Goal: Task Accomplishment & Management: Manage account settings

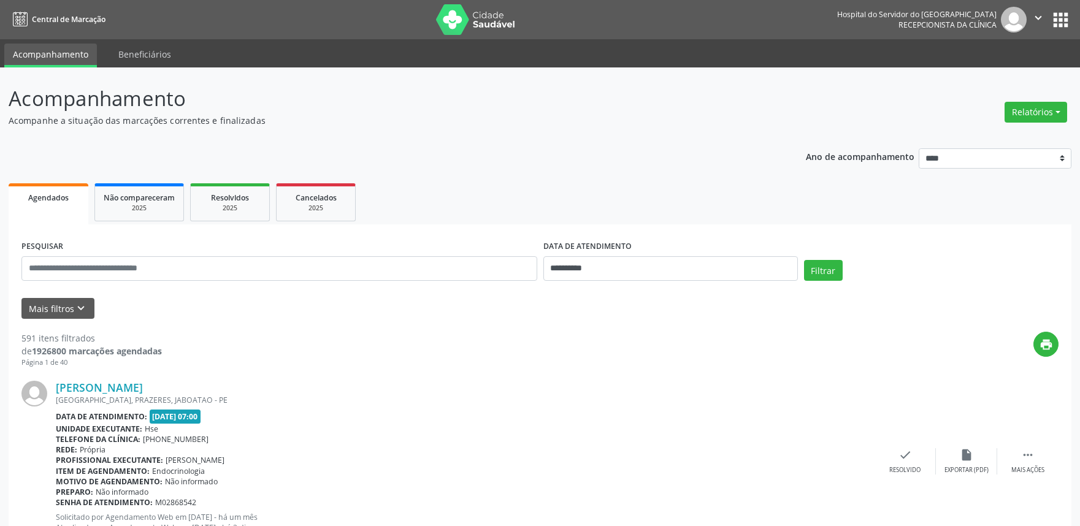
scroll to position [27, 0]
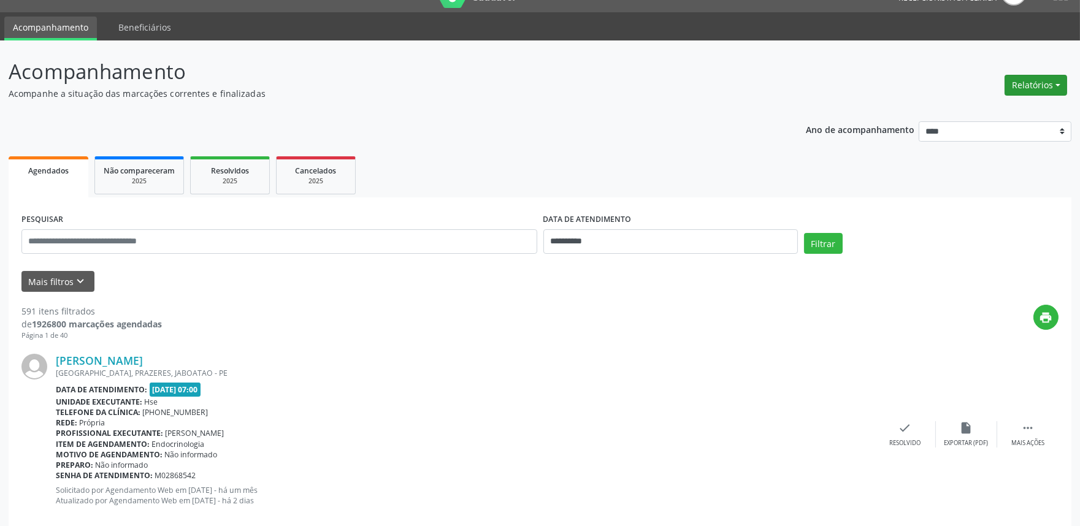
click at [1043, 85] on button "Relatórios" at bounding box center [1036, 85] width 63 height 21
click at [1034, 105] on link "Agendamentos" at bounding box center [1001, 110] width 132 height 17
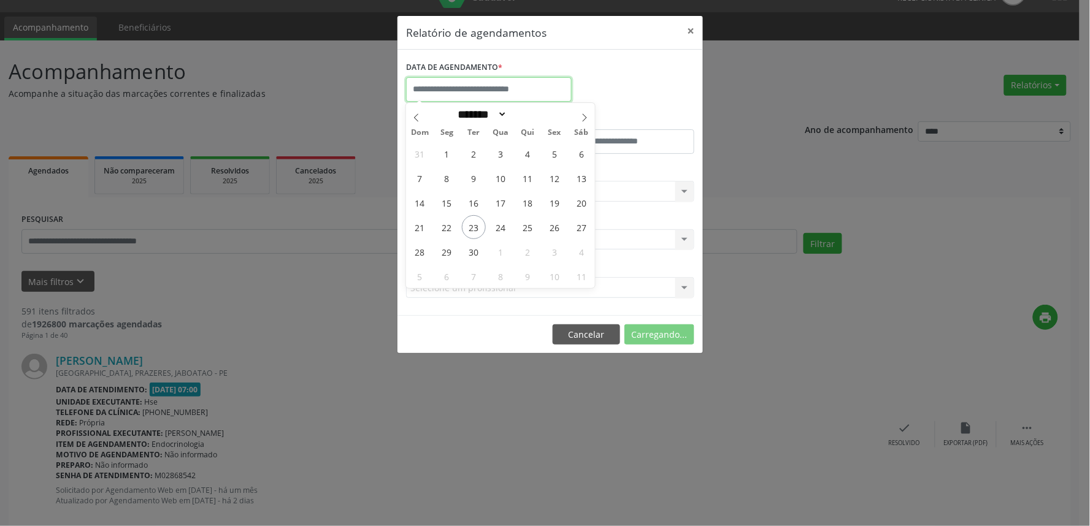
click at [532, 92] on input "text" at bounding box center [489, 89] width 166 height 25
click at [476, 226] on span "23" at bounding box center [474, 227] width 24 height 24
type input "**********"
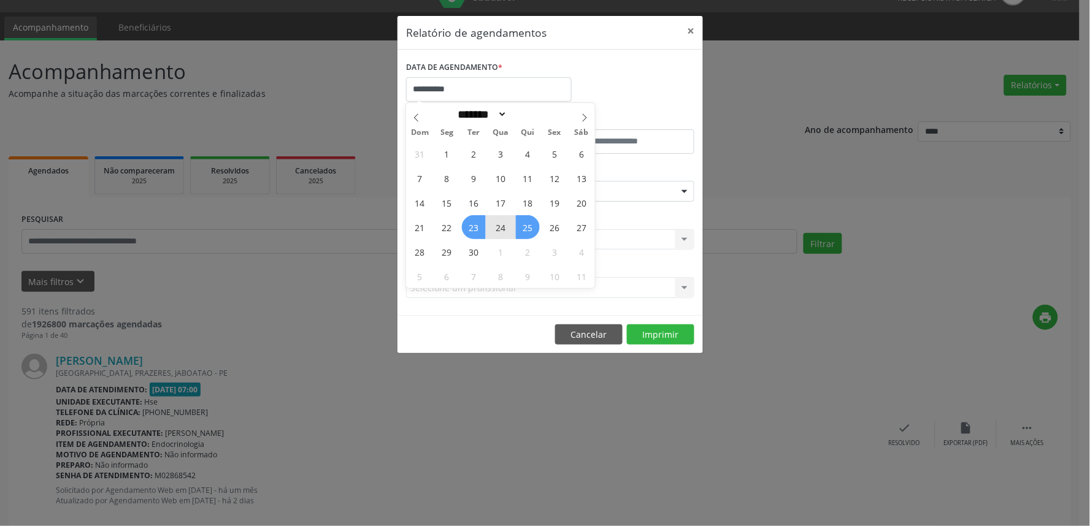
click at [528, 223] on span "25" at bounding box center [528, 227] width 24 height 24
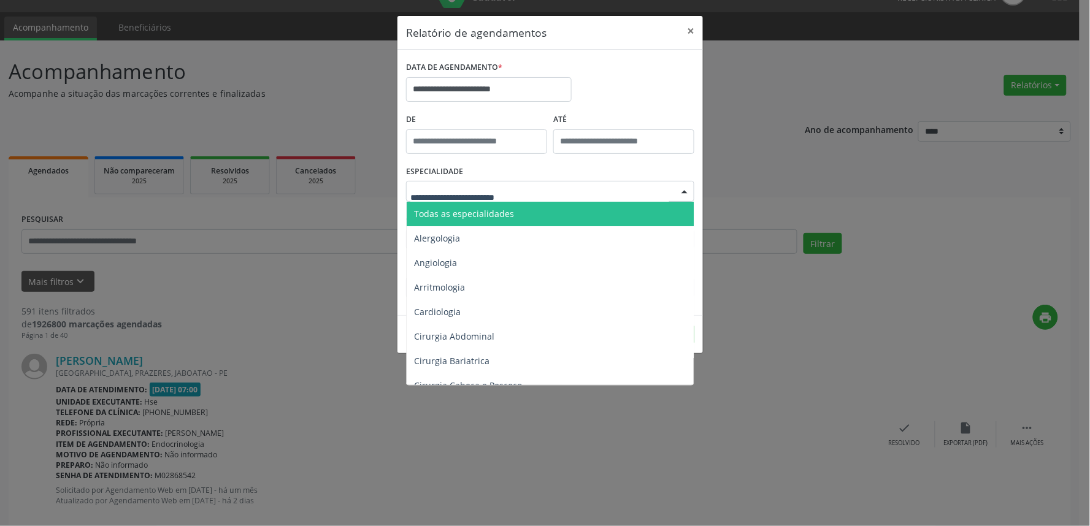
click at [502, 217] on span "Todas as especialidades" at bounding box center [464, 214] width 100 height 12
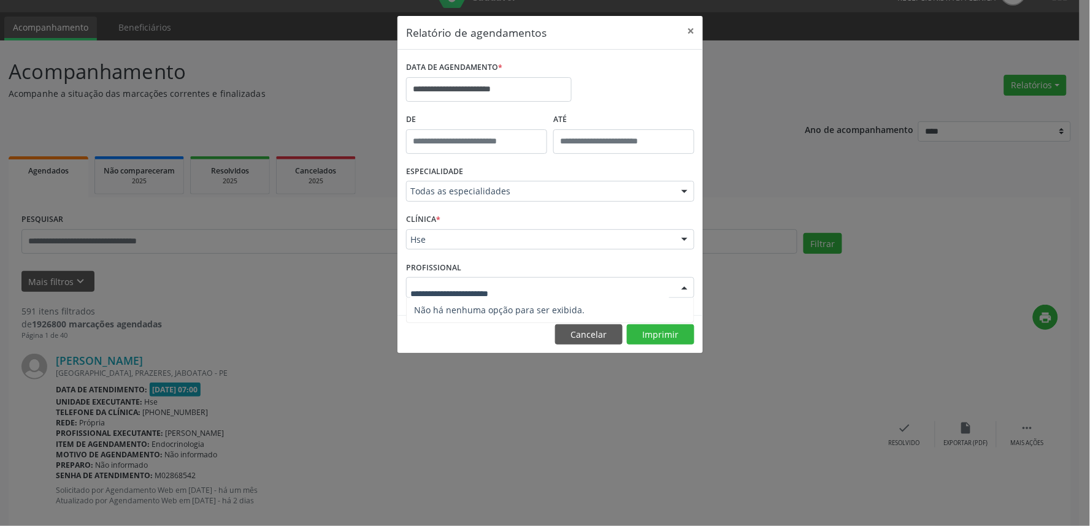
drag, startPoint x: 518, startPoint y: 288, endPoint x: 514, endPoint y: 268, distance: 20.7
click at [518, 289] on div at bounding box center [550, 287] width 288 height 21
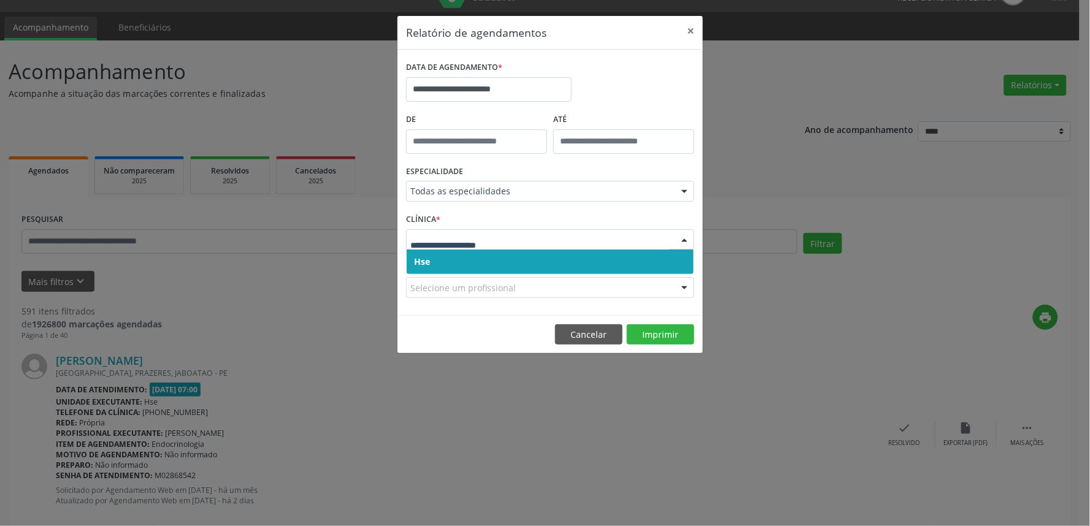
drag, startPoint x: 522, startPoint y: 243, endPoint x: 521, endPoint y: 265, distance: 22.1
click at [520, 258] on span "Hse" at bounding box center [550, 262] width 287 height 25
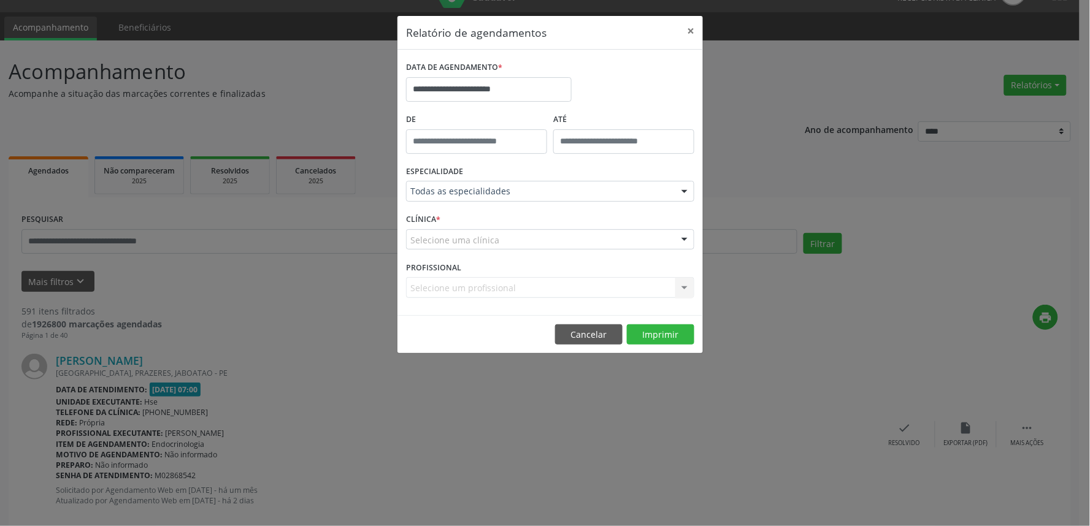
click at [516, 244] on div "Selecione uma clínica" at bounding box center [550, 239] width 288 height 21
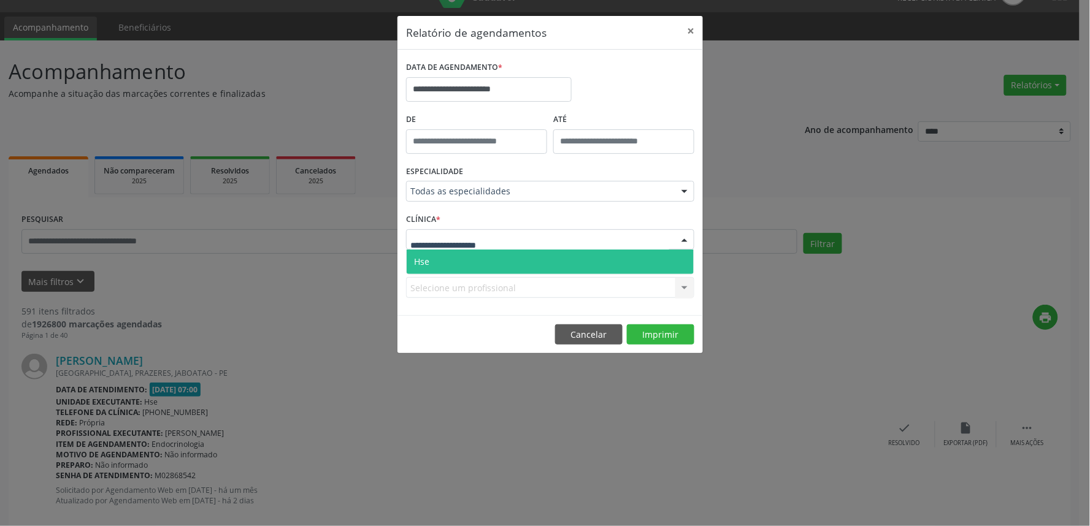
click at [517, 261] on span "Hse" at bounding box center [550, 262] width 287 height 25
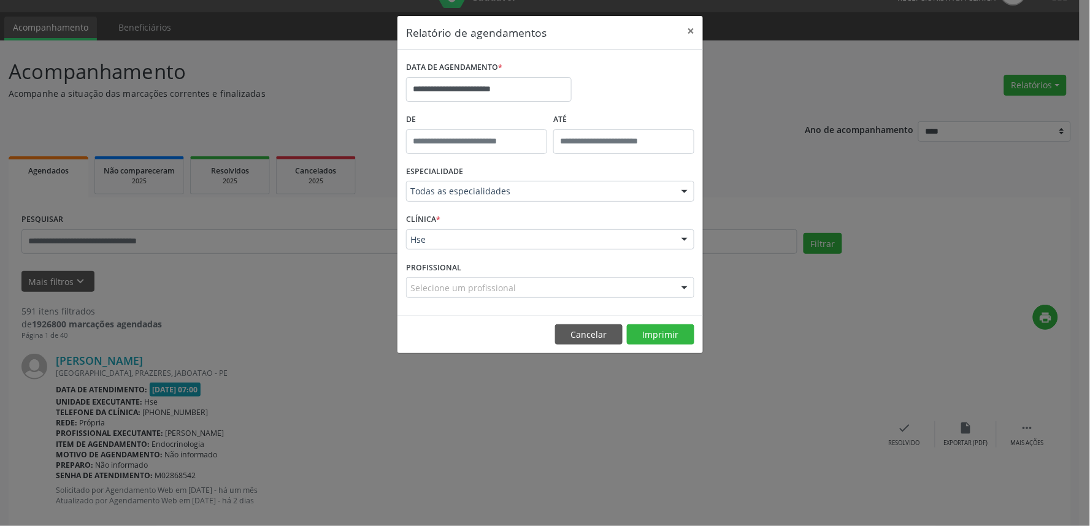
click at [537, 287] on div "Selecione um profissional" at bounding box center [550, 287] width 288 height 21
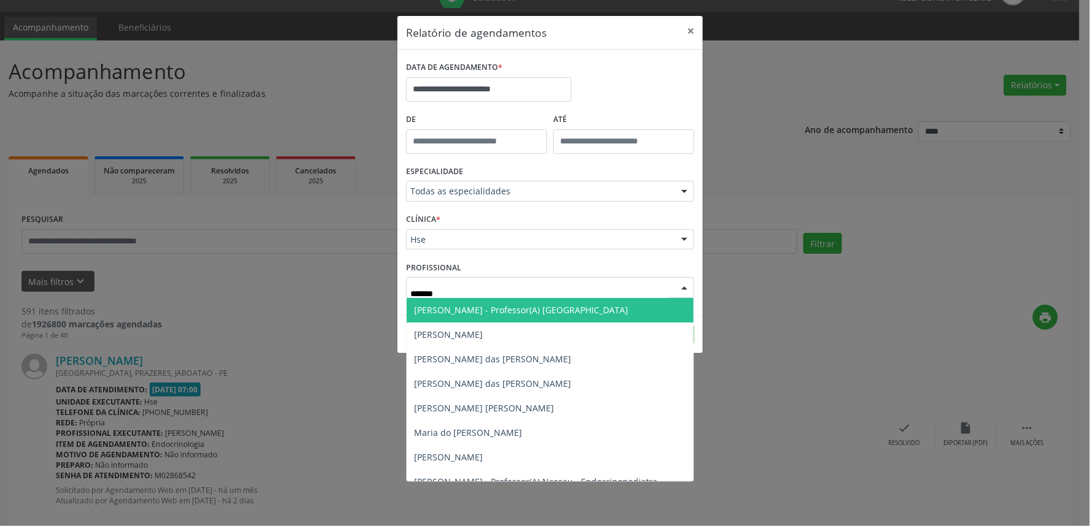
type input "********"
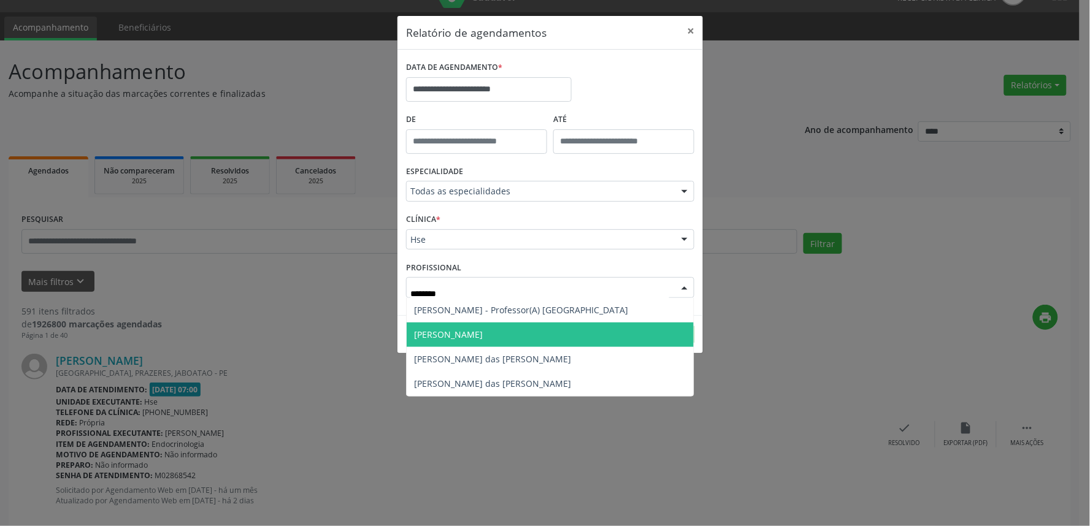
click at [443, 332] on span "Maria da Graca Pinto Ribeiro" at bounding box center [448, 335] width 69 height 12
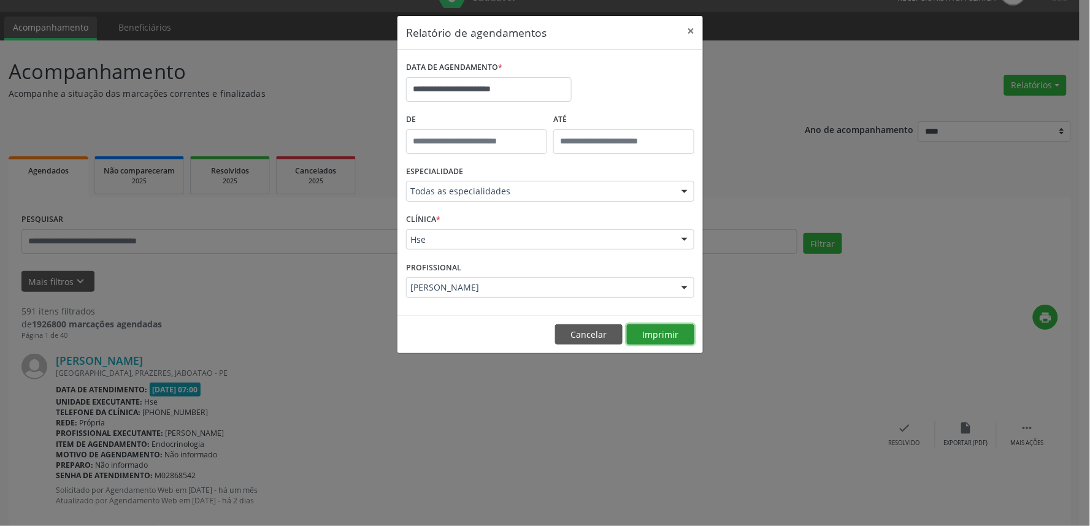
click at [662, 325] on button "Imprimir" at bounding box center [660, 334] width 67 height 21
click at [694, 31] on button "×" at bounding box center [690, 31] width 25 height 30
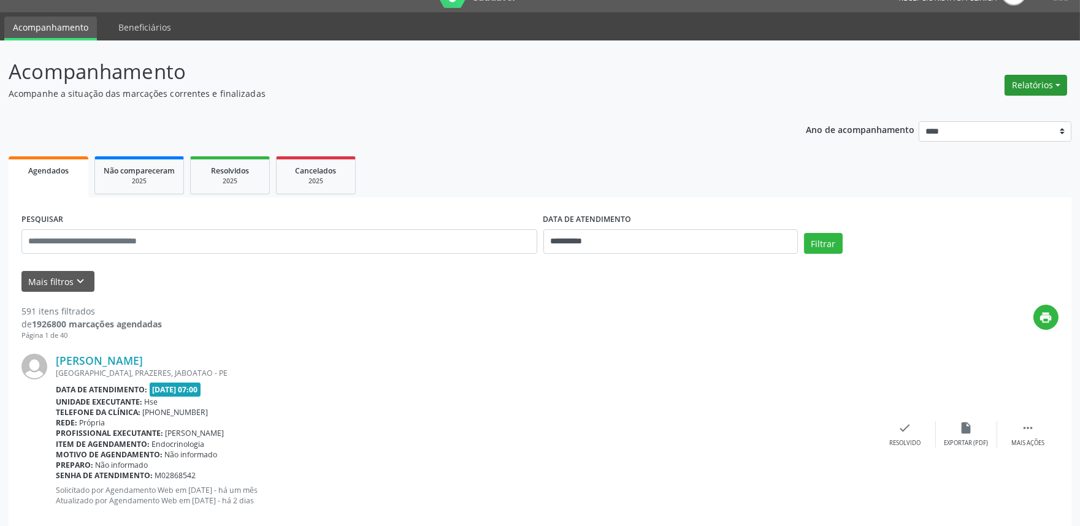
click at [1045, 75] on button "Relatórios" at bounding box center [1036, 85] width 63 height 21
click at [958, 108] on link "Agendamentos" at bounding box center [1001, 110] width 132 height 17
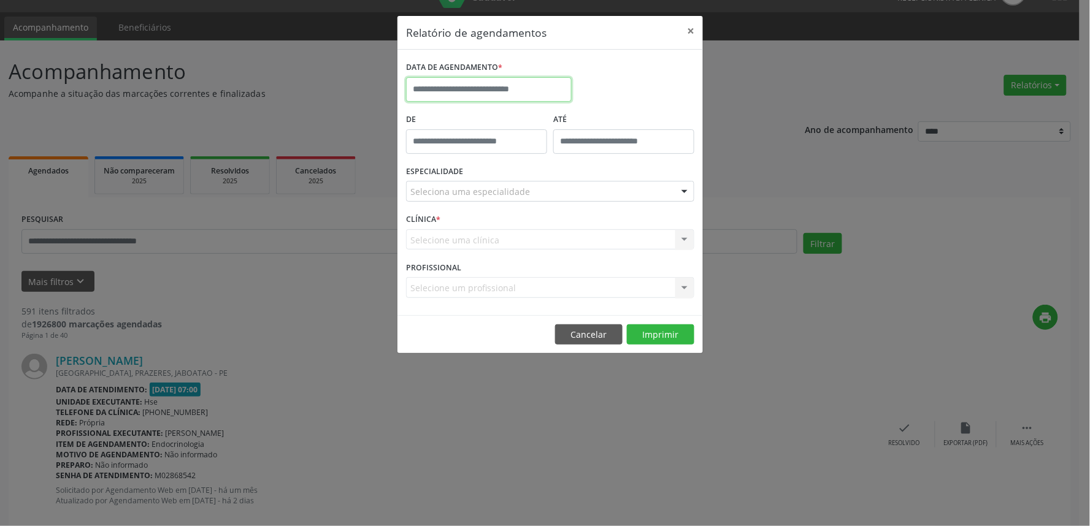
click at [470, 94] on input "text" at bounding box center [489, 89] width 166 height 25
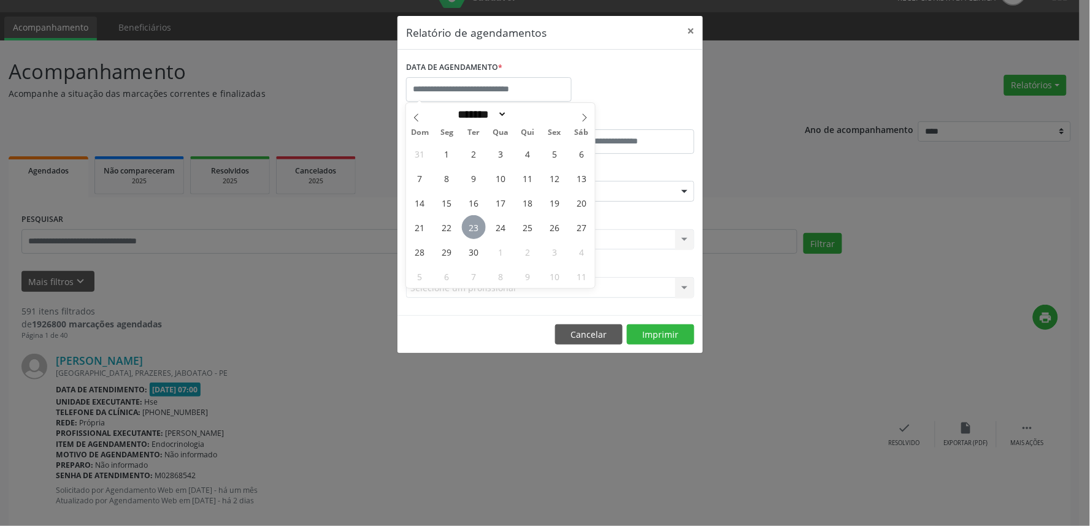
click at [483, 228] on span "23" at bounding box center [474, 227] width 24 height 24
type input "**********"
click at [483, 228] on span "23" at bounding box center [474, 227] width 24 height 24
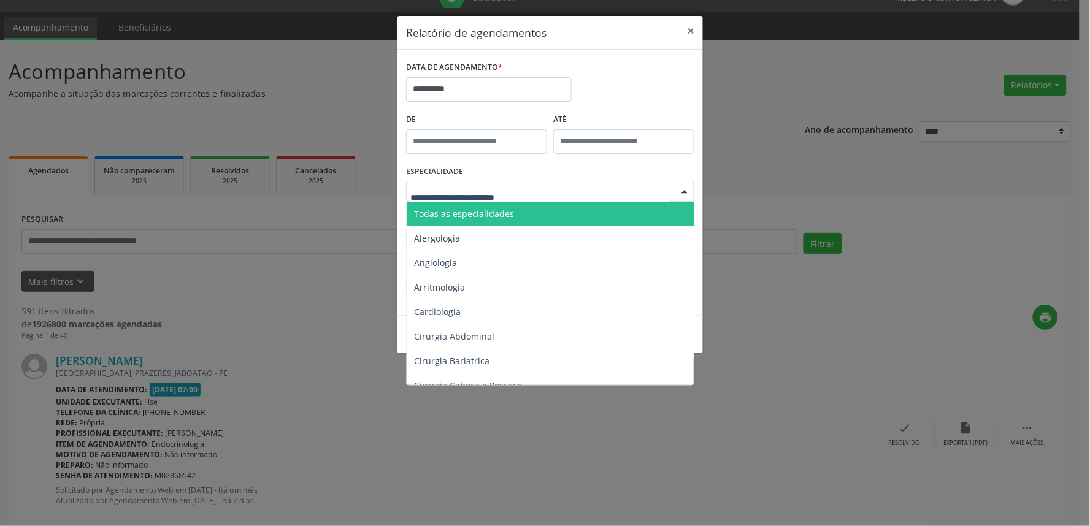
click at [488, 210] on span "Todas as especialidades" at bounding box center [464, 214] width 100 height 12
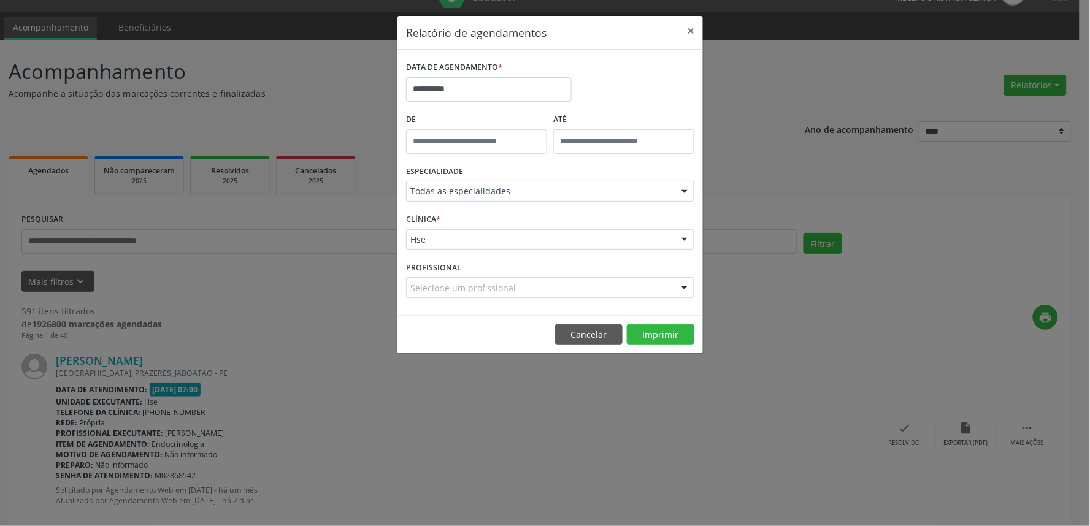
click at [509, 248] on div "Hse" at bounding box center [550, 239] width 288 height 21
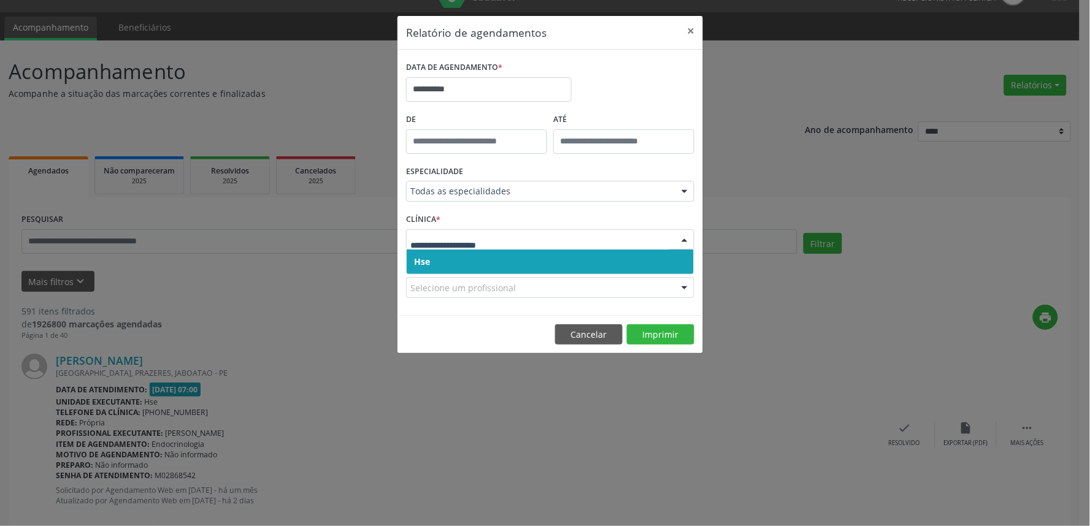
click at [497, 260] on span "Hse" at bounding box center [550, 262] width 287 height 25
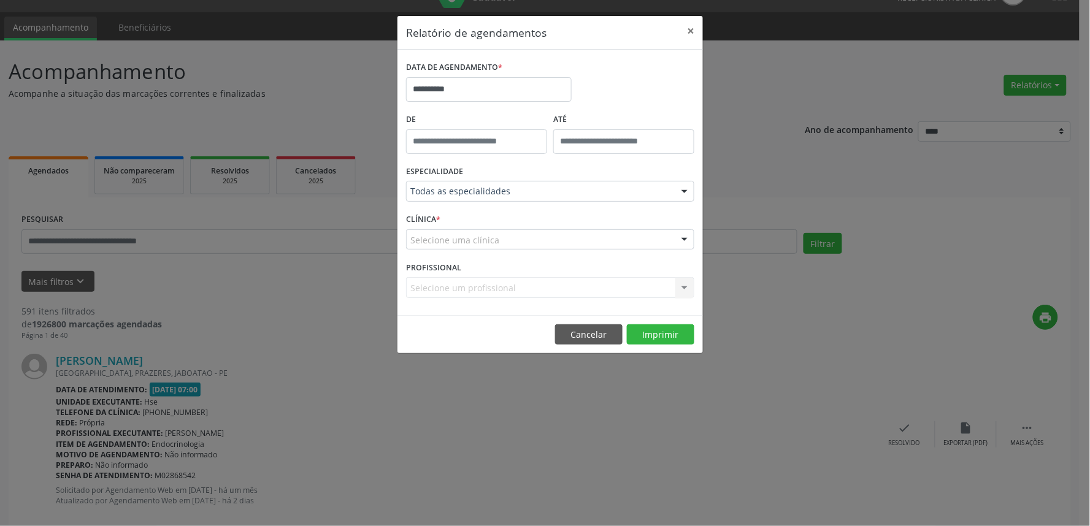
click at [510, 240] on div "Selecione uma clínica" at bounding box center [550, 239] width 288 height 21
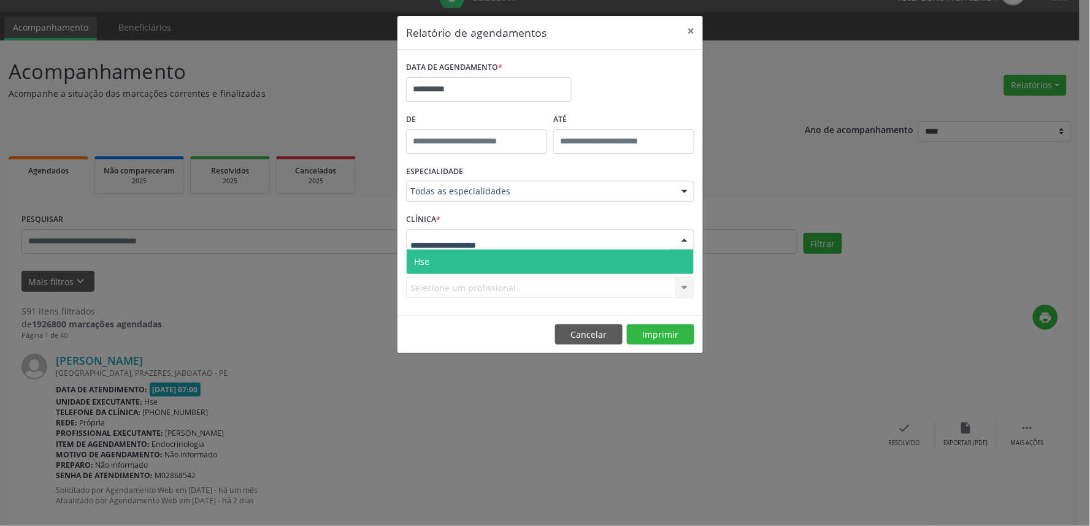
click at [502, 265] on span "Hse" at bounding box center [550, 262] width 287 height 25
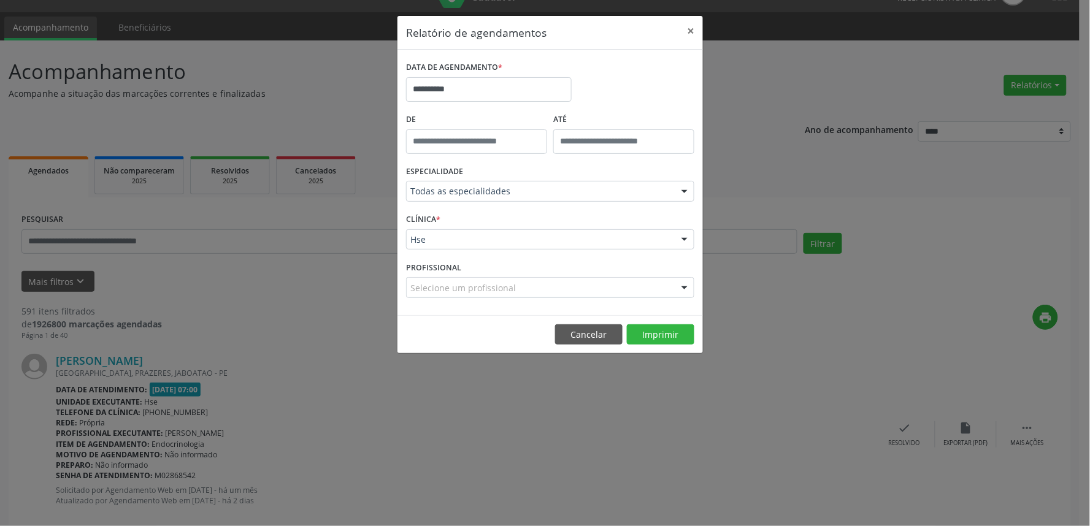
click at [521, 295] on div "Selecione um profissional" at bounding box center [550, 287] width 288 height 21
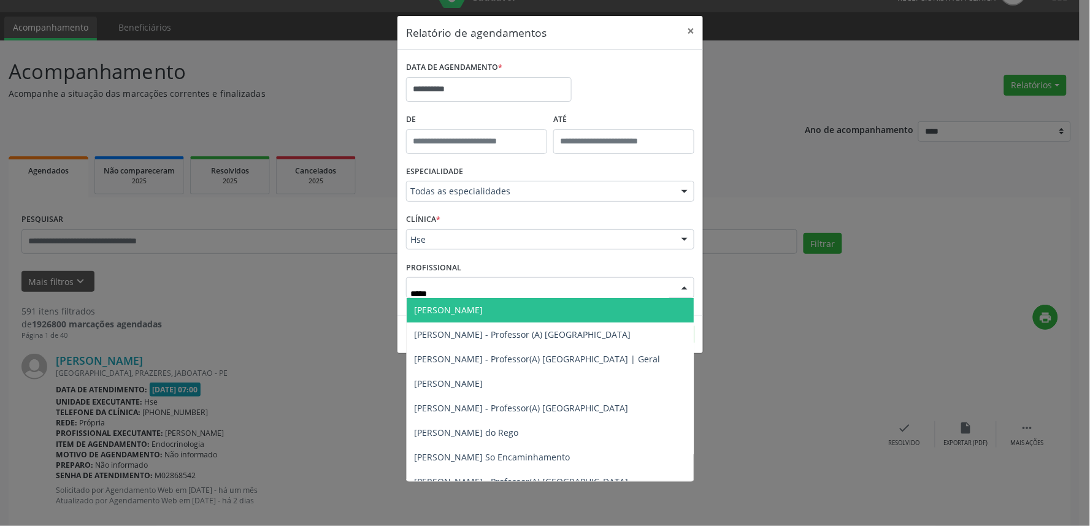
type input "******"
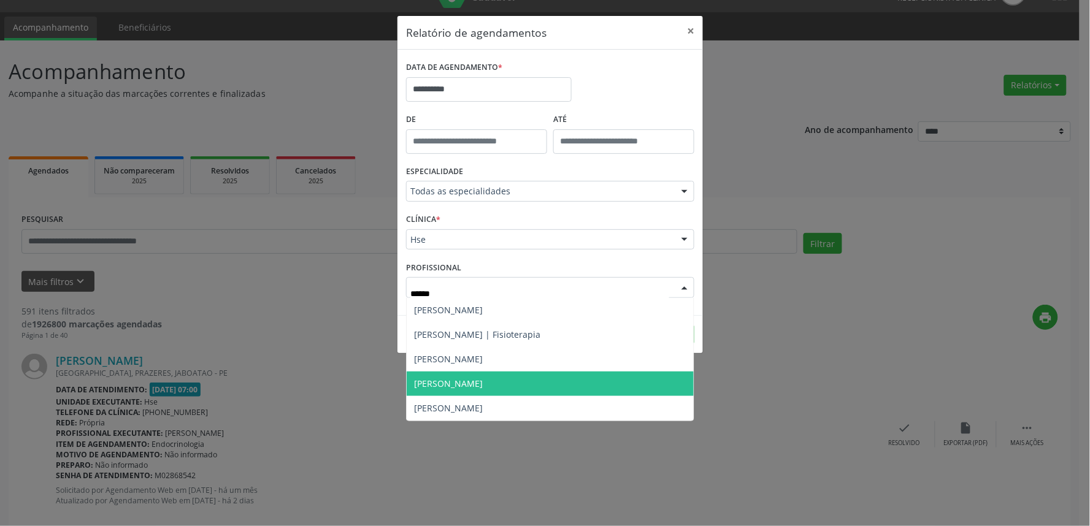
click at [483, 379] on span "Marcos Berenguer Junior" at bounding box center [448, 384] width 69 height 12
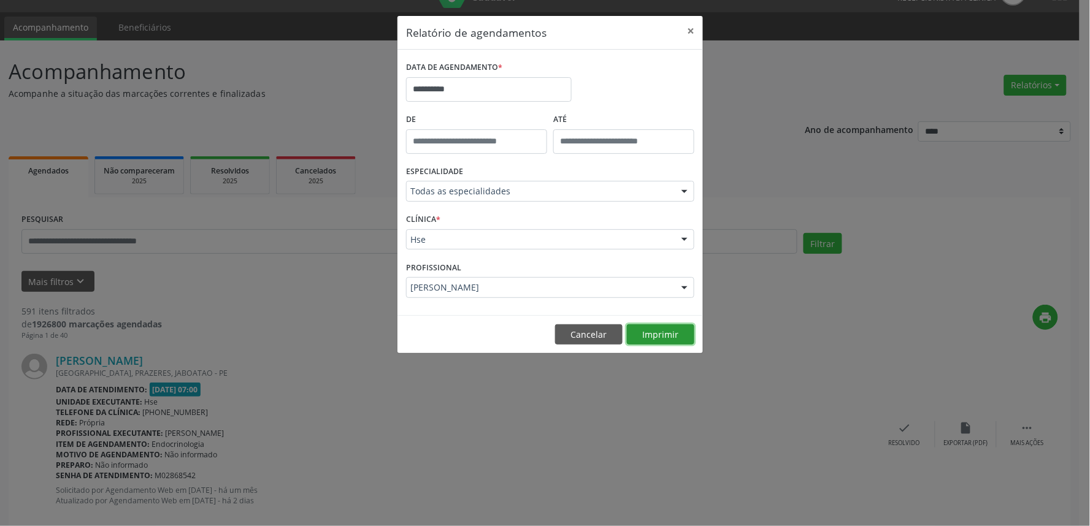
click at [678, 334] on button "Imprimir" at bounding box center [660, 334] width 67 height 21
click at [697, 29] on button "×" at bounding box center [690, 31] width 25 height 30
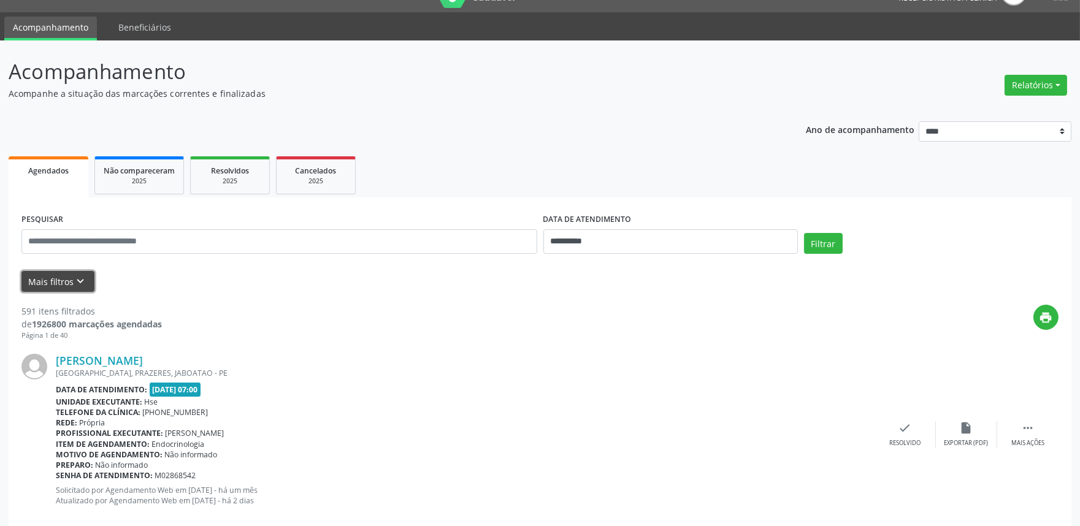
click at [42, 290] on button "Mais filtros keyboard_arrow_down" at bounding box center [57, 281] width 73 height 21
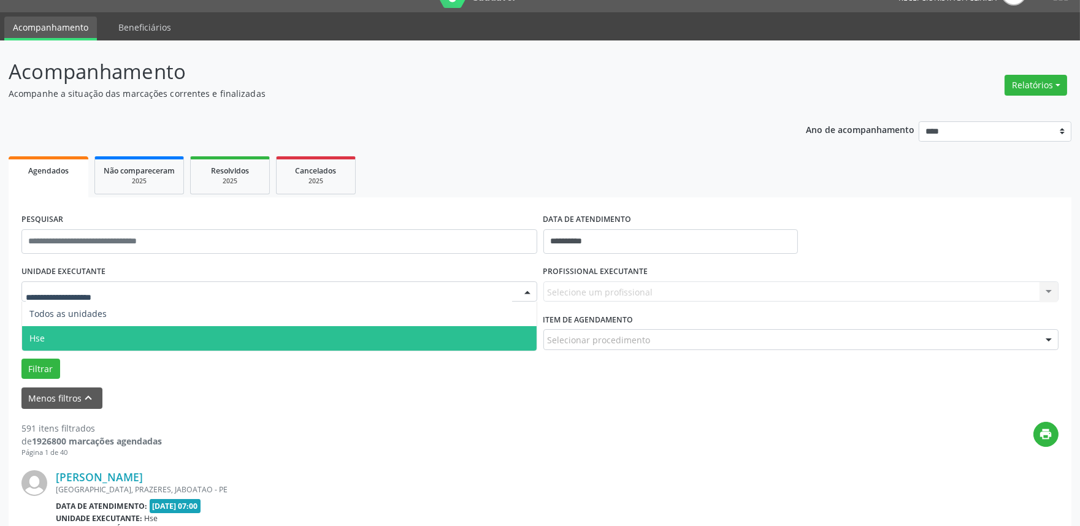
click at [104, 328] on span "Hse" at bounding box center [279, 338] width 515 height 25
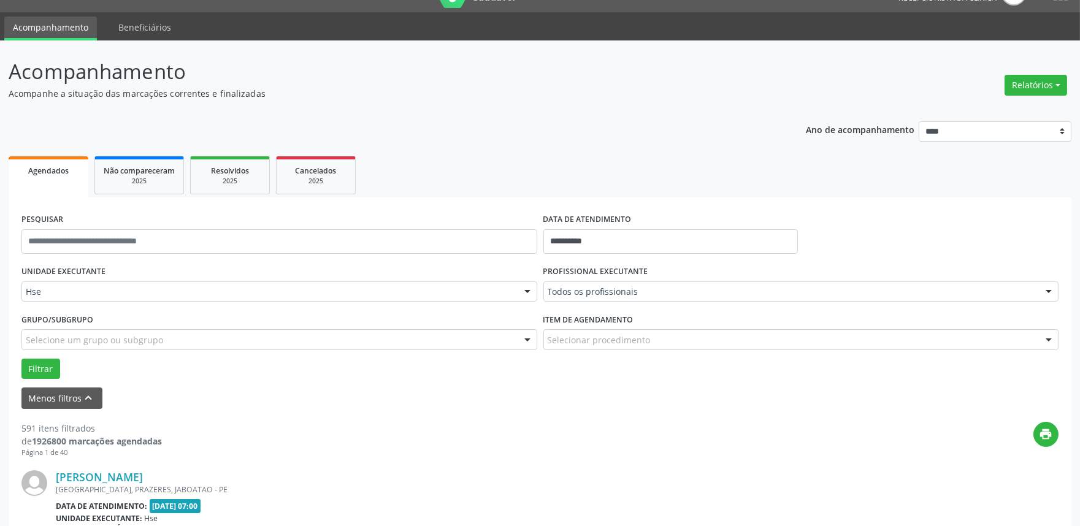
click at [700, 280] on div "PROFISSIONAL EXECUTANTE Todos os profissionais Todos os profissionais Adalberto…" at bounding box center [801, 287] width 522 height 48
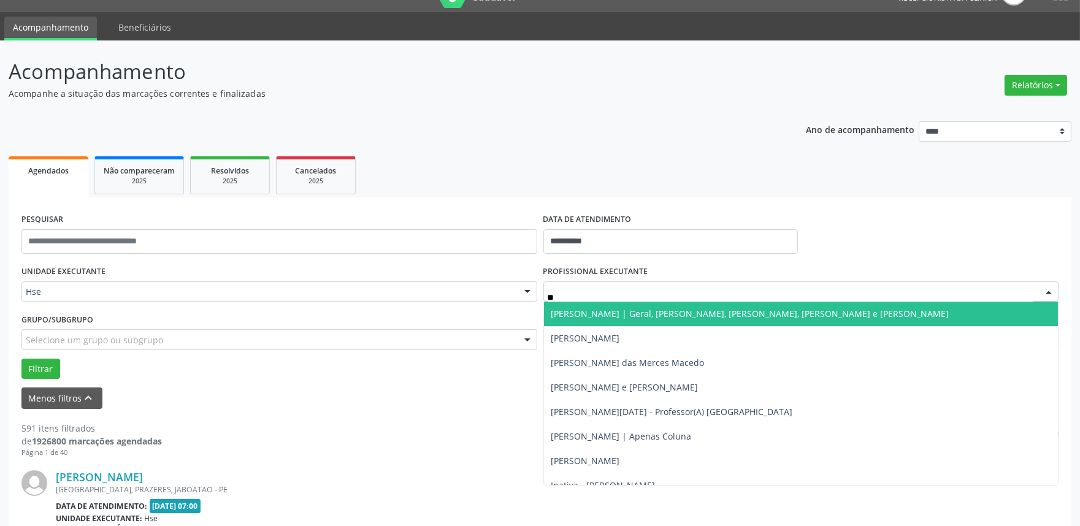
type input "***"
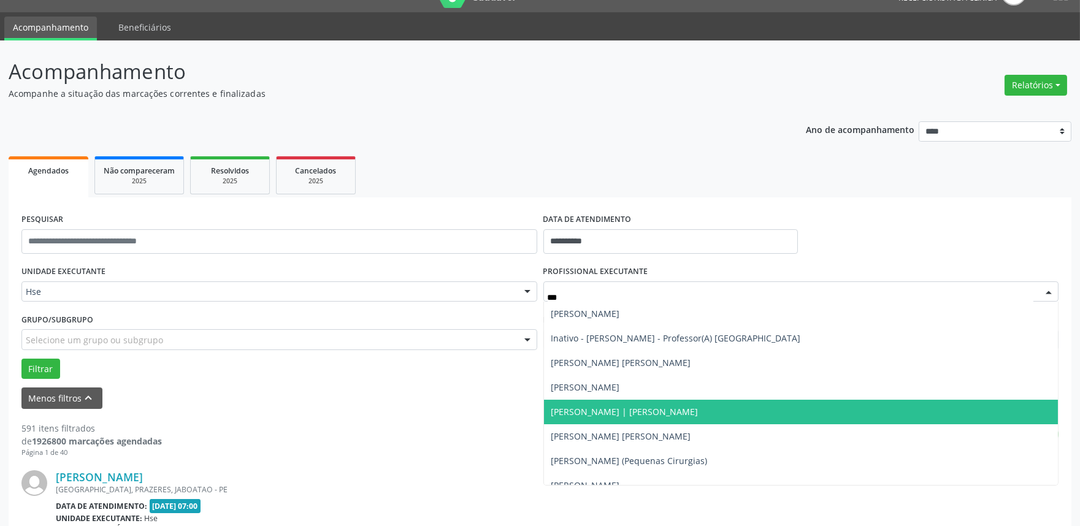
click at [662, 420] on span "Luiz Augusto Pires | Joelho" at bounding box center [801, 412] width 515 height 25
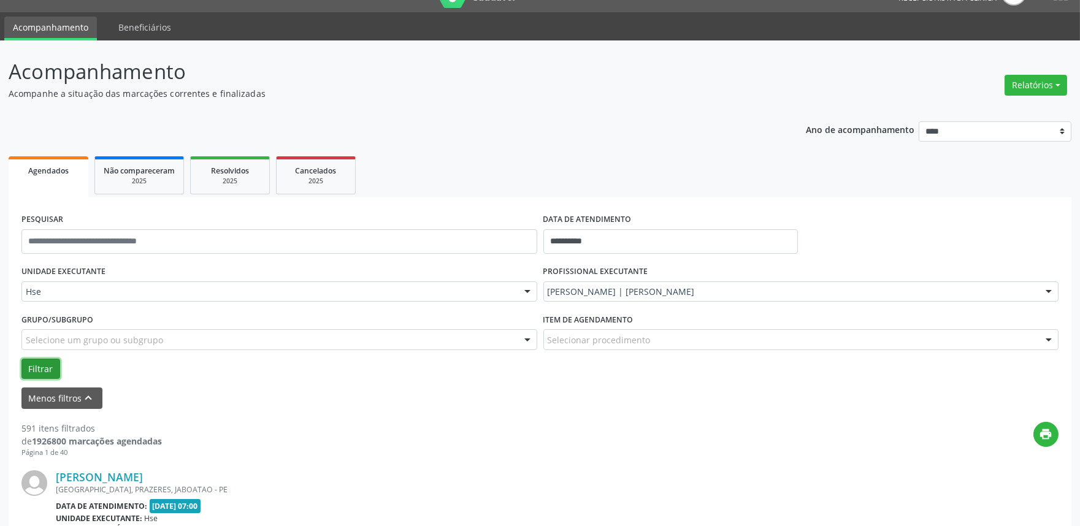
click at [40, 366] on button "Filtrar" at bounding box center [40, 369] width 39 height 21
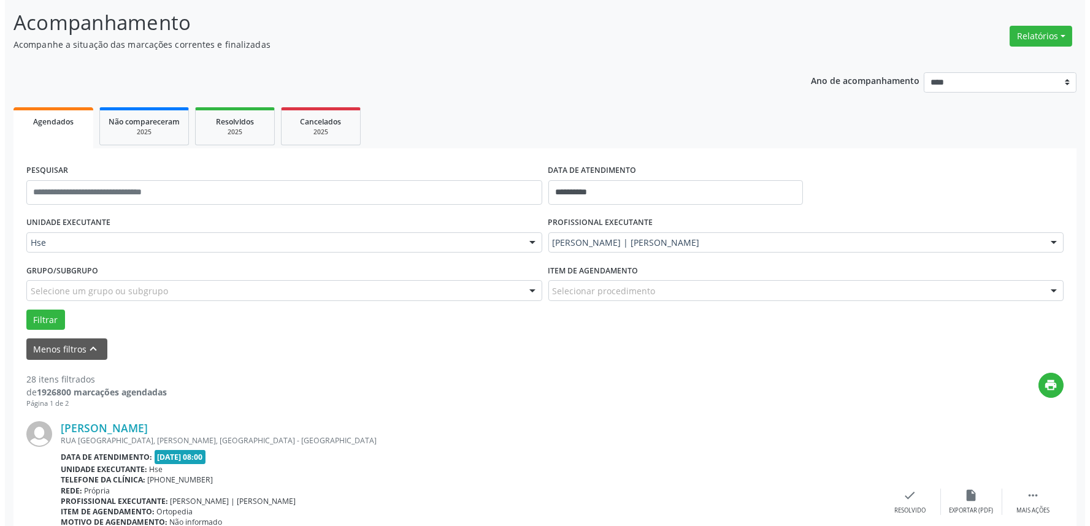
scroll to position [95, 0]
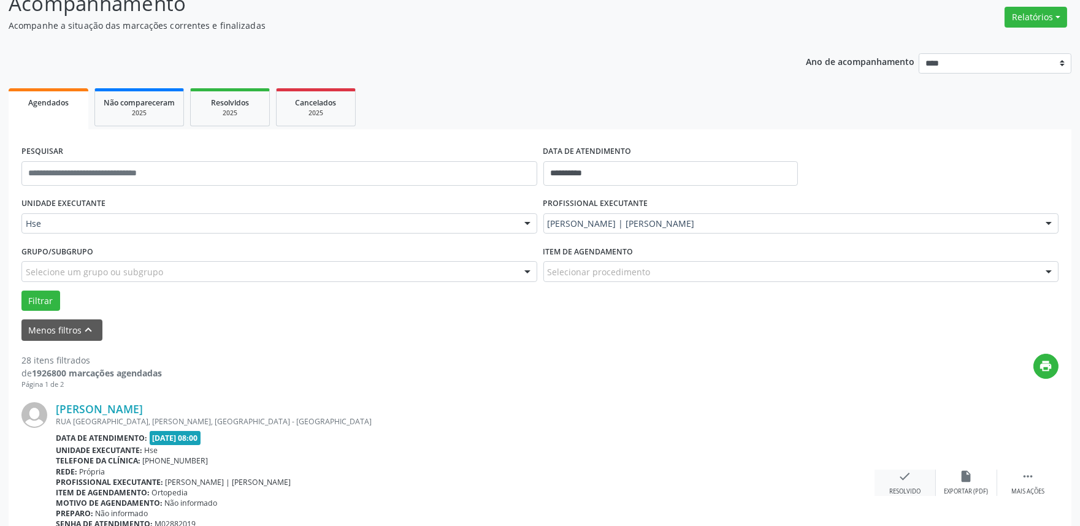
click at [909, 474] on icon "check" at bounding box center [905, 476] width 13 height 13
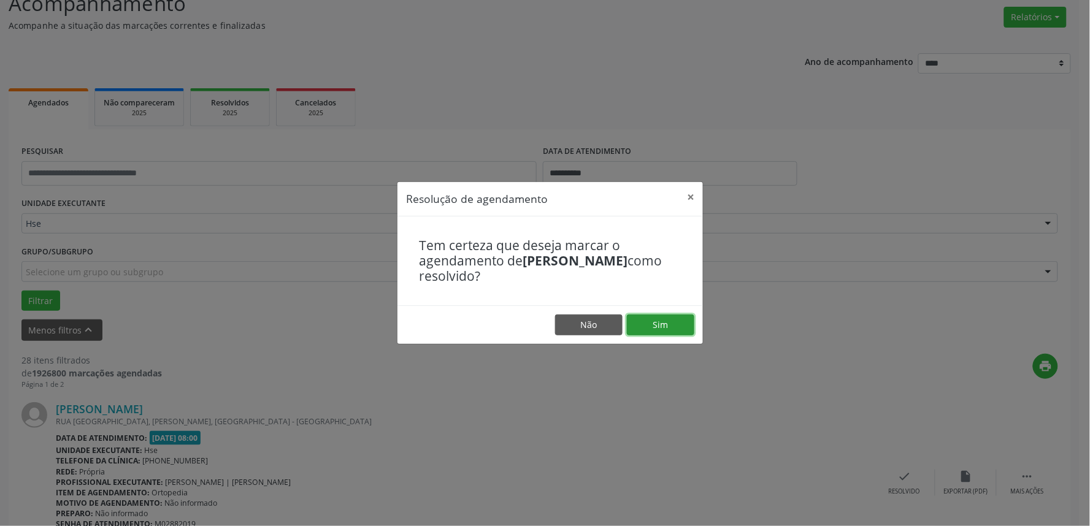
click at [685, 321] on button "Sim" at bounding box center [660, 325] width 67 height 21
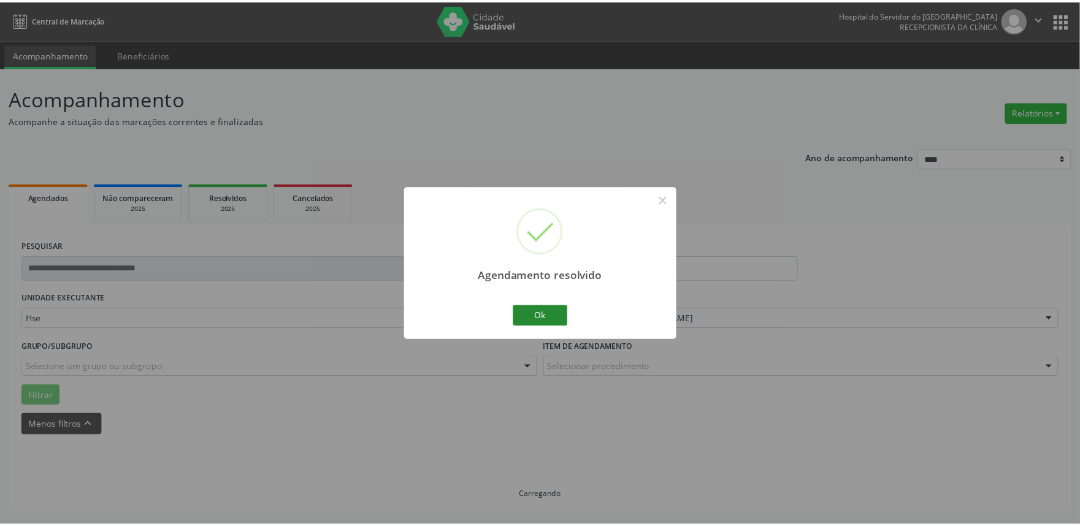
scroll to position [0, 0]
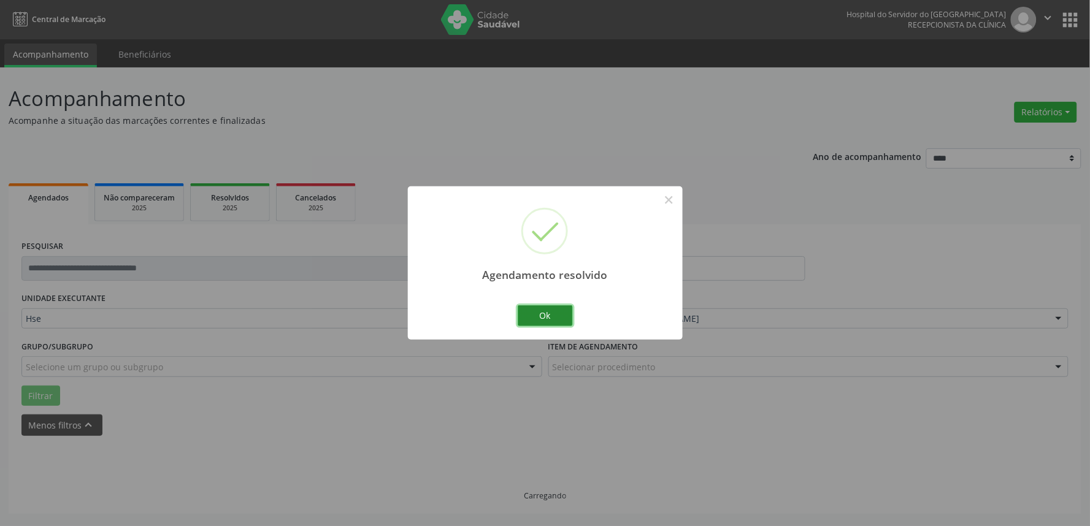
click at [559, 317] on button "Ok" at bounding box center [545, 315] width 55 height 21
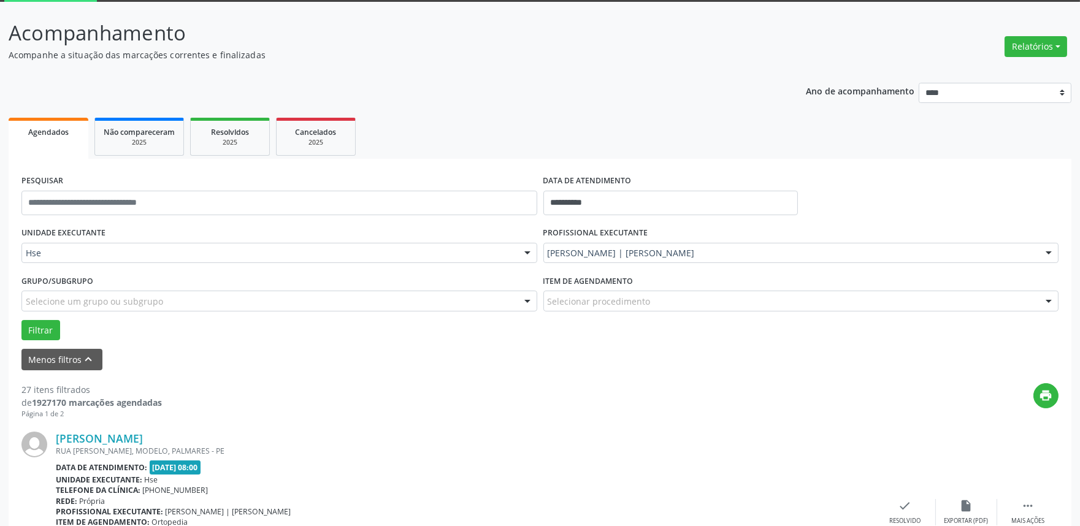
scroll to position [144, 0]
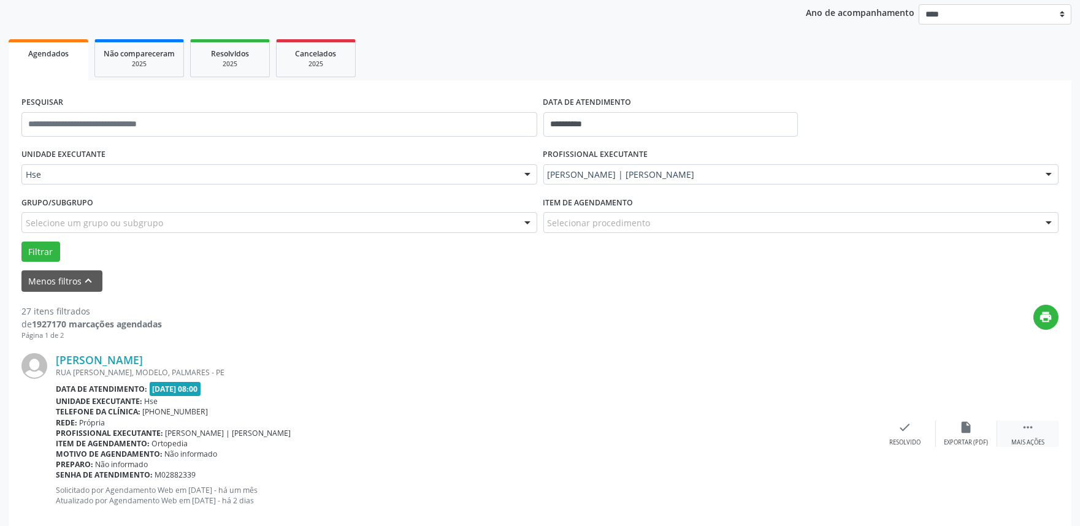
click at [1033, 433] on icon "" at bounding box center [1027, 427] width 13 height 13
click at [976, 433] on div "alarm_off Não compareceu" at bounding box center [966, 434] width 61 height 26
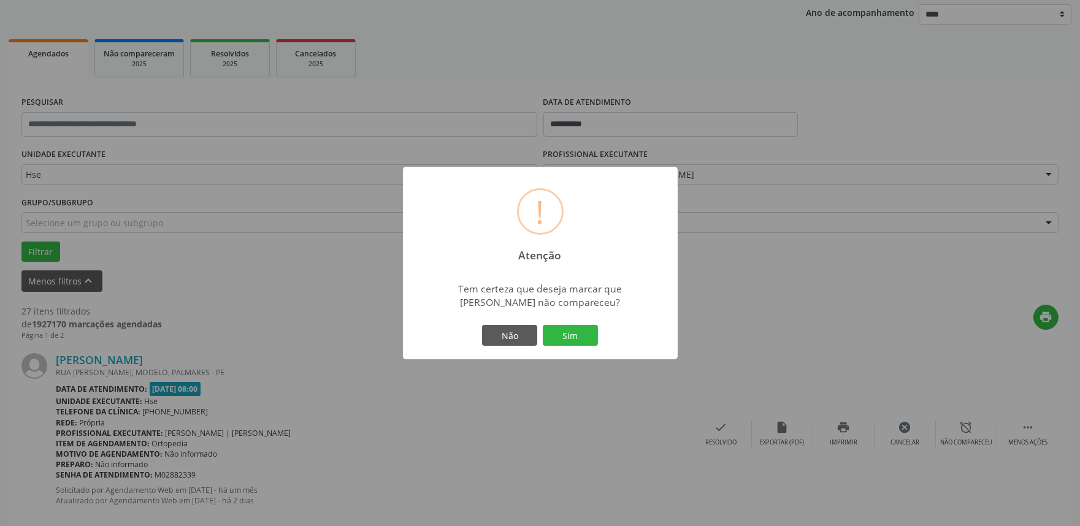
click at [598, 332] on div "Não Sim" at bounding box center [540, 336] width 121 height 26
click at [589, 335] on button "Sim" at bounding box center [570, 335] width 55 height 21
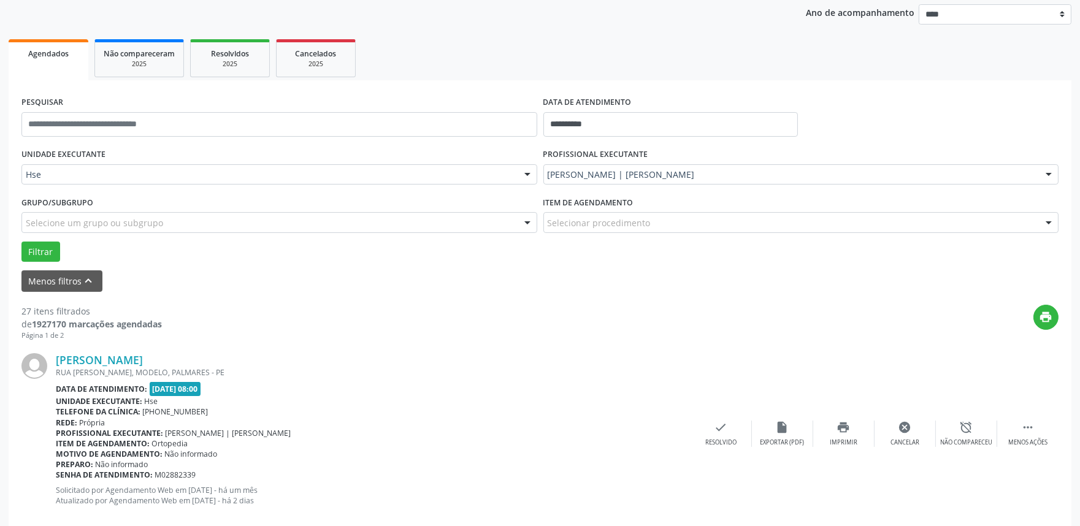
scroll to position [8, 0]
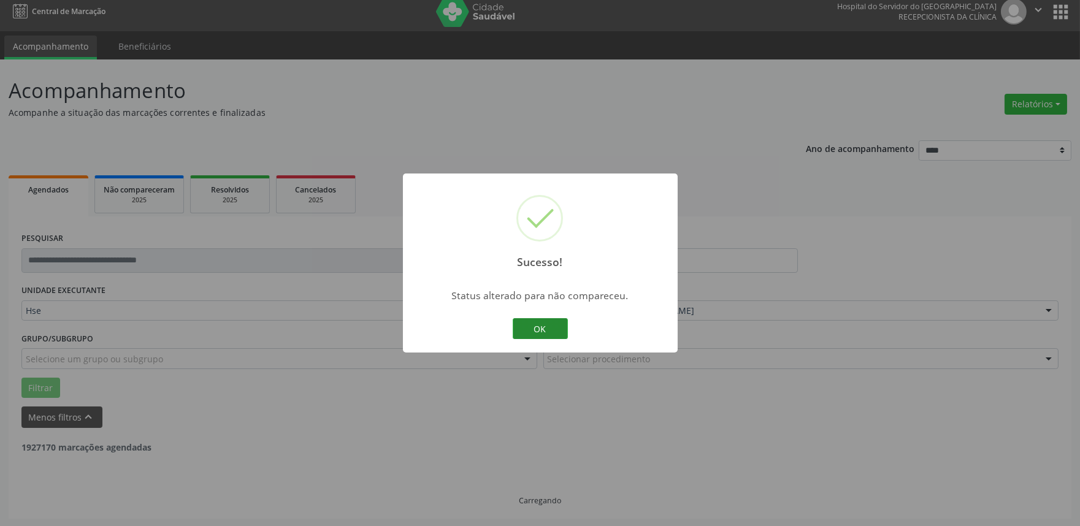
click at [546, 318] on button "OK" at bounding box center [540, 328] width 55 height 21
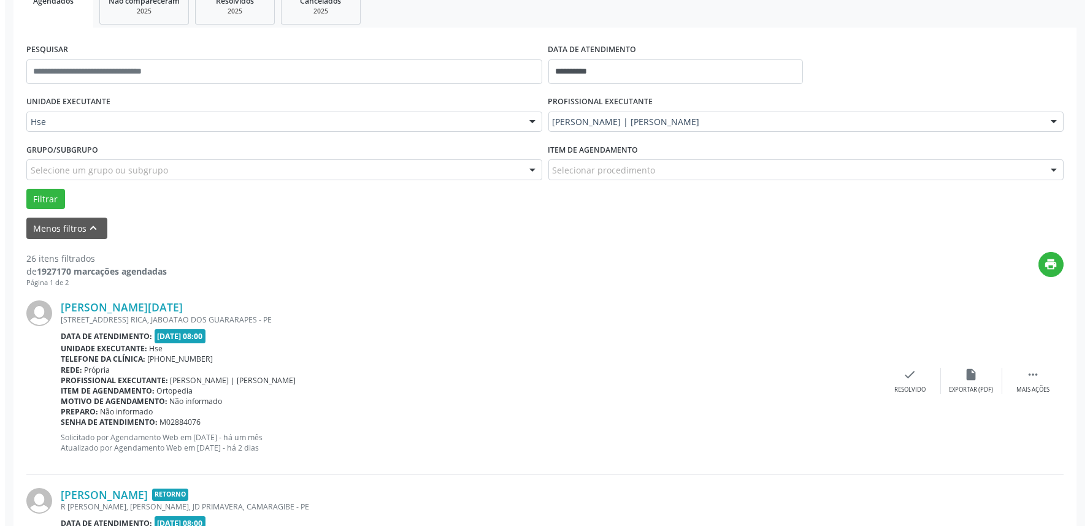
scroll to position [212, 0]
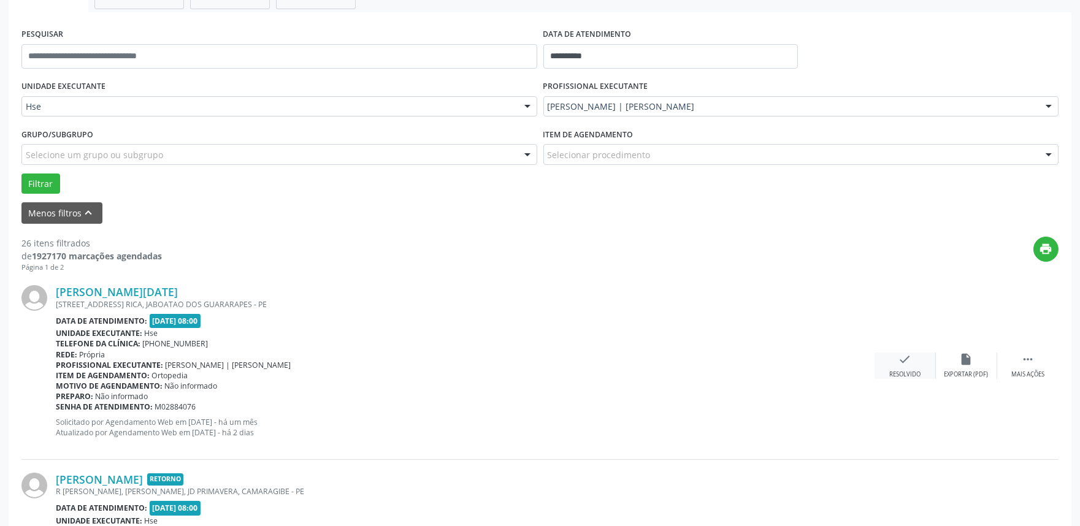
click at [910, 372] on div "Resolvido" at bounding box center [904, 374] width 31 height 9
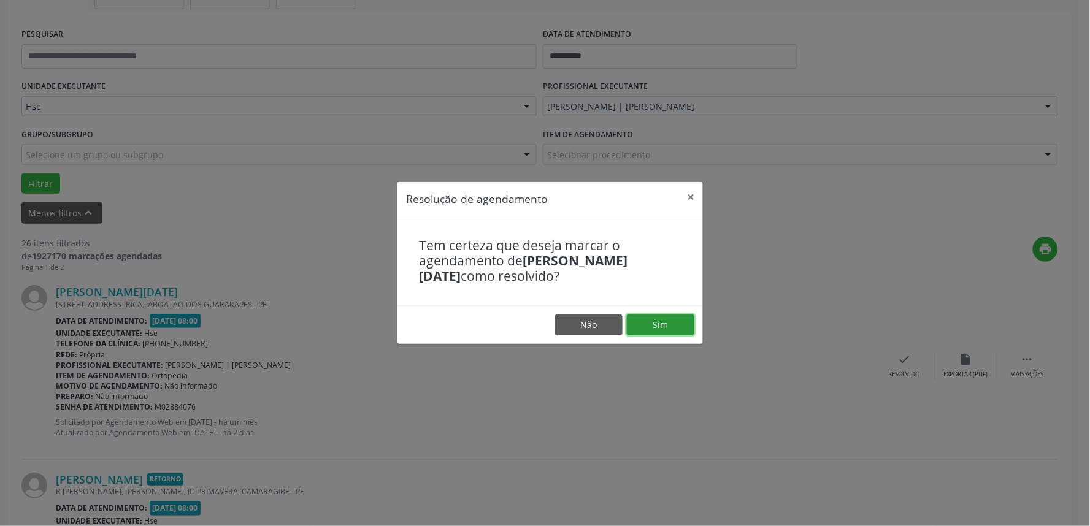
click at [680, 329] on button "Sim" at bounding box center [660, 325] width 67 height 21
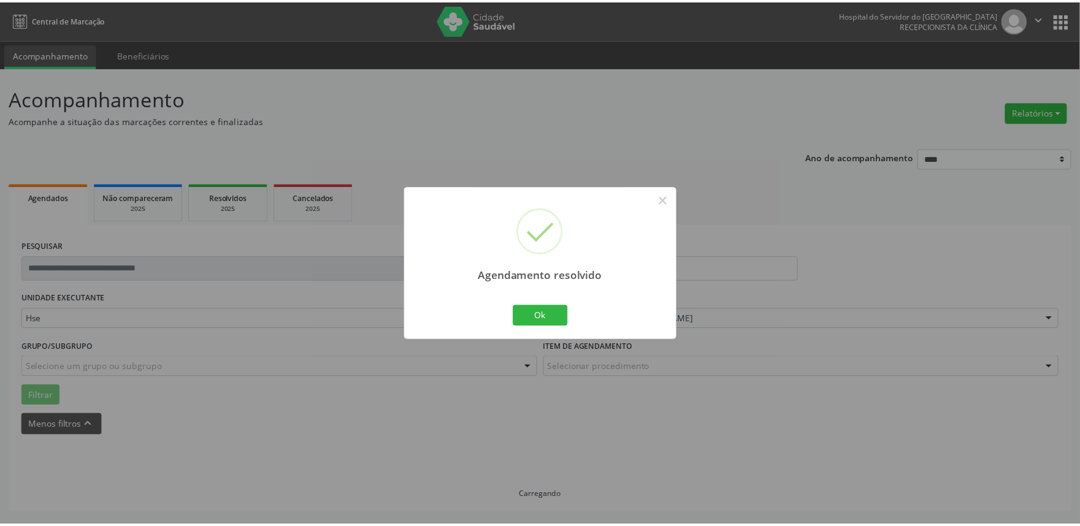
scroll to position [0, 0]
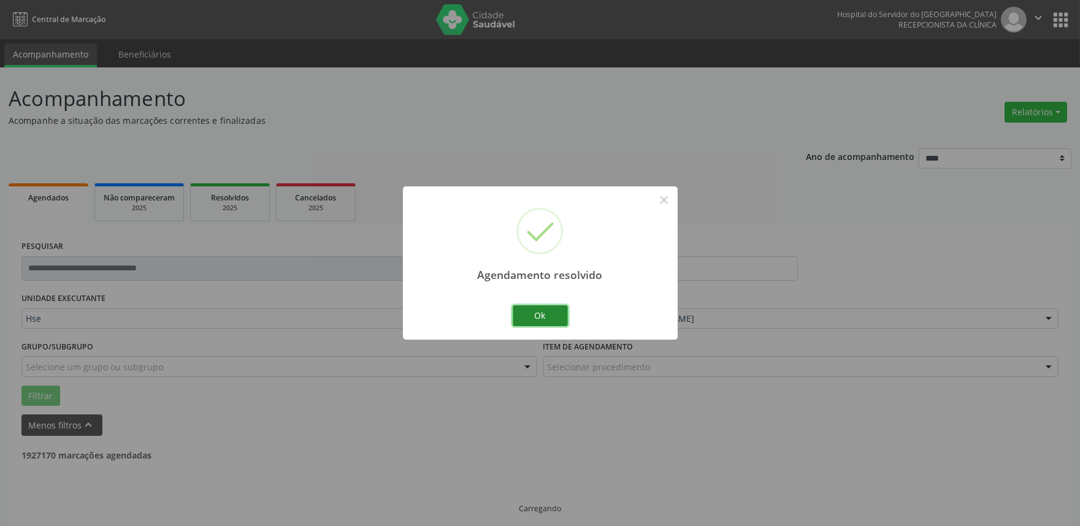
click at [547, 316] on button "Ok" at bounding box center [540, 315] width 55 height 21
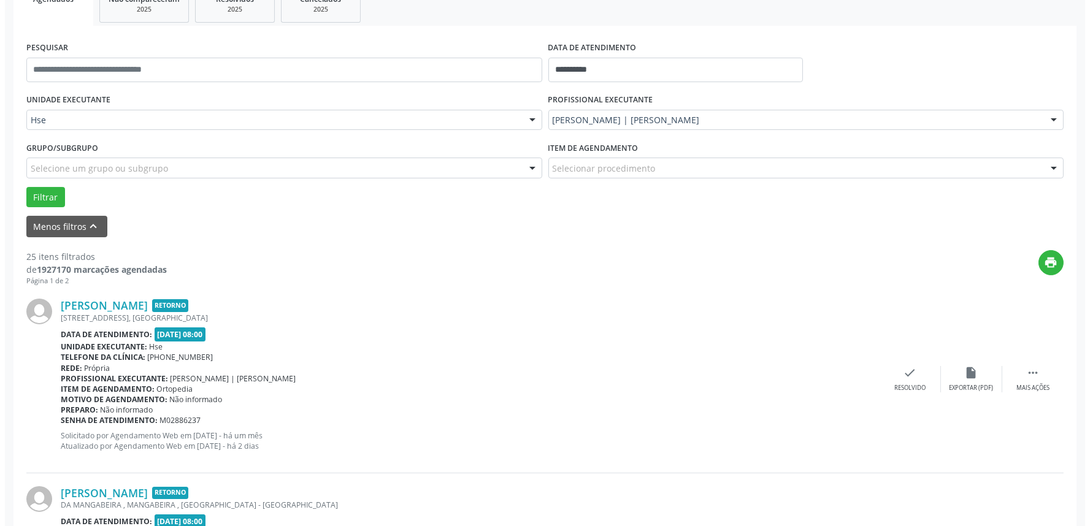
scroll to position [204, 0]
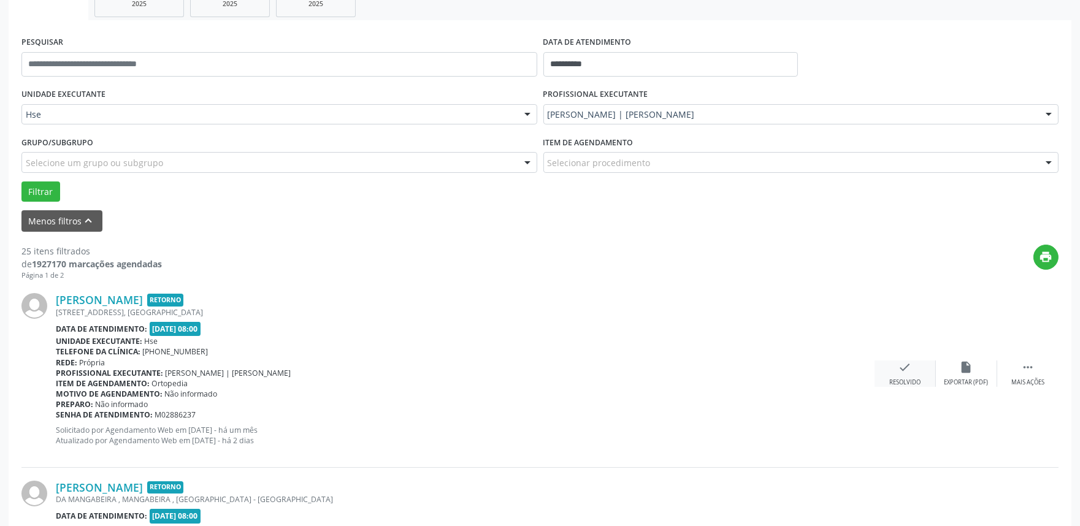
click at [892, 378] on div "Resolvido" at bounding box center [904, 382] width 31 height 9
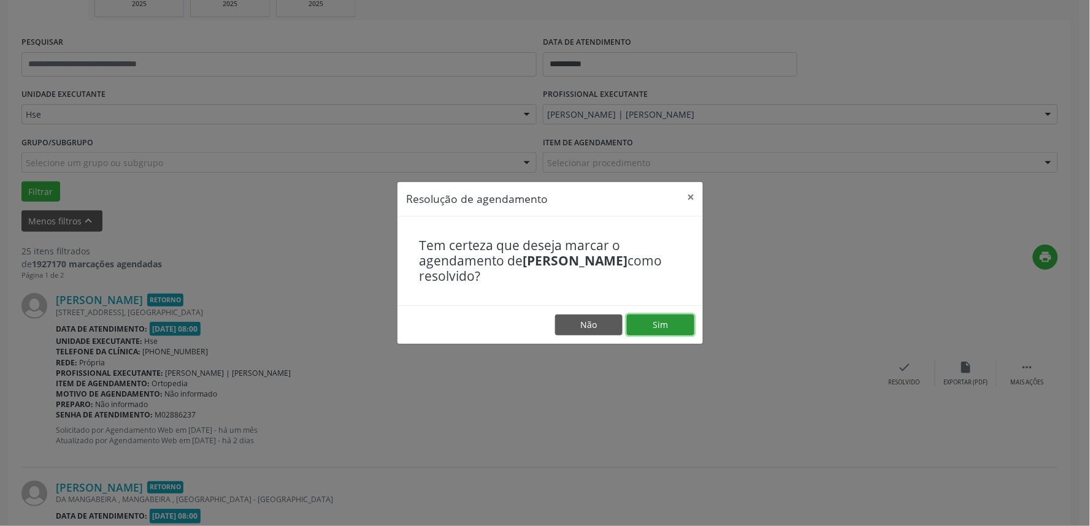
click at [670, 322] on button "Sim" at bounding box center [660, 325] width 67 height 21
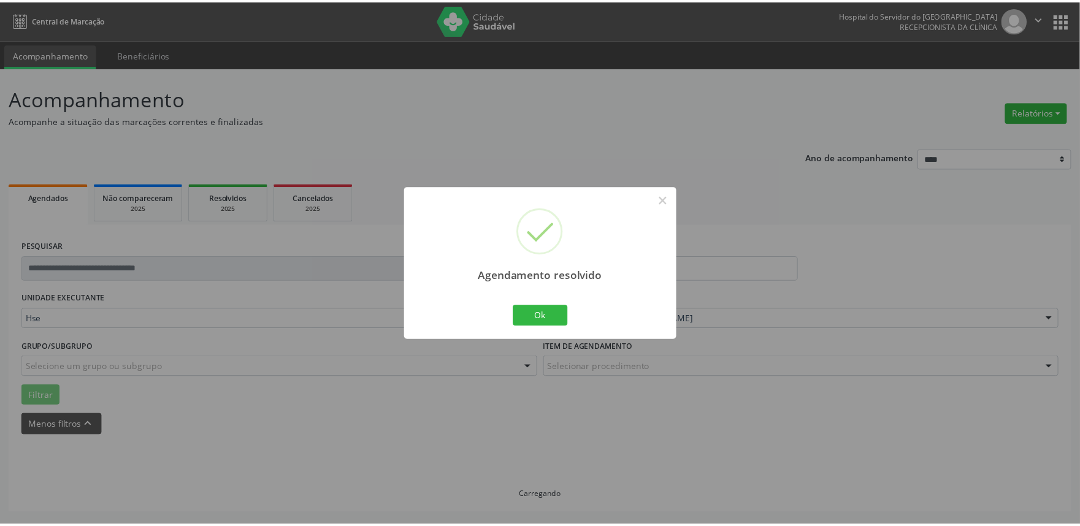
scroll to position [0, 0]
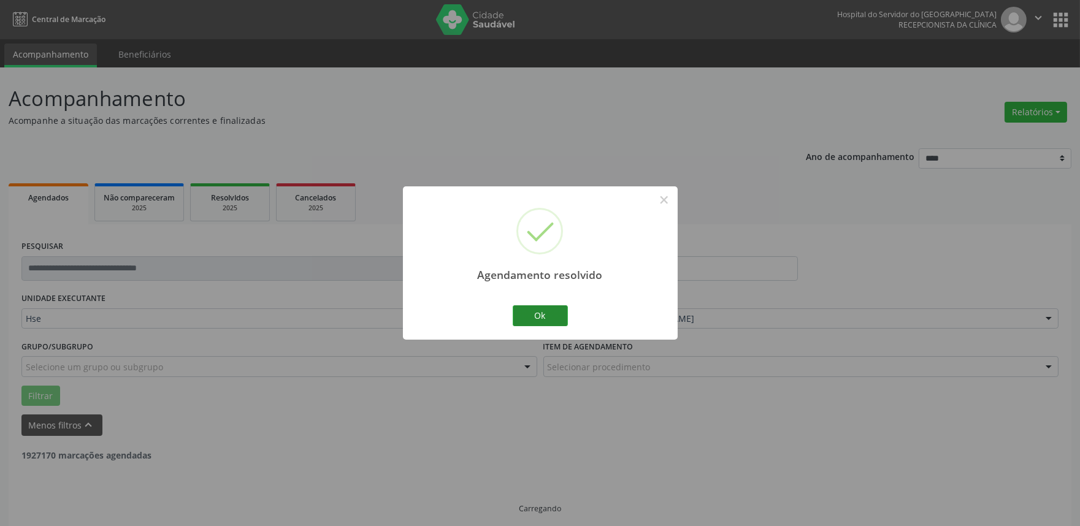
drag, startPoint x: 540, startPoint y: 303, endPoint x: 538, endPoint y: 311, distance: 8.2
click at [538, 304] on div "Ok Cancel" at bounding box center [540, 316] width 61 height 26
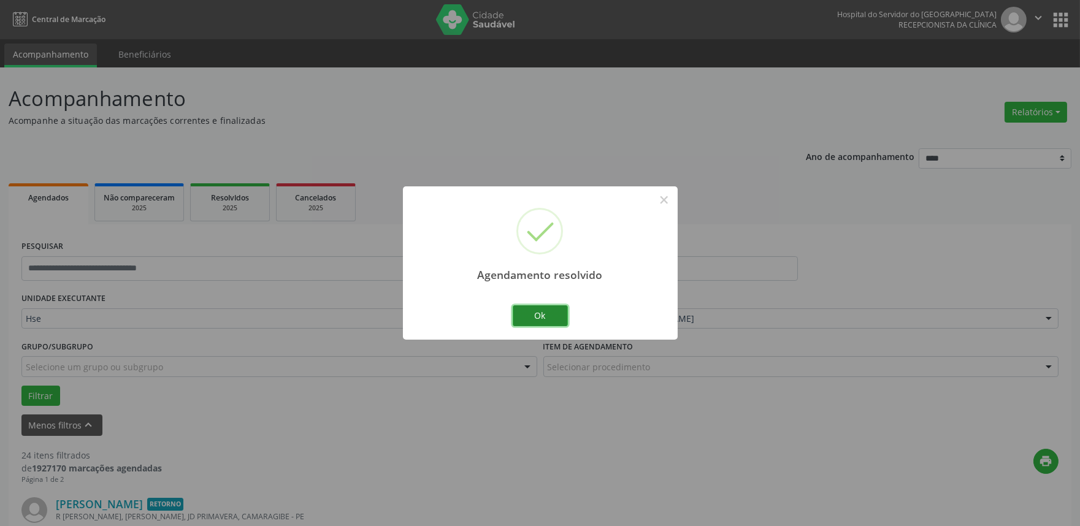
click at [538, 311] on button "Ok" at bounding box center [540, 315] width 55 height 21
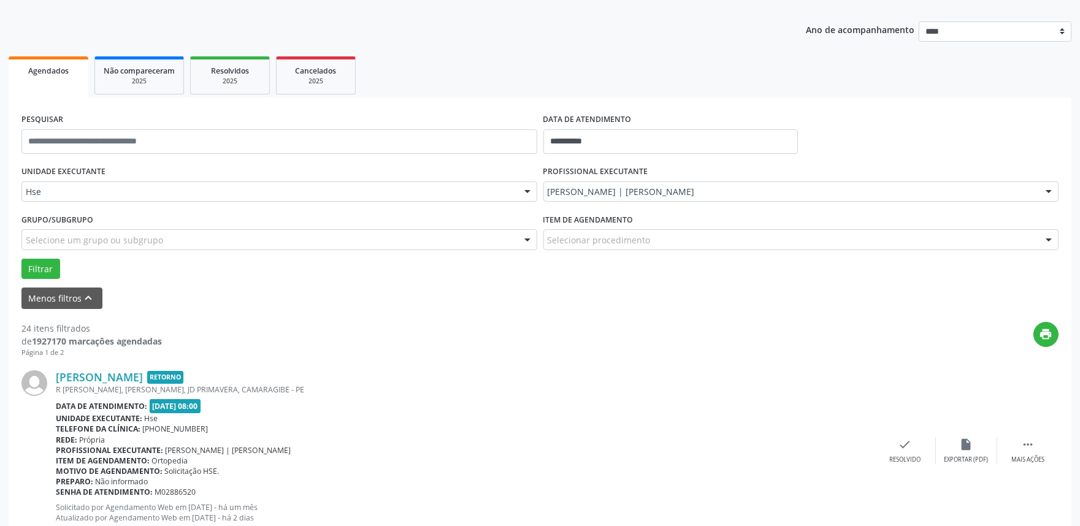
scroll to position [136, 0]
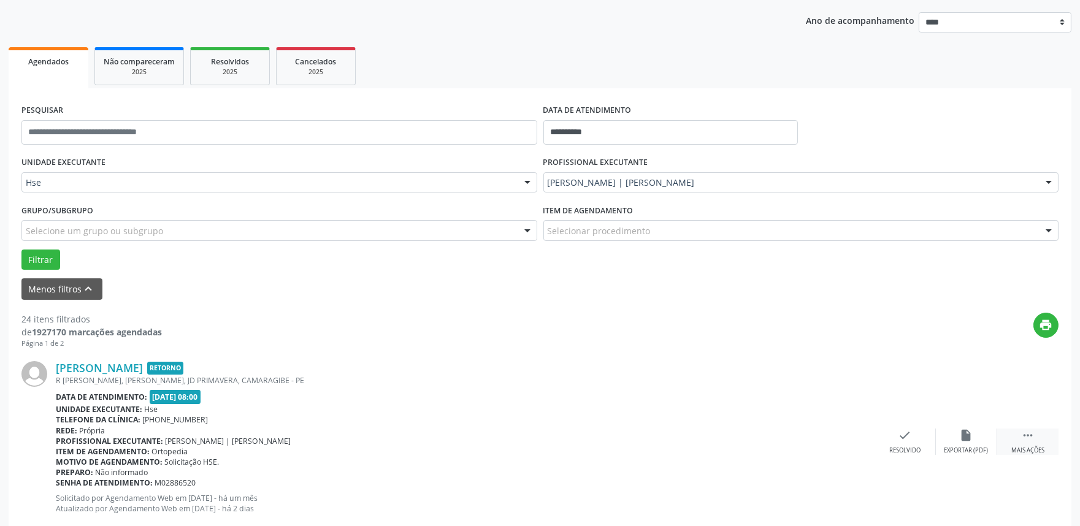
click at [1021, 437] on icon "" at bounding box center [1027, 435] width 13 height 13
click at [947, 434] on div "alarm_off Não compareceu" at bounding box center [966, 442] width 61 height 26
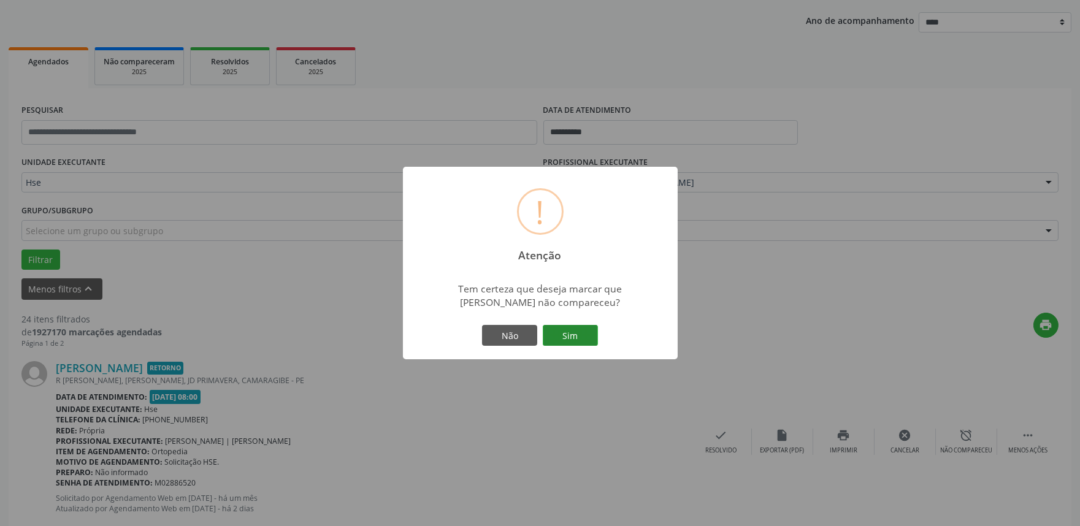
click at [589, 330] on button "Sim" at bounding box center [570, 335] width 55 height 21
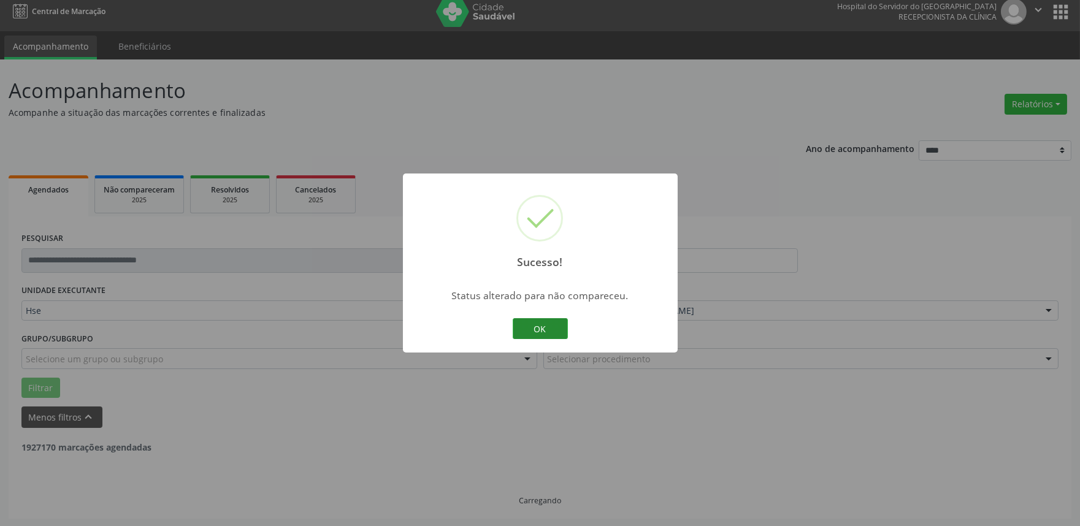
click at [519, 324] on button "OK" at bounding box center [540, 328] width 55 height 21
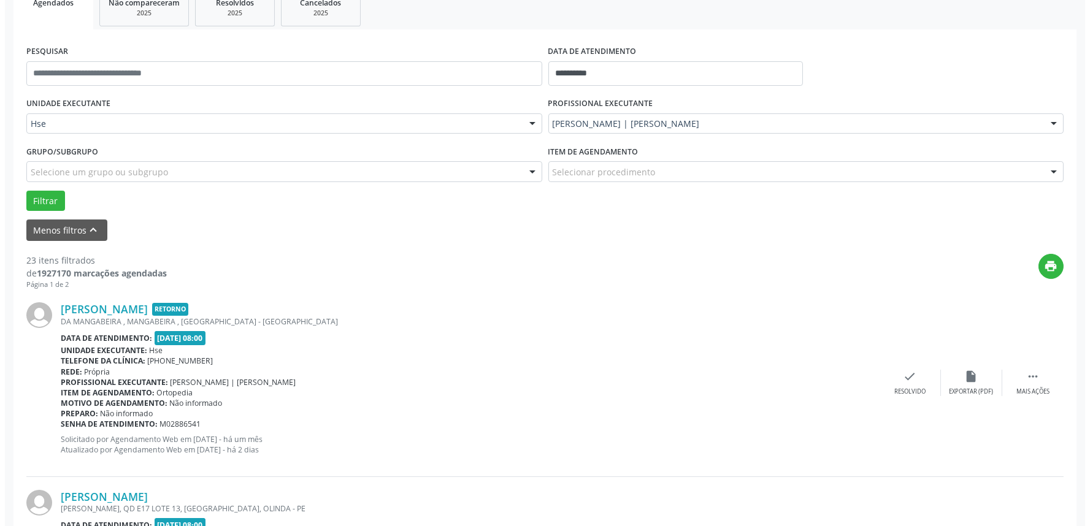
scroll to position [272, 0]
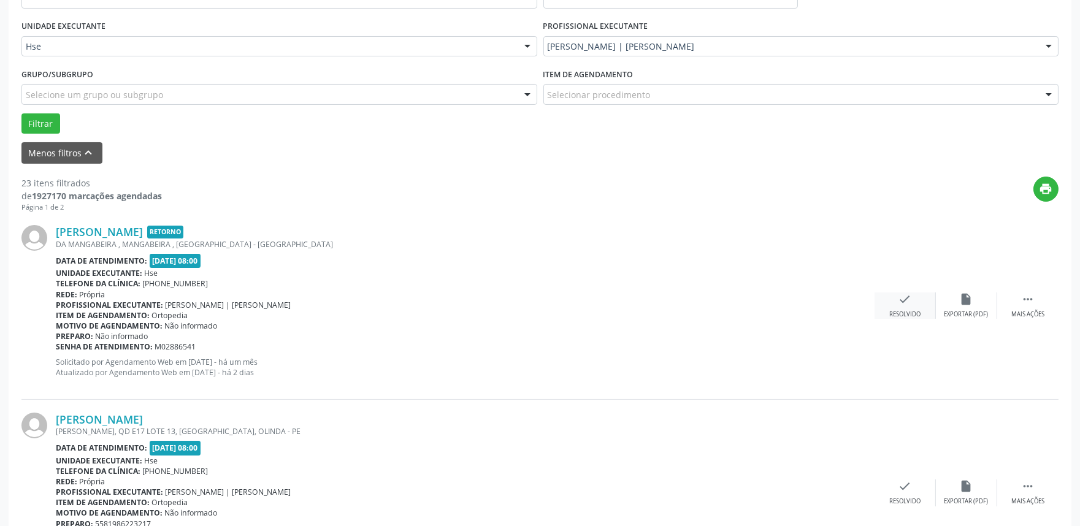
click at [908, 315] on div "Resolvido" at bounding box center [904, 314] width 31 height 9
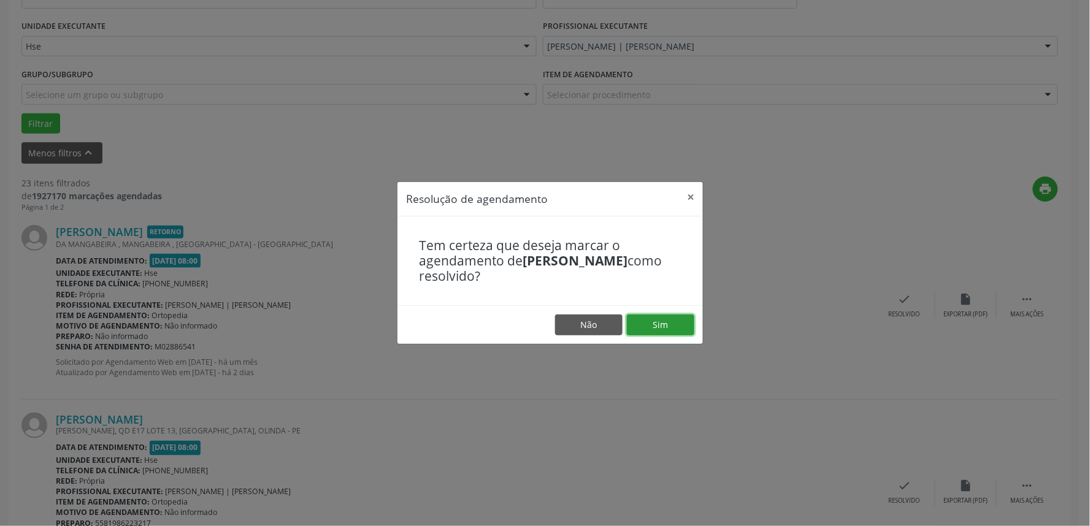
click at [672, 318] on button "Sim" at bounding box center [660, 325] width 67 height 21
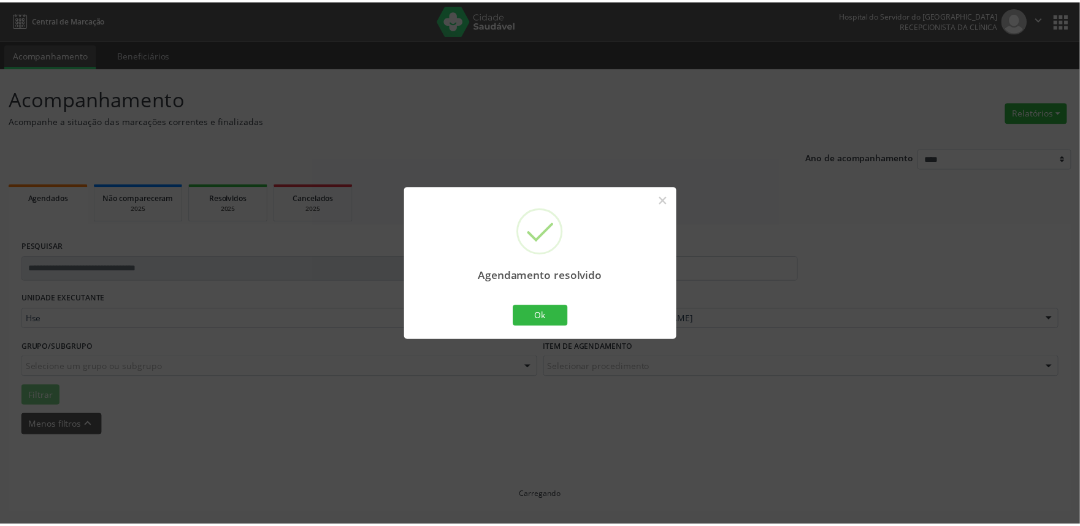
scroll to position [0, 0]
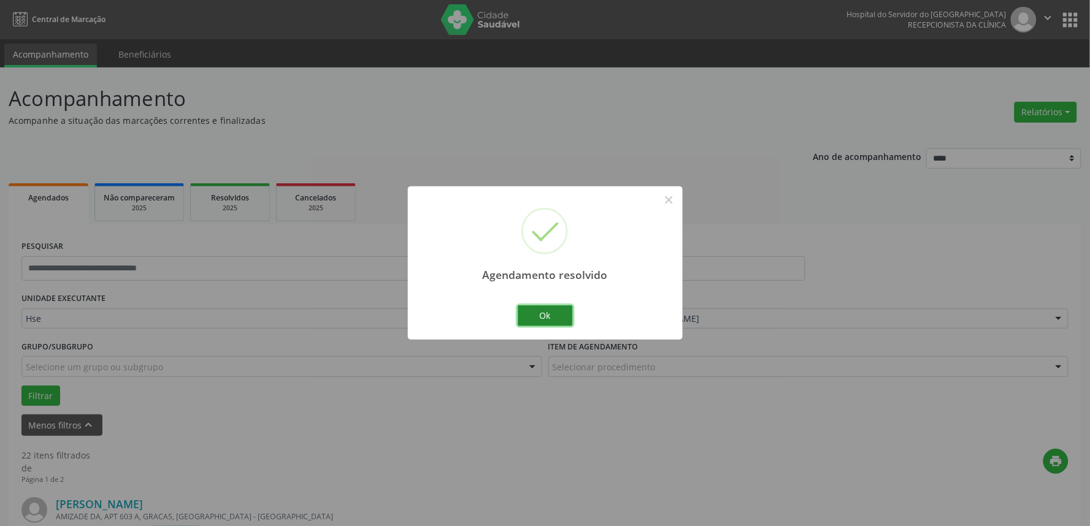
click at [551, 326] on button "Ok" at bounding box center [545, 315] width 55 height 21
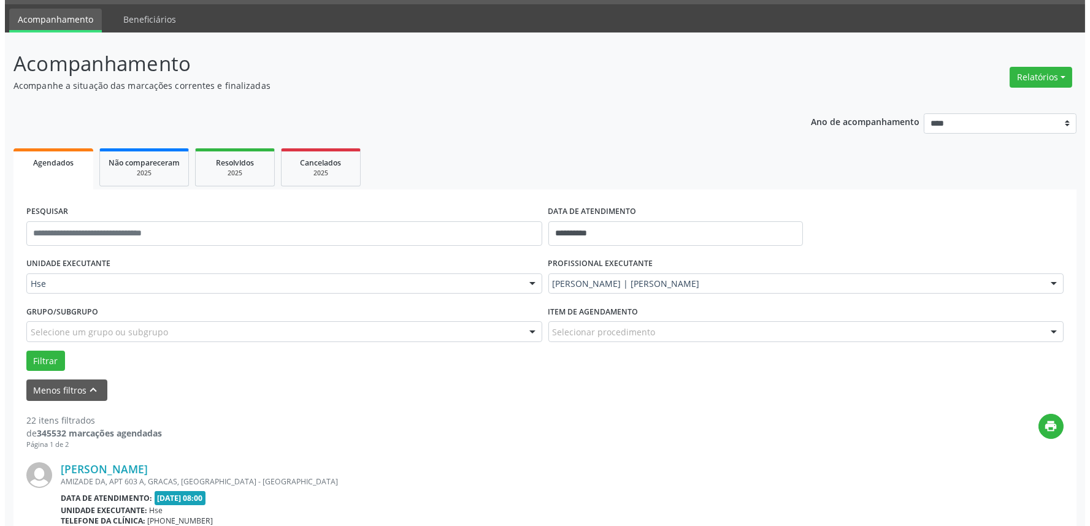
scroll to position [68, 0]
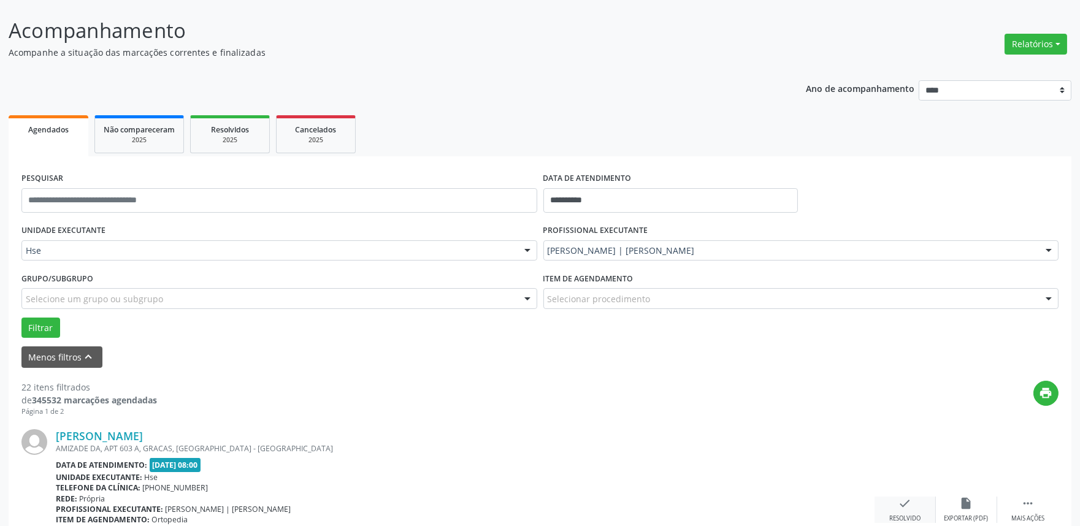
click at [894, 501] on div "check Resolvido" at bounding box center [905, 510] width 61 height 26
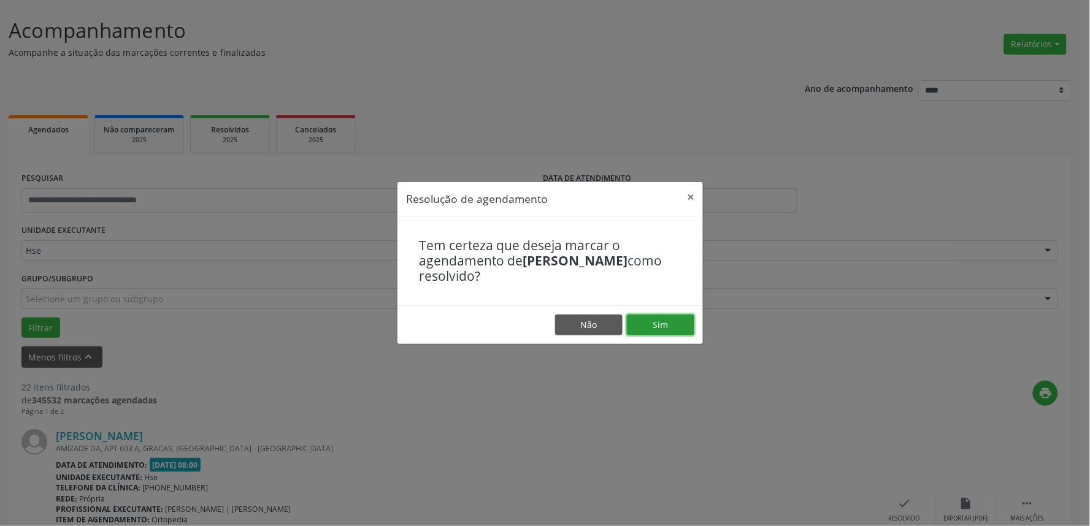
click at [659, 327] on button "Sim" at bounding box center [660, 325] width 67 height 21
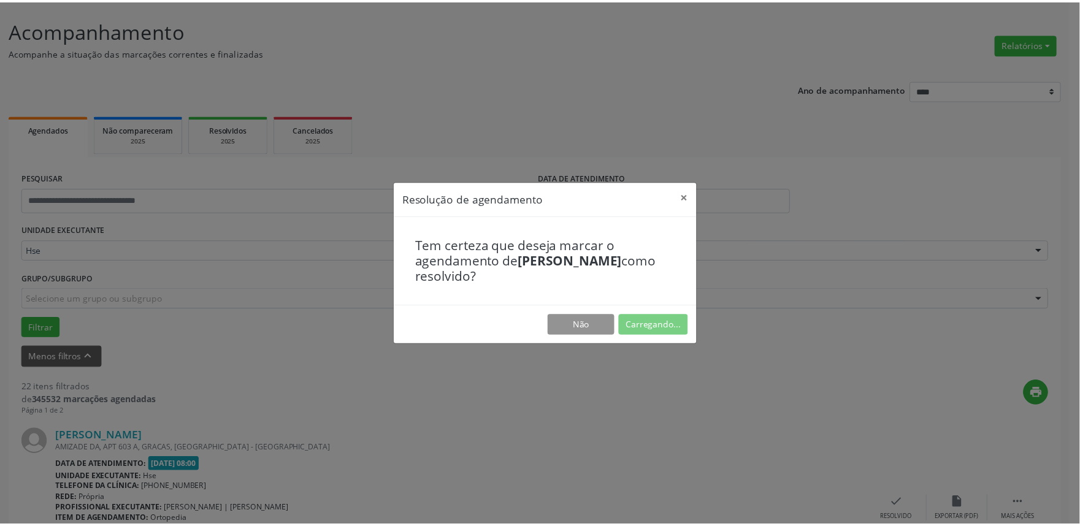
scroll to position [0, 0]
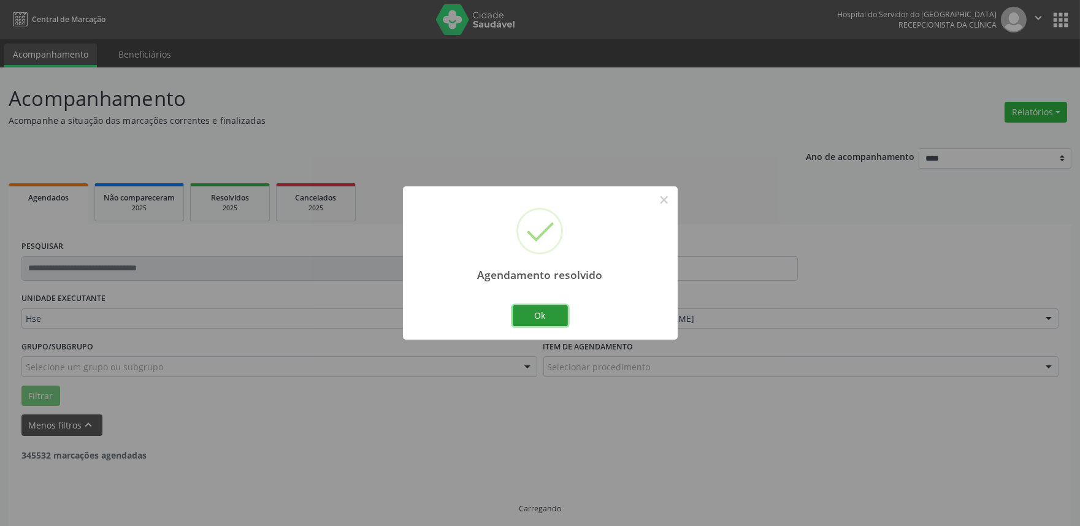
click at [520, 316] on button "Ok" at bounding box center [540, 315] width 55 height 21
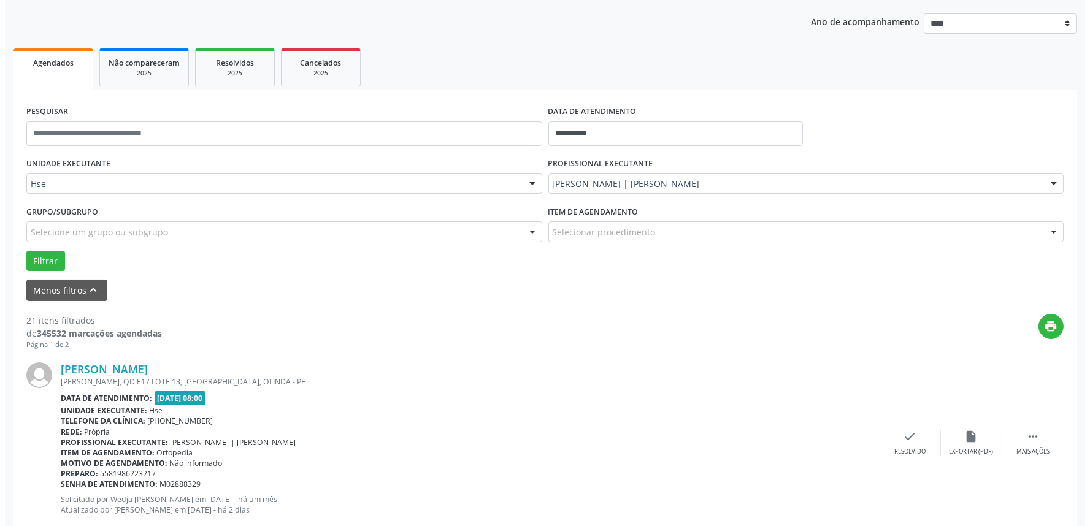
scroll to position [212, 0]
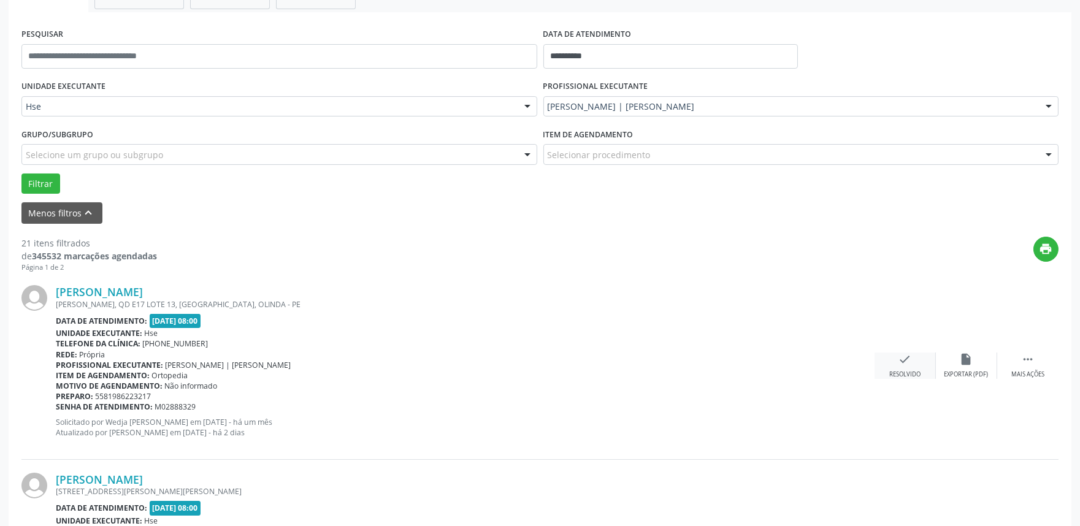
click at [891, 370] on div "Resolvido" at bounding box center [904, 374] width 31 height 9
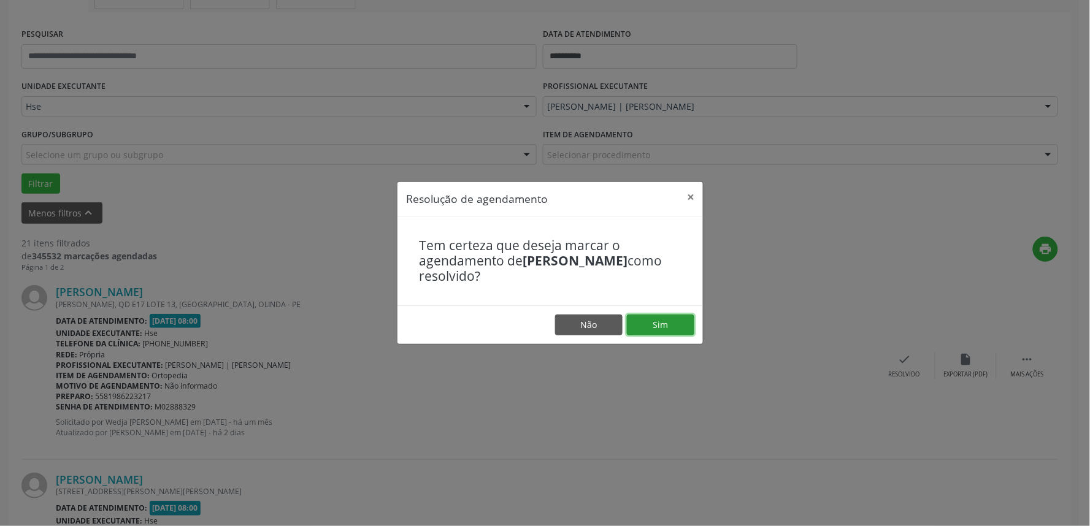
click at [666, 325] on button "Sim" at bounding box center [660, 325] width 67 height 21
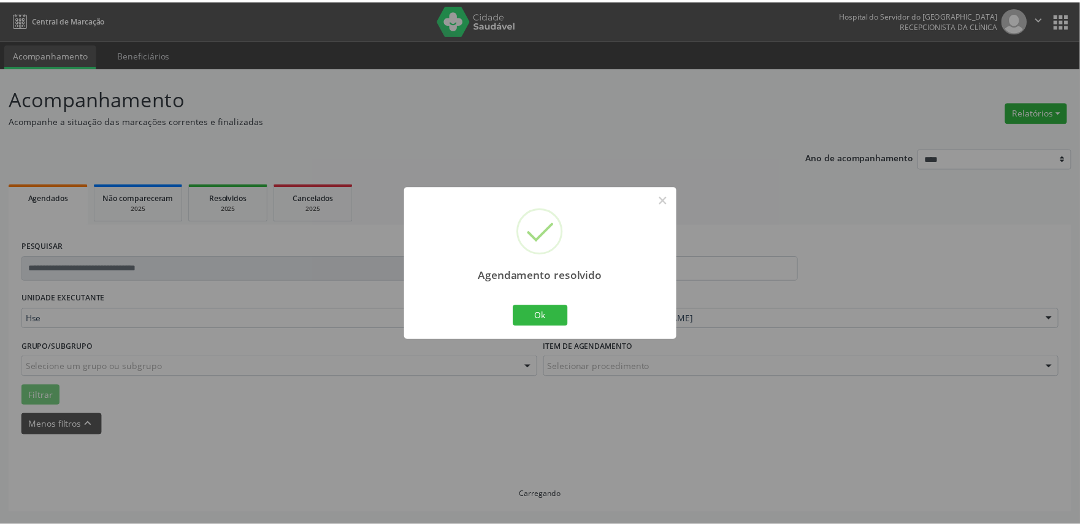
scroll to position [0, 0]
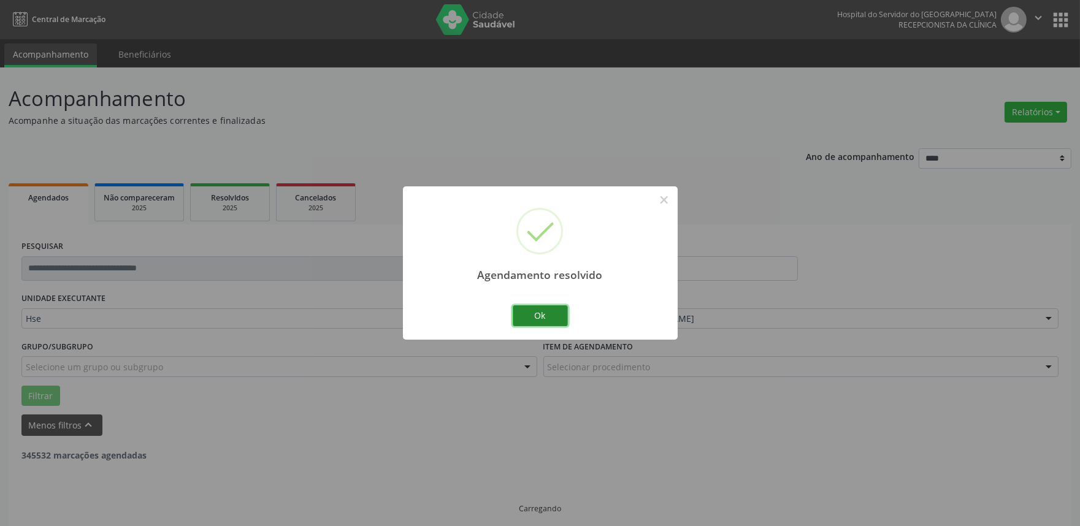
click at [548, 309] on button "Ok" at bounding box center [540, 315] width 55 height 21
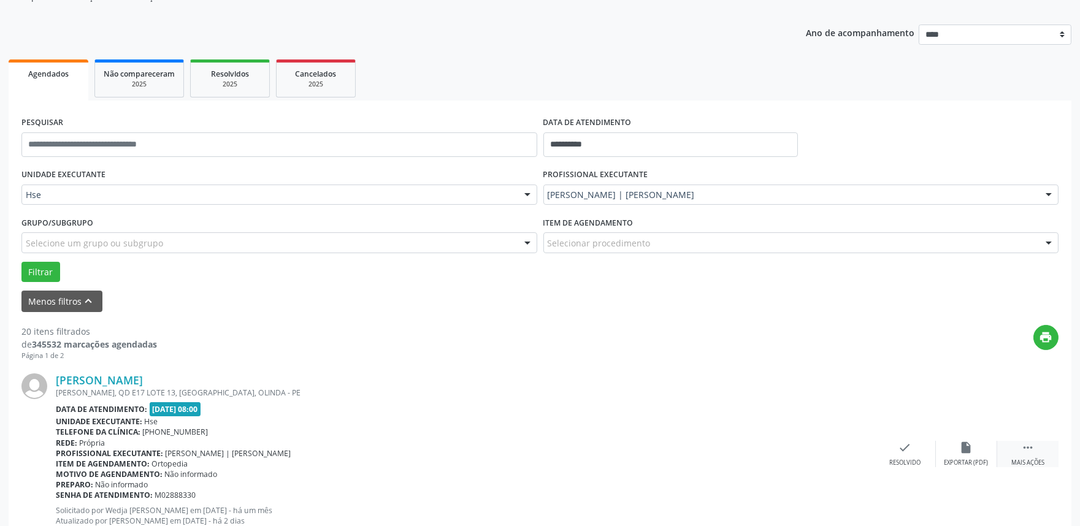
scroll to position [144, 0]
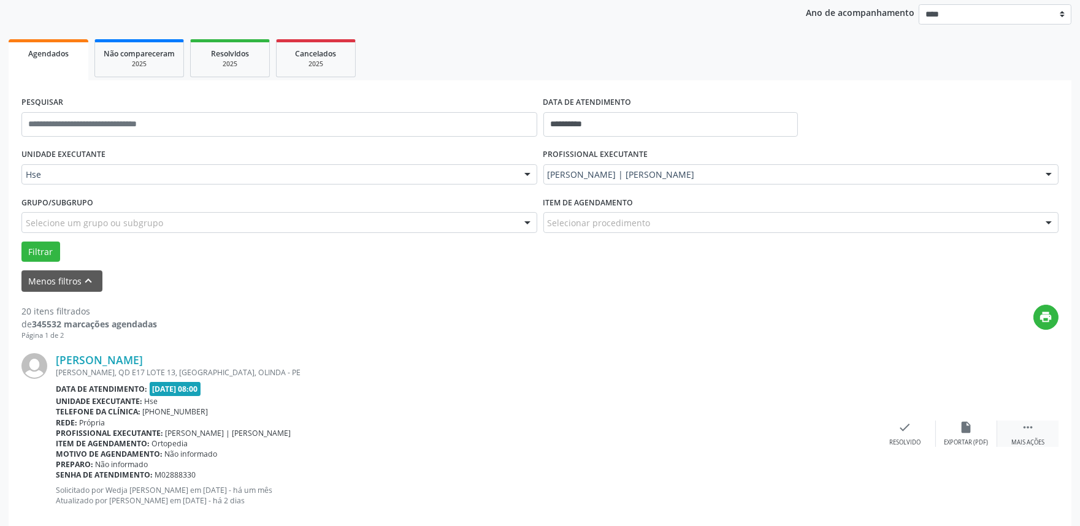
click at [1041, 439] on div "Mais ações" at bounding box center [1027, 443] width 33 height 9
click at [966, 428] on icon "alarm_off" at bounding box center [966, 427] width 13 height 13
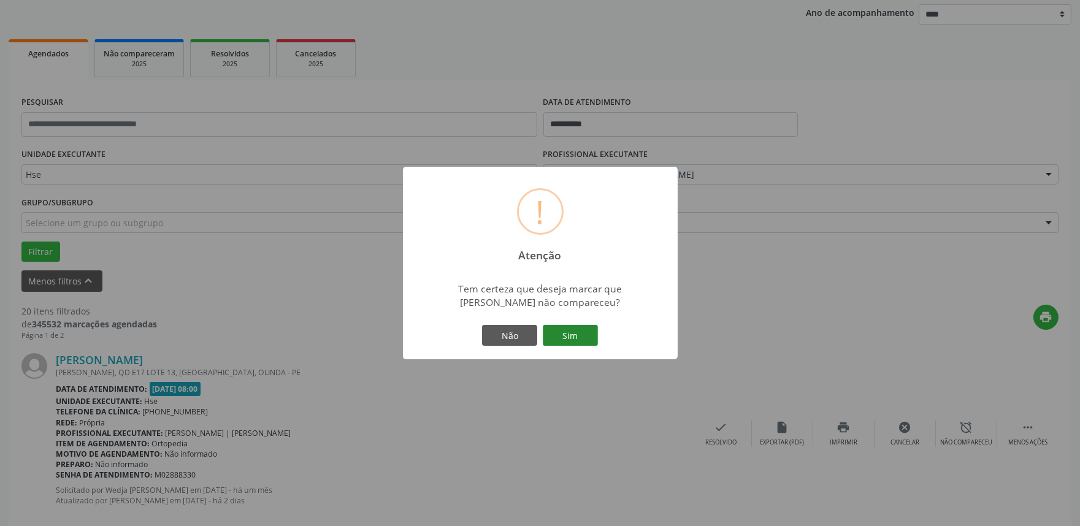
click at [585, 331] on button "Sim" at bounding box center [570, 335] width 55 height 21
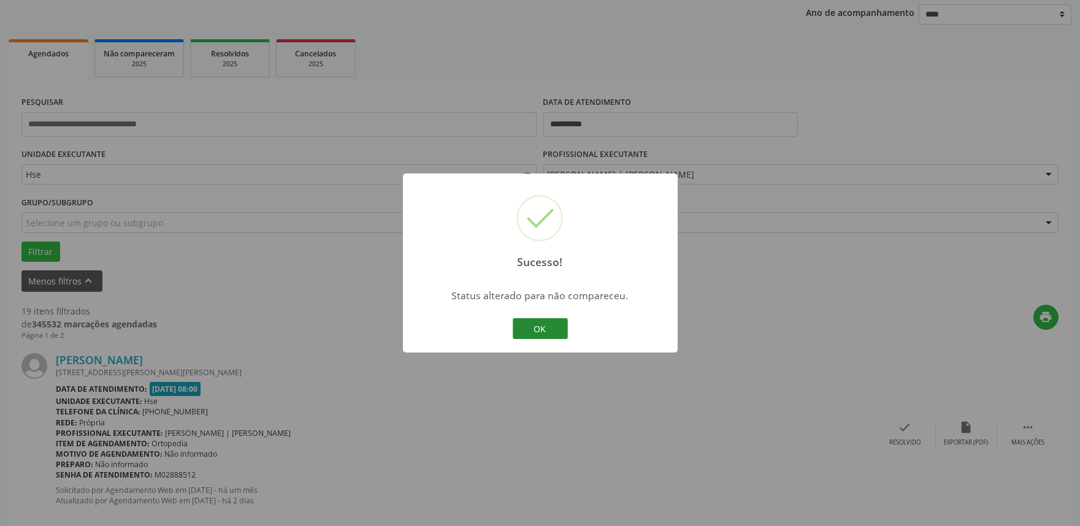
click at [552, 330] on button "OK" at bounding box center [540, 328] width 55 height 21
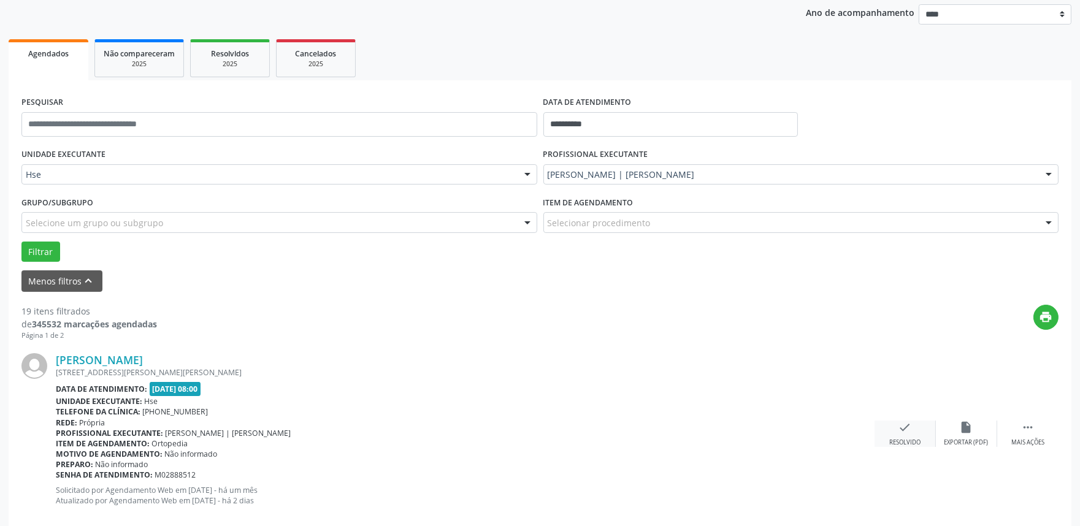
click at [915, 437] on div "check Resolvido" at bounding box center [905, 434] width 61 height 26
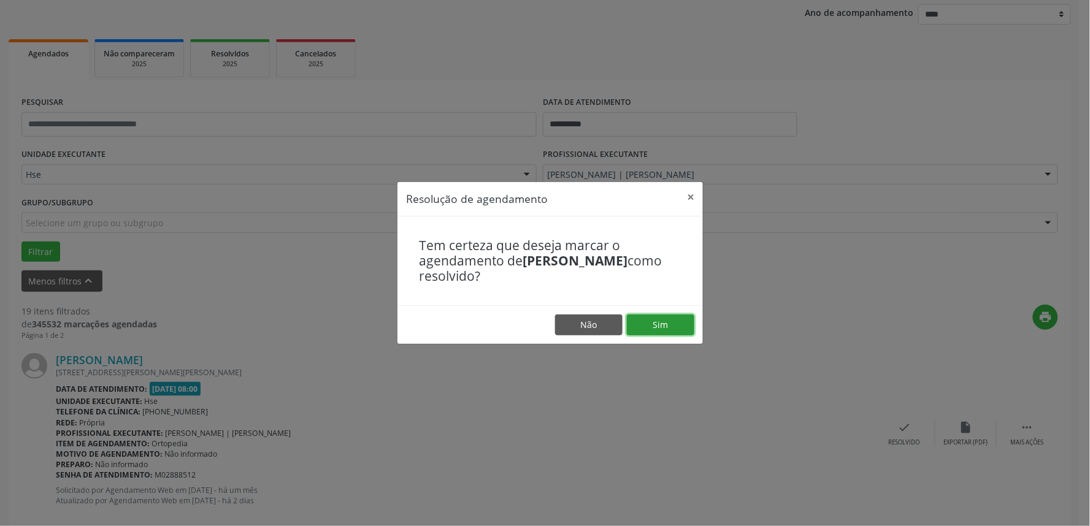
click at [654, 328] on button "Sim" at bounding box center [660, 325] width 67 height 21
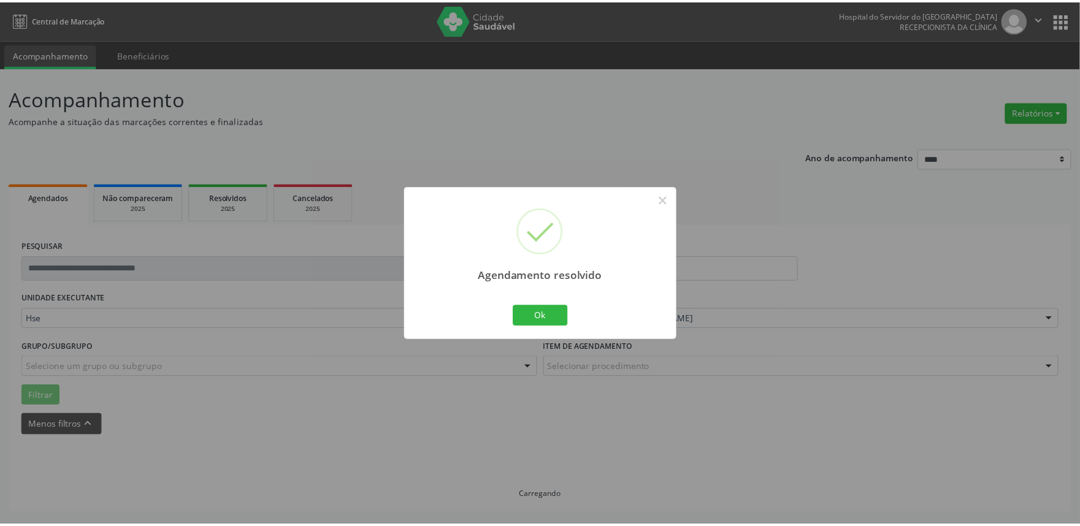
scroll to position [0, 0]
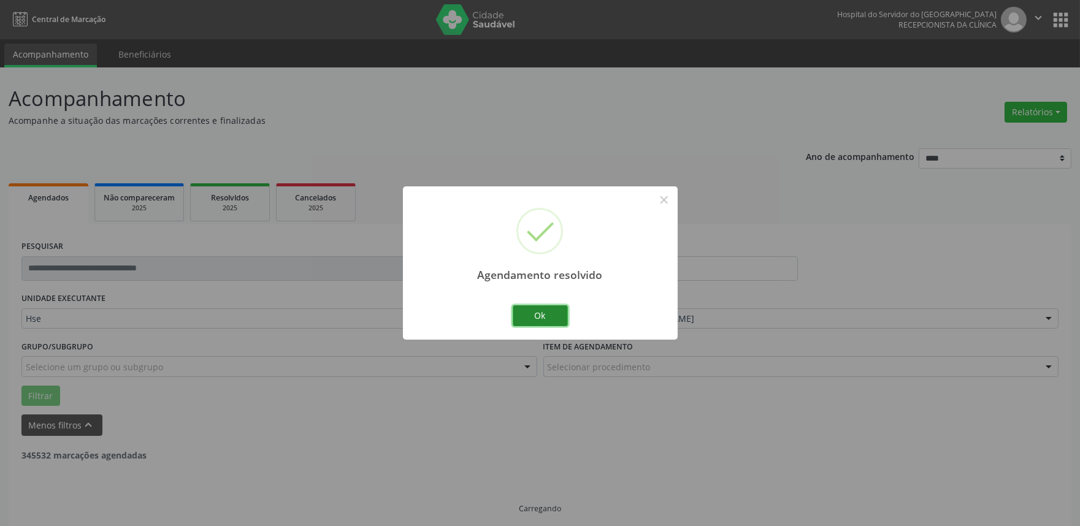
click at [531, 319] on button "Ok" at bounding box center [540, 315] width 55 height 21
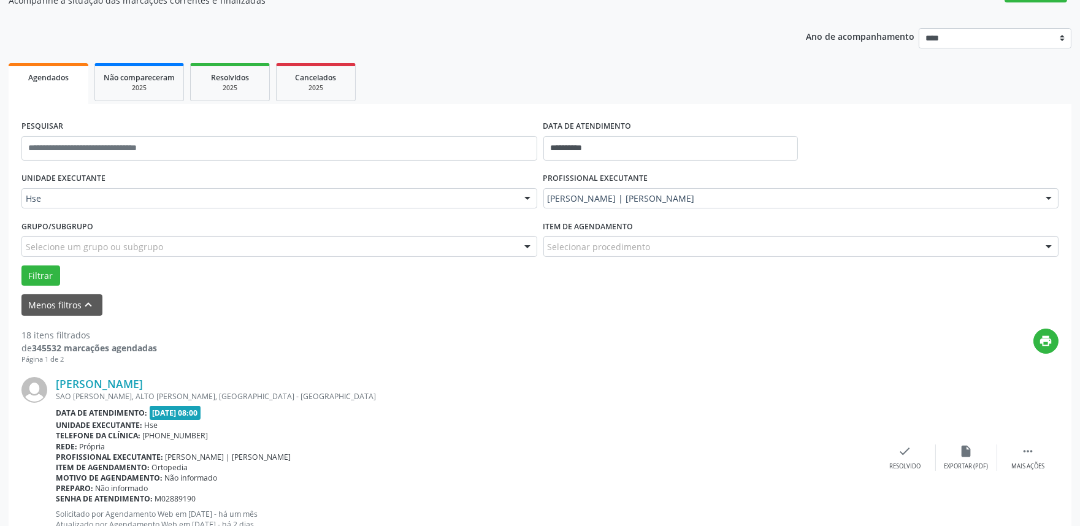
scroll to position [144, 0]
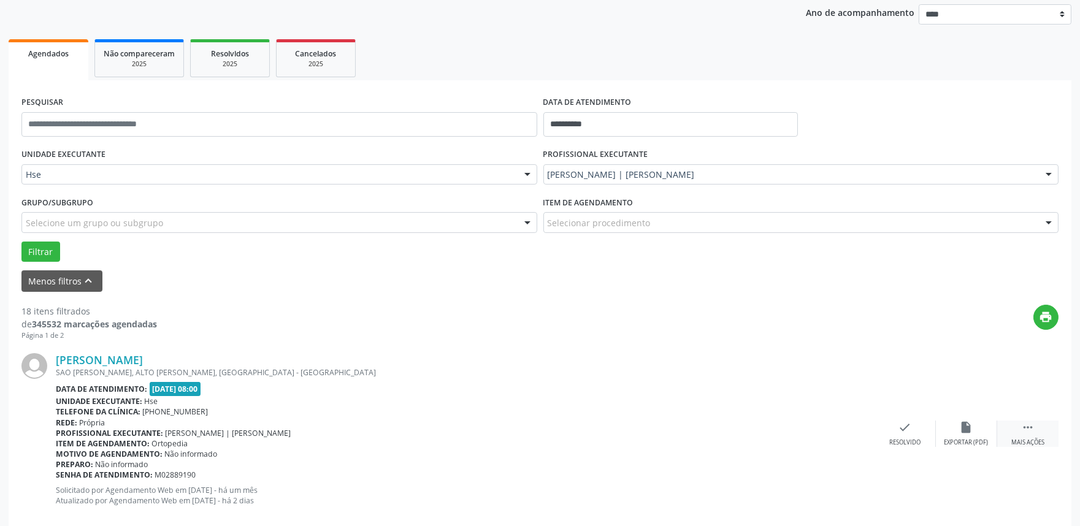
click at [1012, 434] on div " Mais ações" at bounding box center [1027, 434] width 61 height 26
click at [973, 431] on div "alarm_off Não compareceu" at bounding box center [966, 434] width 61 height 26
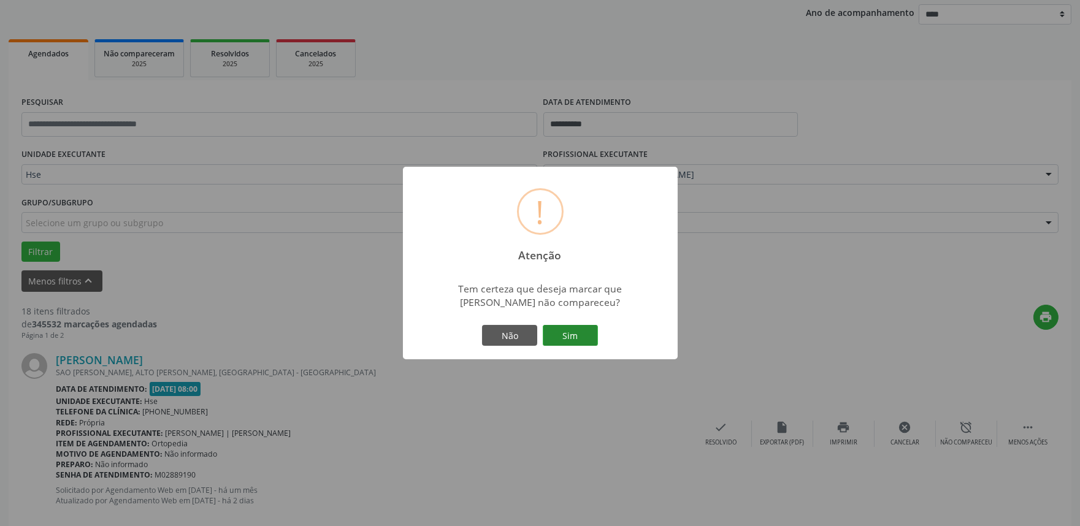
click at [575, 329] on button "Sim" at bounding box center [570, 335] width 55 height 21
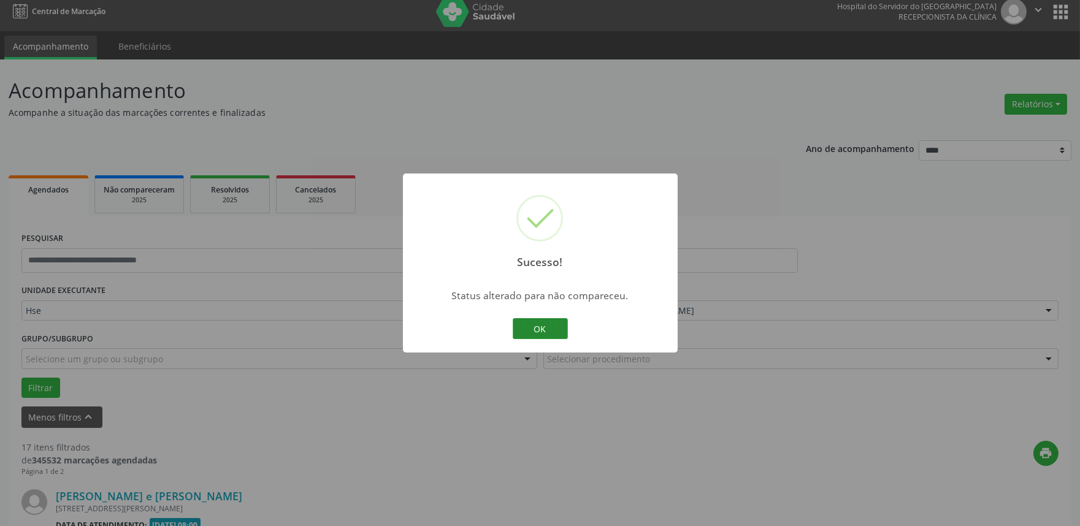
click at [553, 328] on button "OK" at bounding box center [540, 328] width 55 height 21
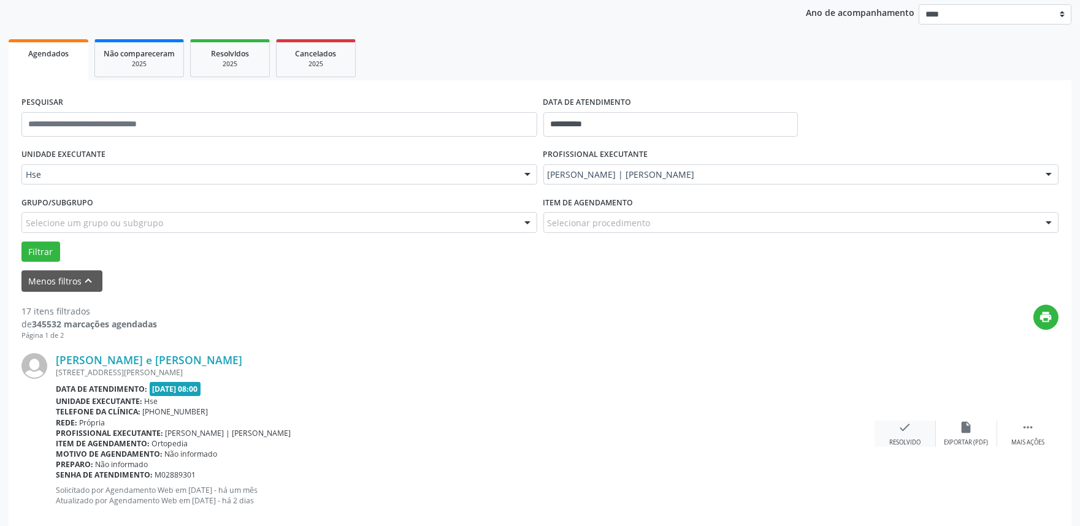
click at [893, 444] on div "Resolvido" at bounding box center [904, 443] width 31 height 9
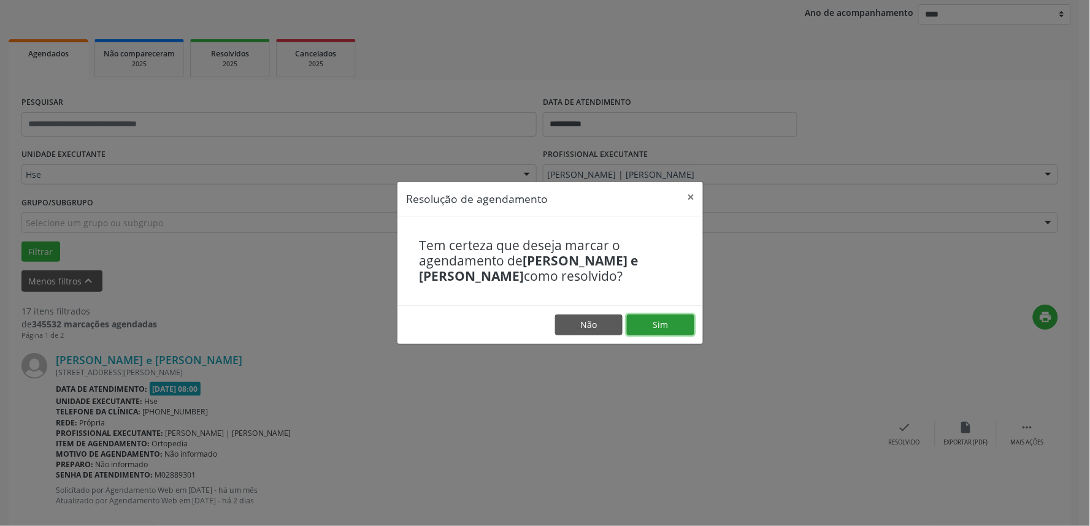
click at [645, 323] on button "Sim" at bounding box center [660, 325] width 67 height 21
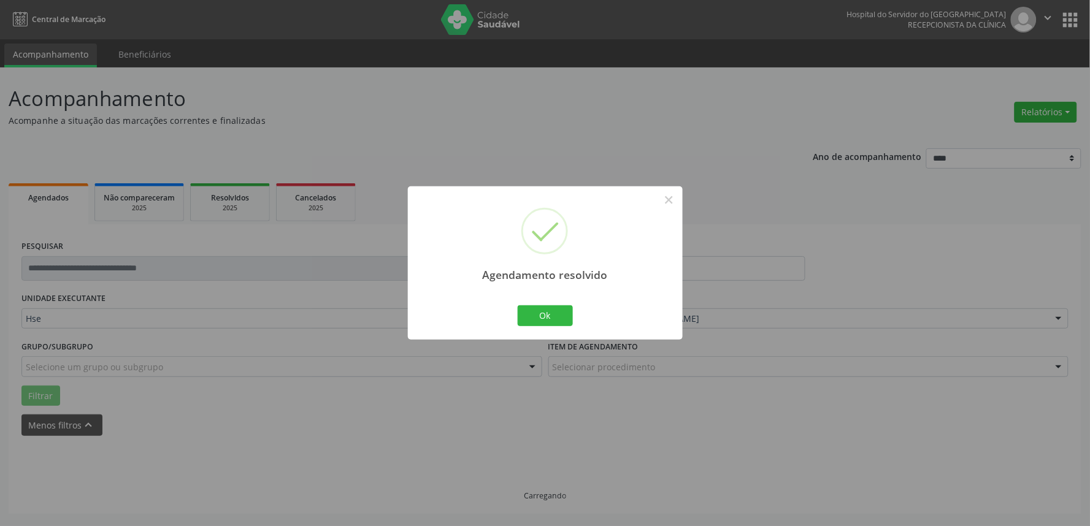
scroll to position [0, 0]
click at [550, 312] on button "Ok" at bounding box center [545, 315] width 55 height 21
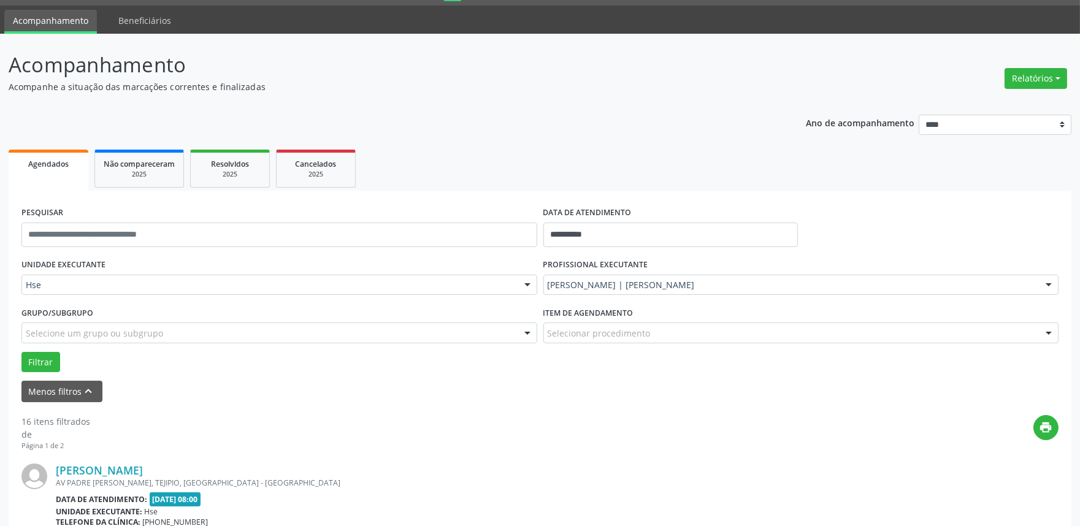
scroll to position [68, 0]
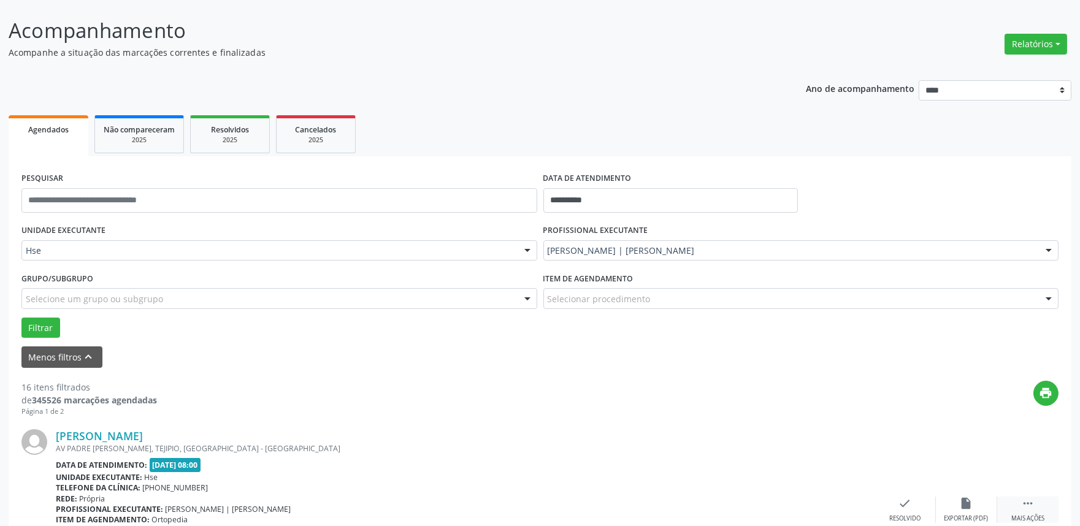
click at [1037, 507] on div " Mais ações" at bounding box center [1027, 510] width 61 height 26
click at [973, 507] on div "alarm_off Não compareceu" at bounding box center [966, 510] width 61 height 26
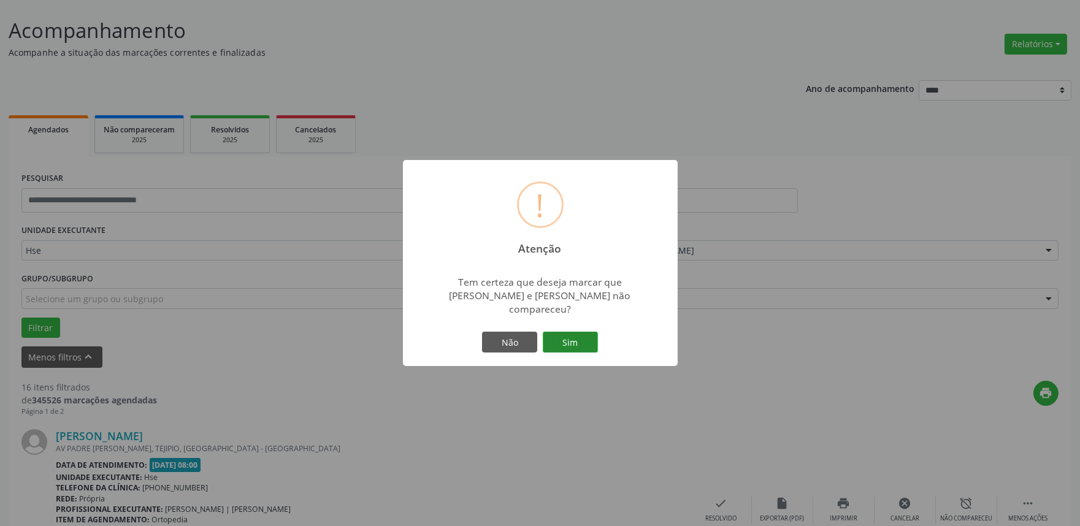
click at [562, 332] on button "Sim" at bounding box center [570, 342] width 55 height 21
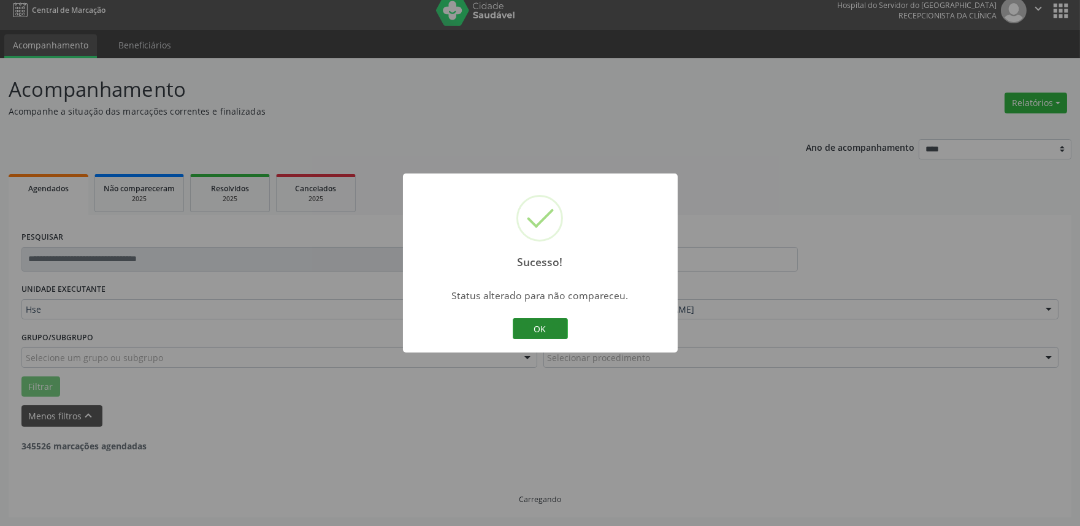
scroll to position [8, 0]
click at [524, 320] on button "OK" at bounding box center [540, 328] width 55 height 21
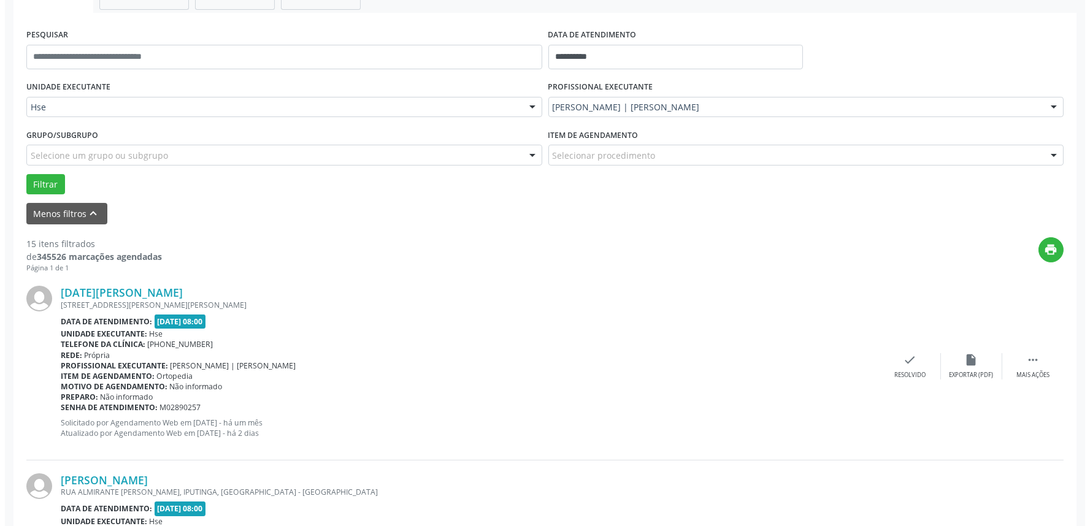
scroll to position [212, 0]
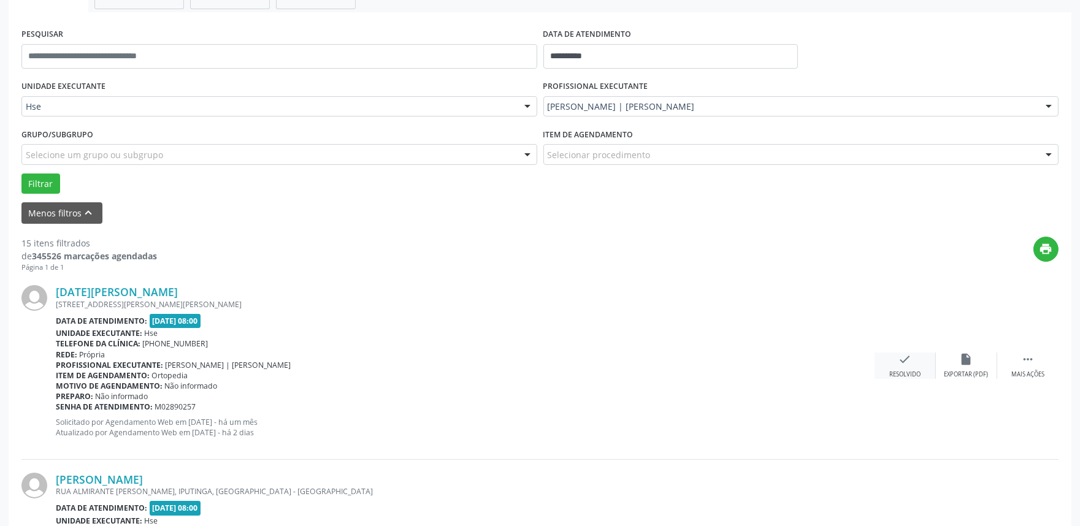
click at [897, 370] on div "Resolvido" at bounding box center [904, 374] width 31 height 9
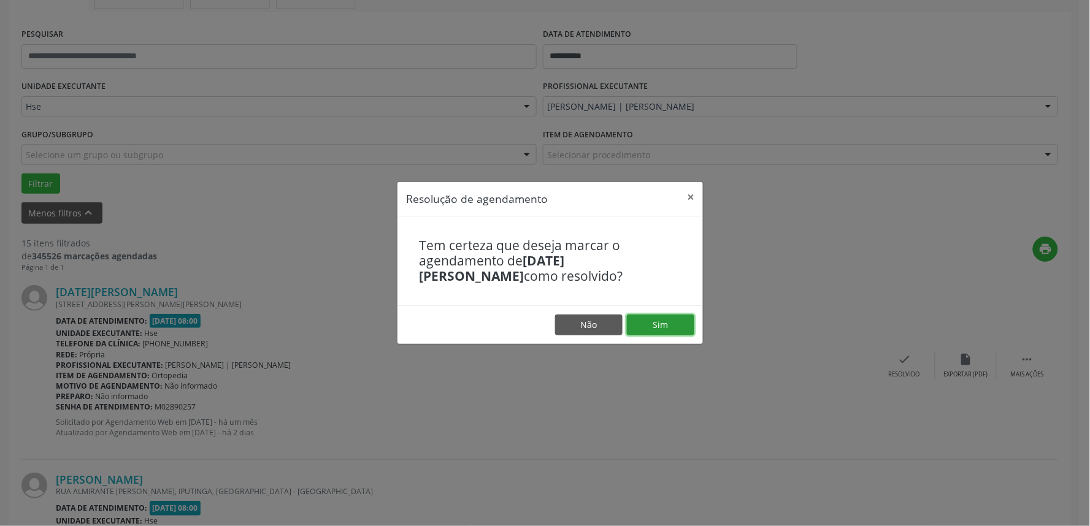
click at [659, 333] on button "Sim" at bounding box center [660, 325] width 67 height 21
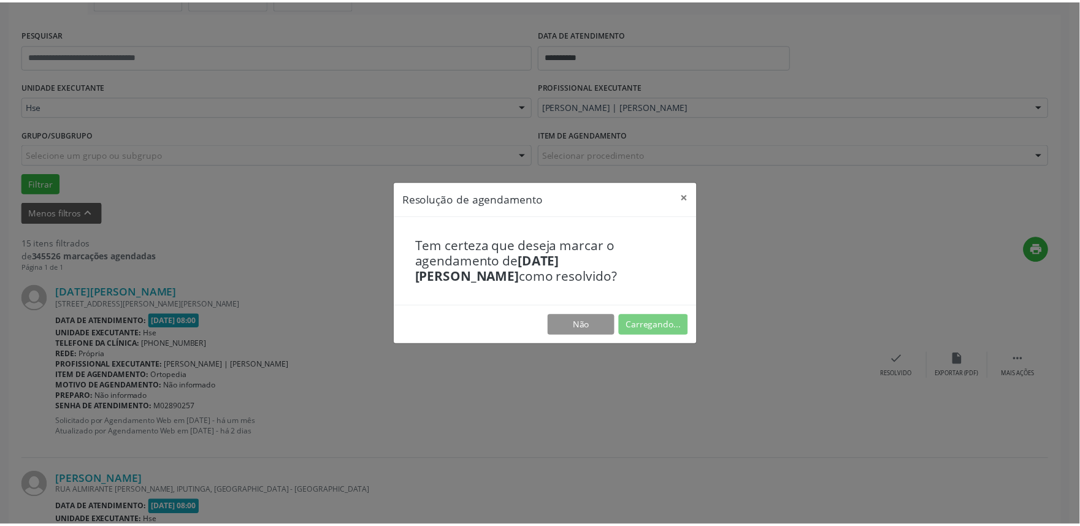
scroll to position [0, 0]
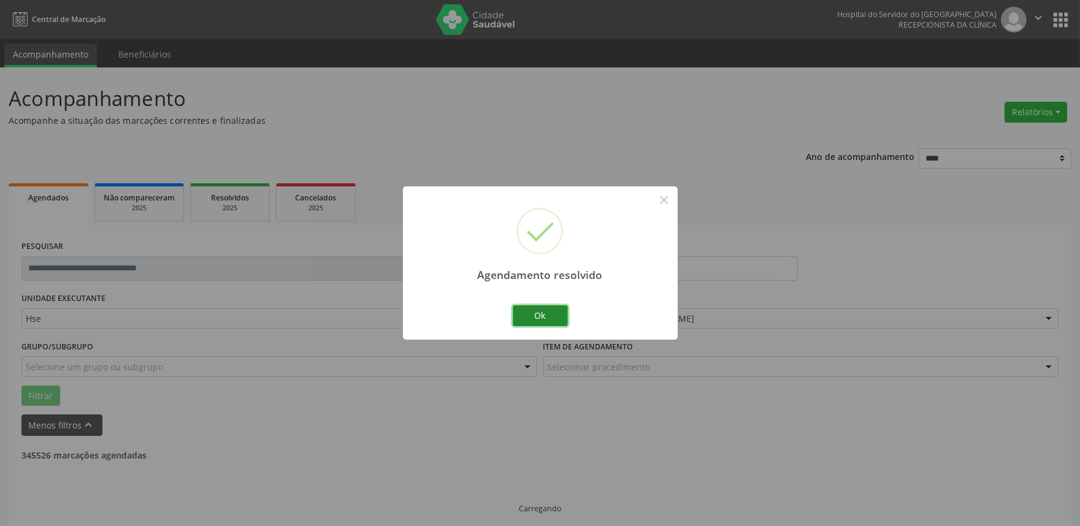
click at [534, 320] on button "Ok" at bounding box center [540, 315] width 55 height 21
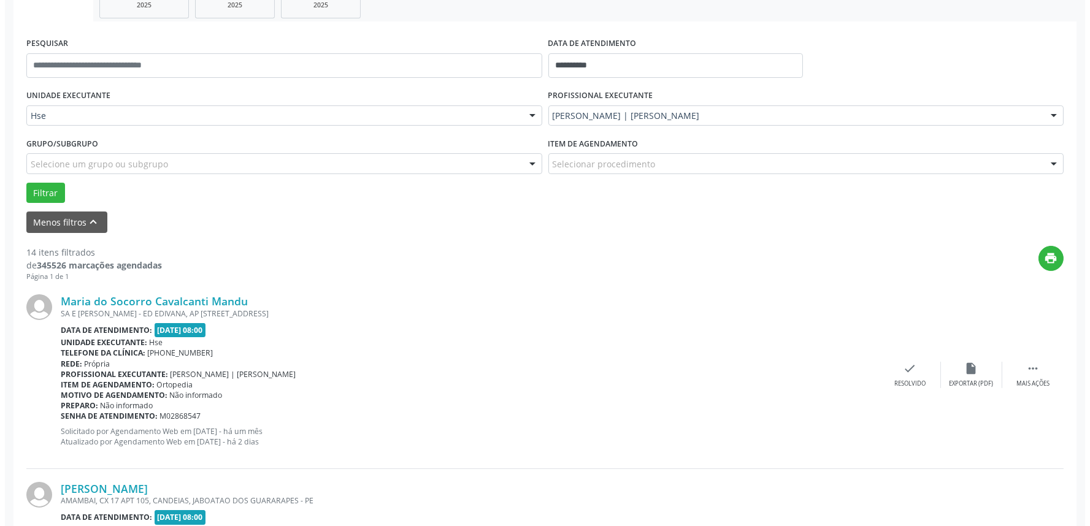
scroll to position [212, 0]
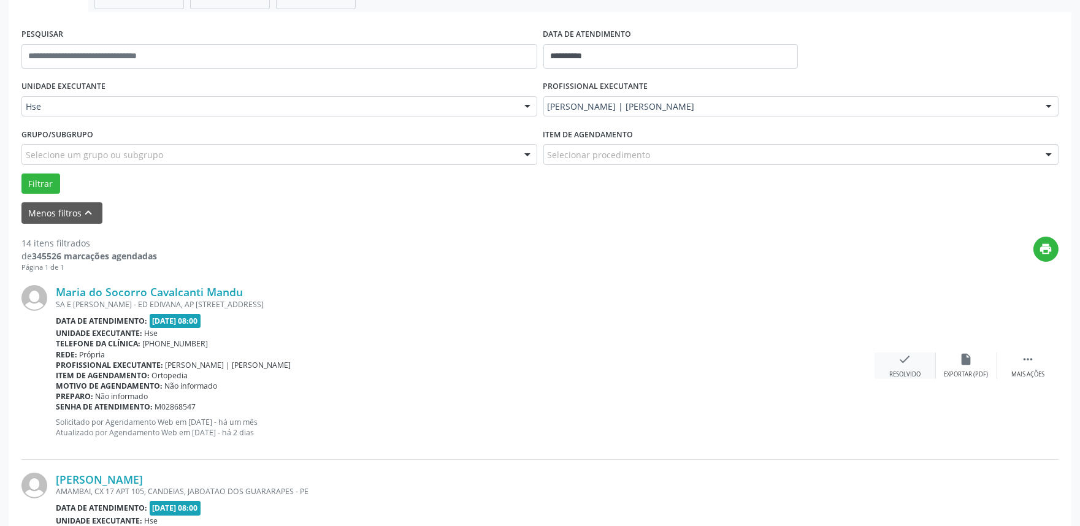
click at [893, 372] on div "Resolvido" at bounding box center [904, 374] width 31 height 9
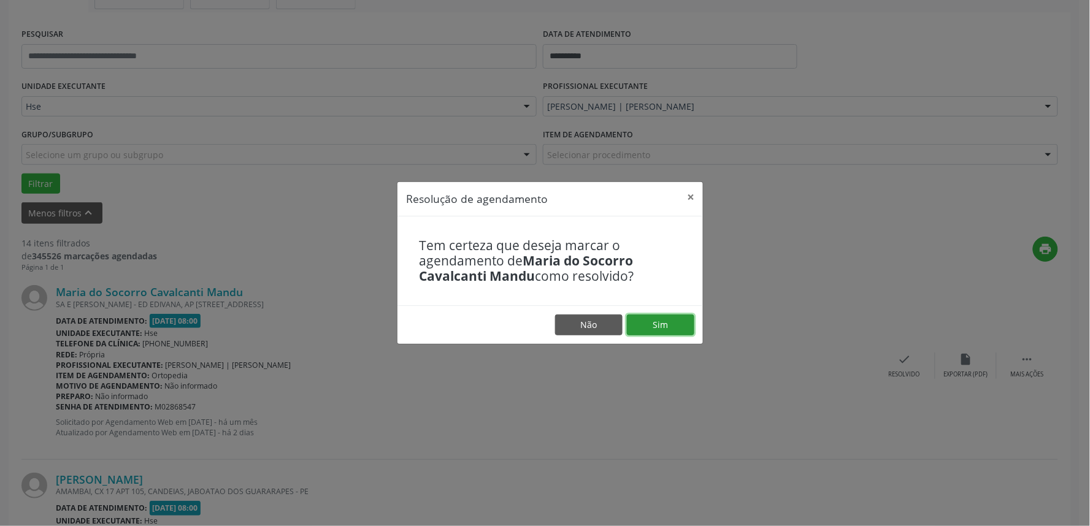
click at [661, 320] on button "Sim" at bounding box center [660, 325] width 67 height 21
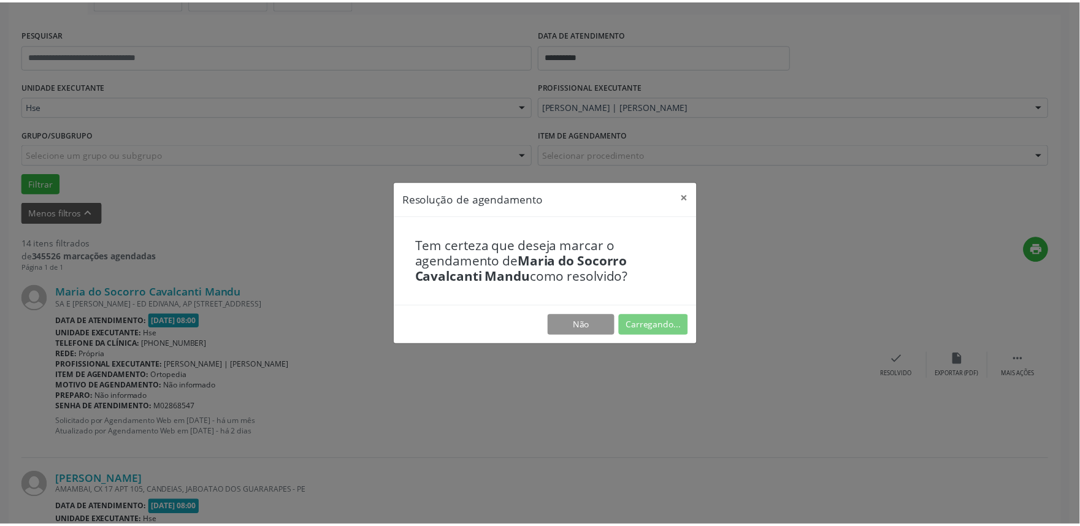
scroll to position [0, 0]
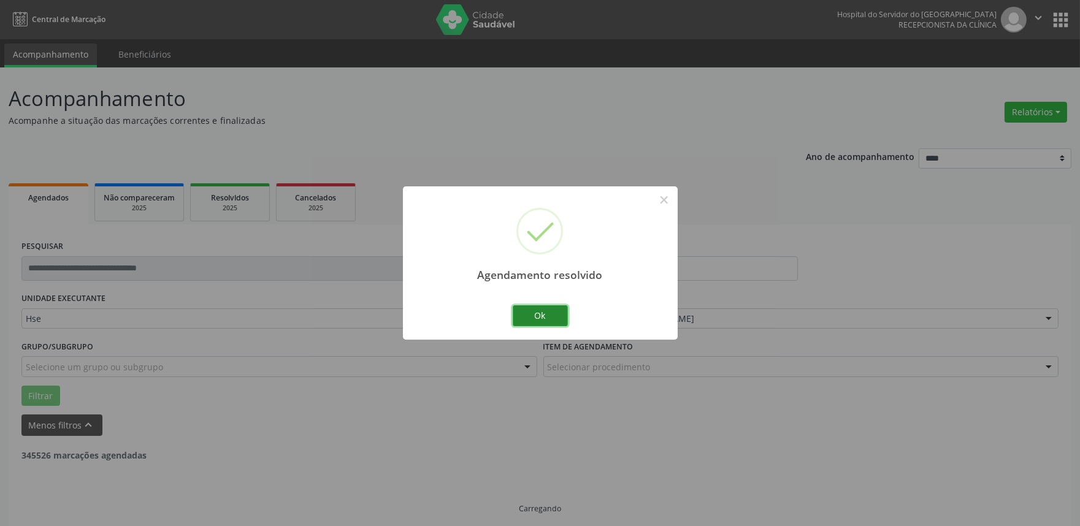
click at [537, 318] on button "Ok" at bounding box center [540, 315] width 55 height 21
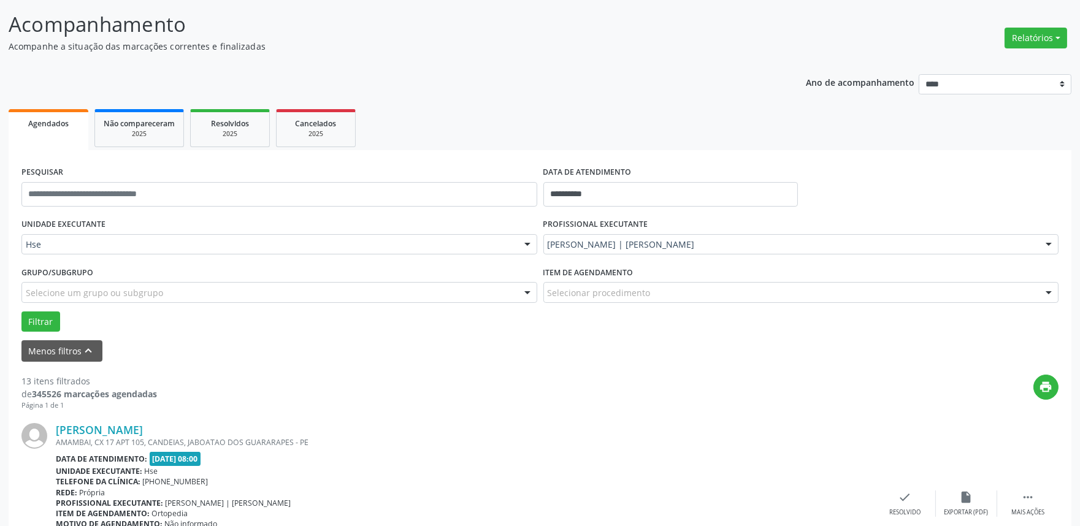
scroll to position [76, 0]
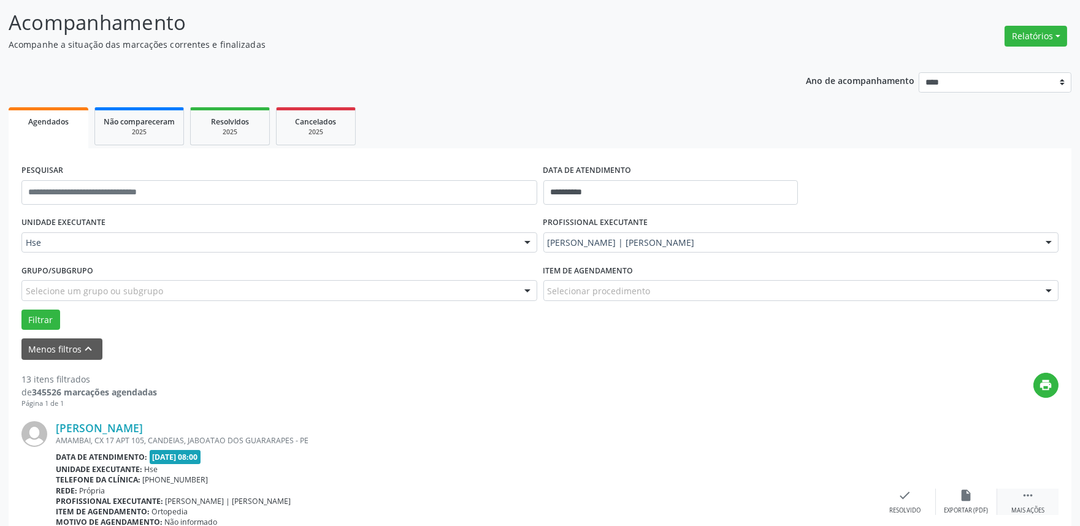
click at [1037, 508] on div "Mais ações" at bounding box center [1027, 511] width 33 height 9
click at [970, 495] on icon "alarm_off" at bounding box center [966, 495] width 13 height 13
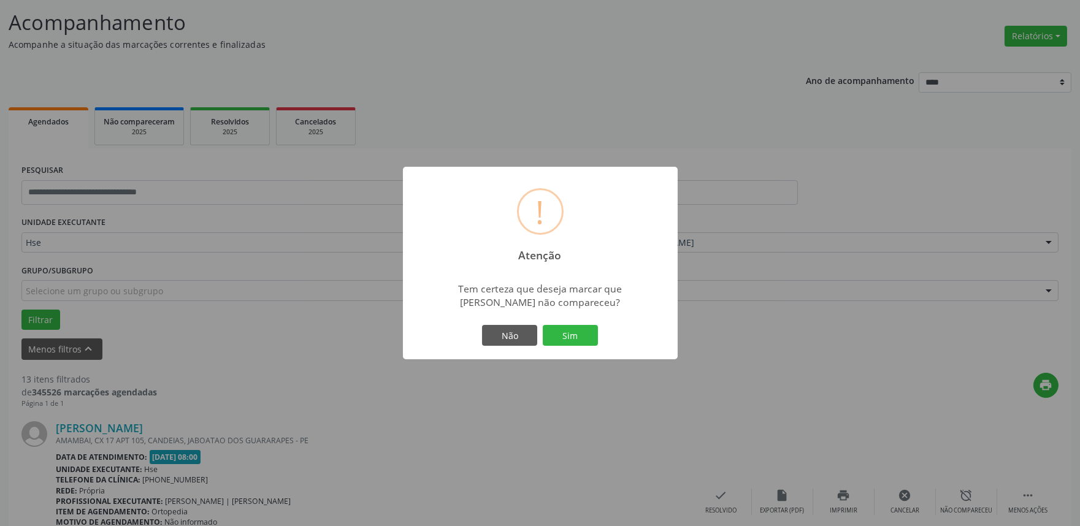
click at [587, 348] on div "Não Sim" at bounding box center [540, 336] width 121 height 26
click at [590, 329] on button "Sim" at bounding box center [570, 335] width 55 height 21
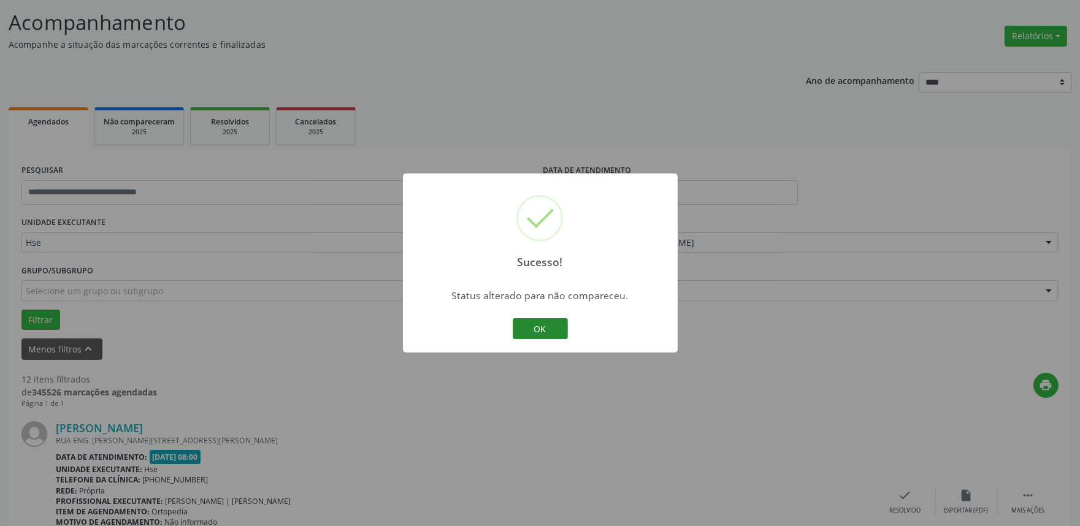
click at [535, 326] on button "OK" at bounding box center [540, 328] width 55 height 21
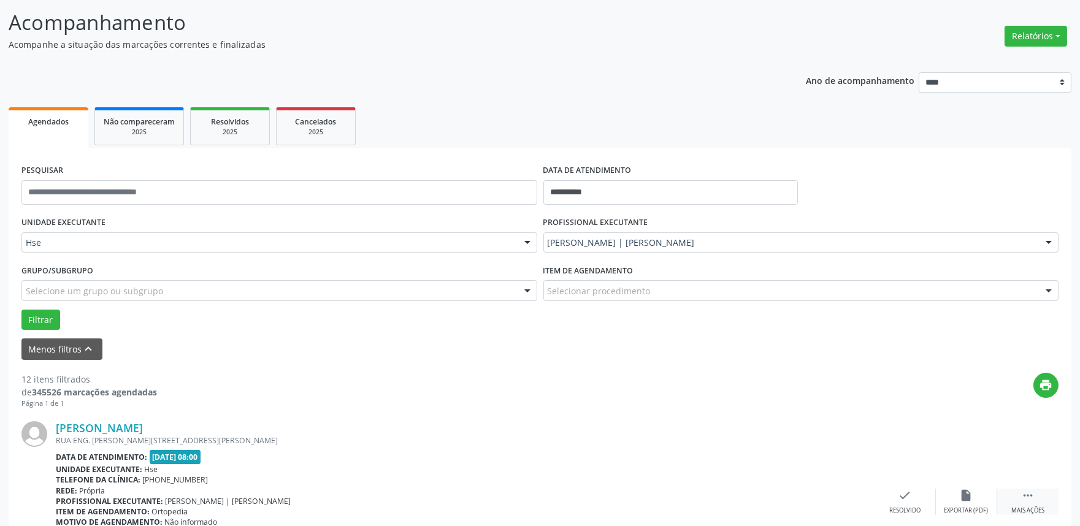
click at [1018, 492] on div " Mais ações" at bounding box center [1027, 502] width 61 height 26
click at [954, 503] on div "alarm_off Não compareceu" at bounding box center [966, 502] width 61 height 26
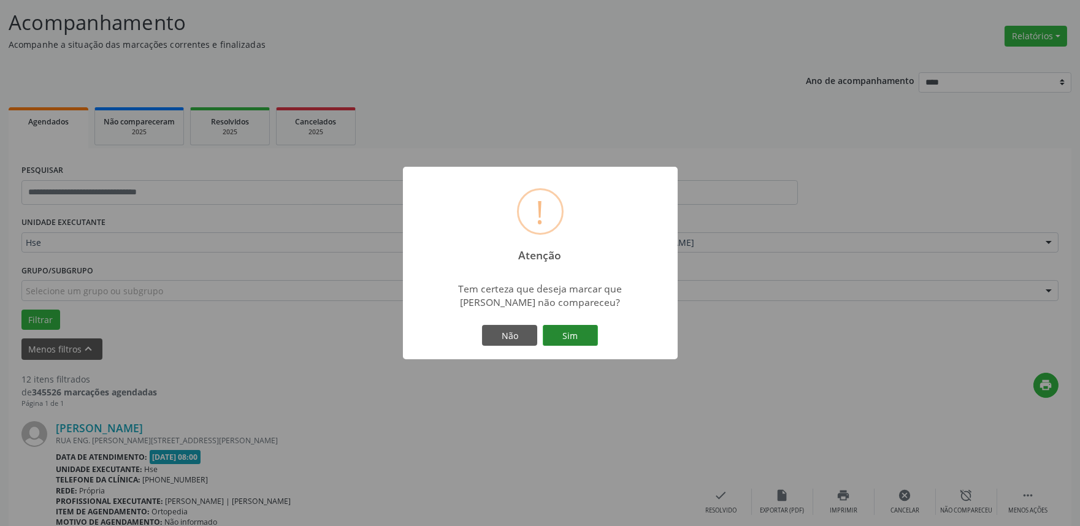
click at [566, 334] on button "Sim" at bounding box center [570, 335] width 55 height 21
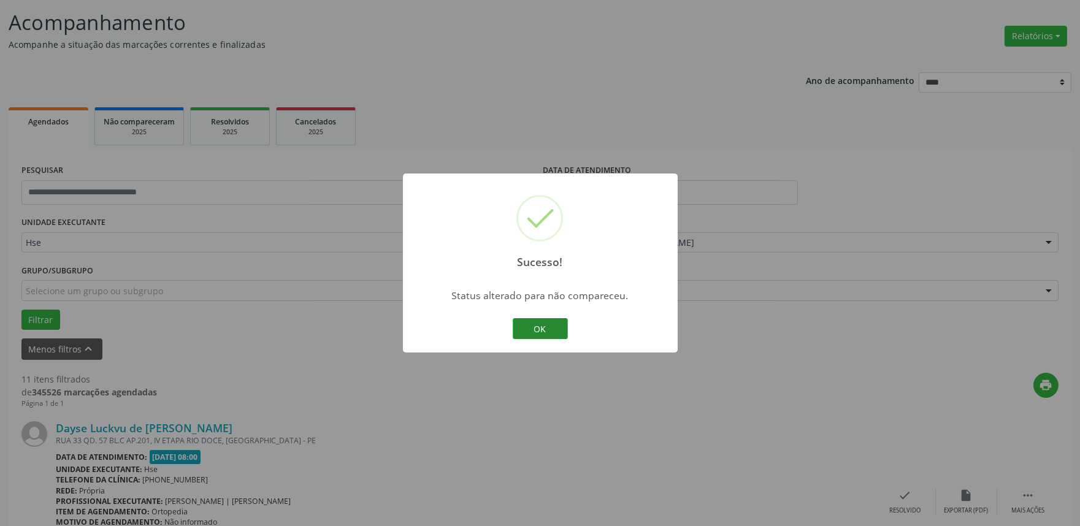
click at [562, 334] on button "OK" at bounding box center [540, 328] width 55 height 21
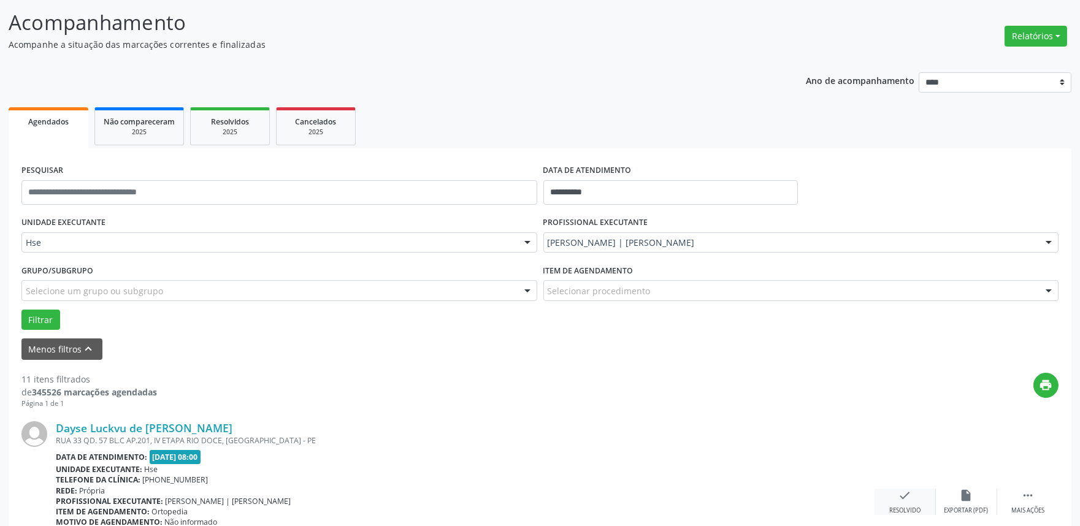
click at [916, 500] on div "check Resolvido" at bounding box center [905, 502] width 61 height 26
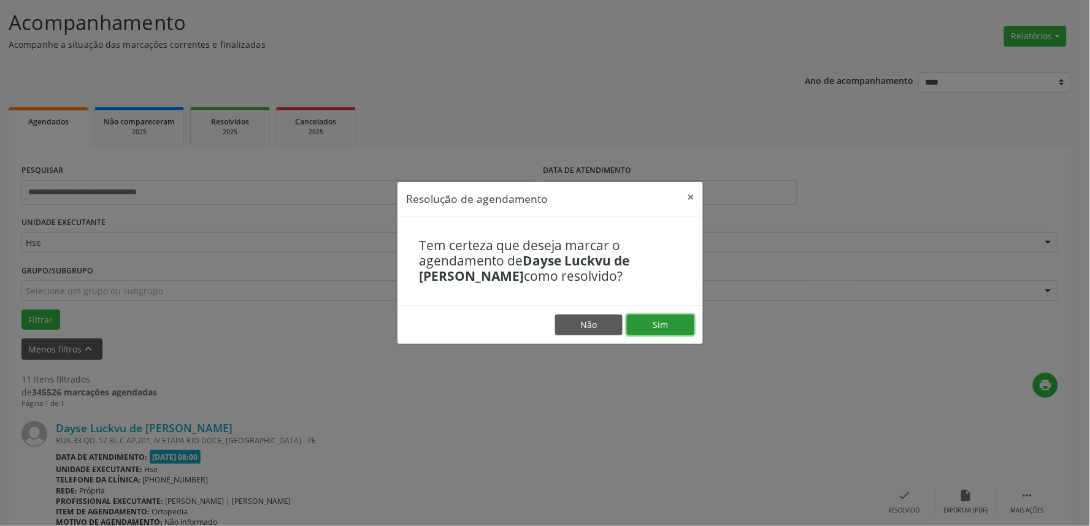
click at [673, 327] on button "Sim" at bounding box center [660, 325] width 67 height 21
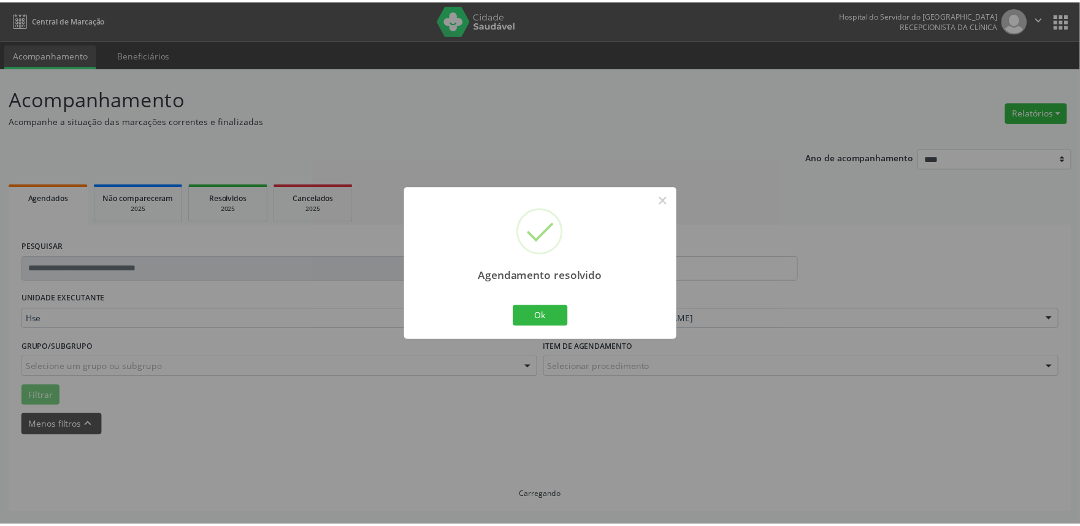
scroll to position [0, 0]
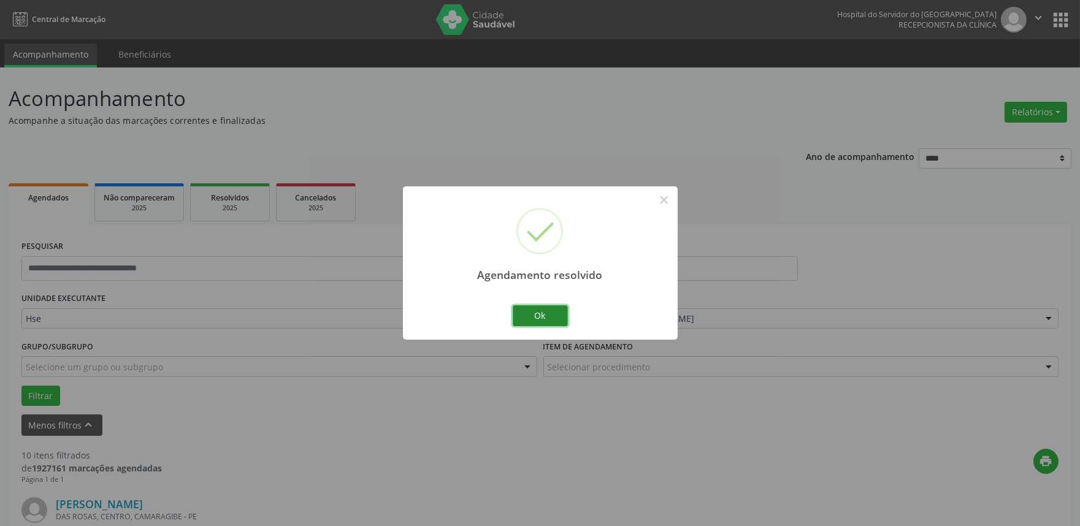
click at [534, 313] on button "Ok" at bounding box center [540, 315] width 55 height 21
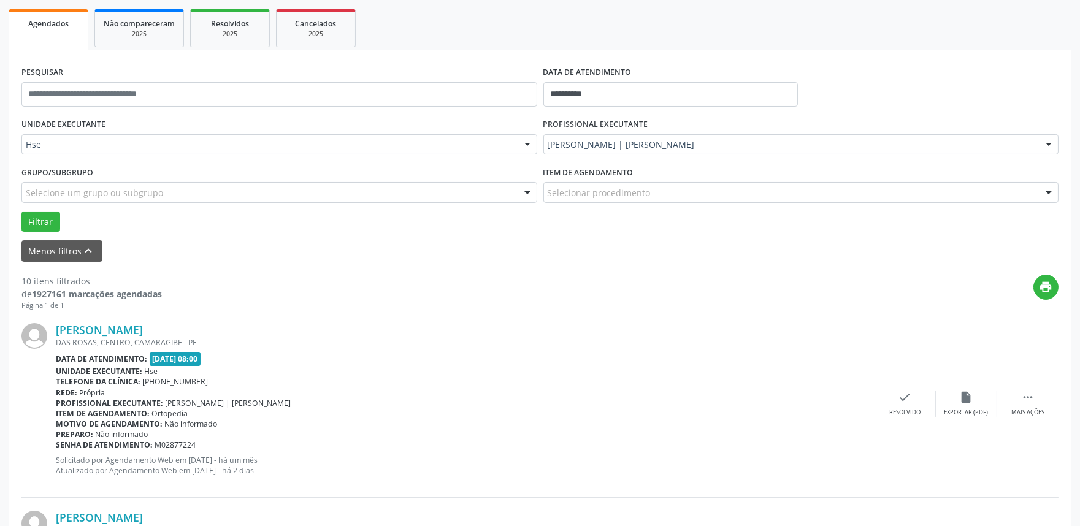
scroll to position [204, 0]
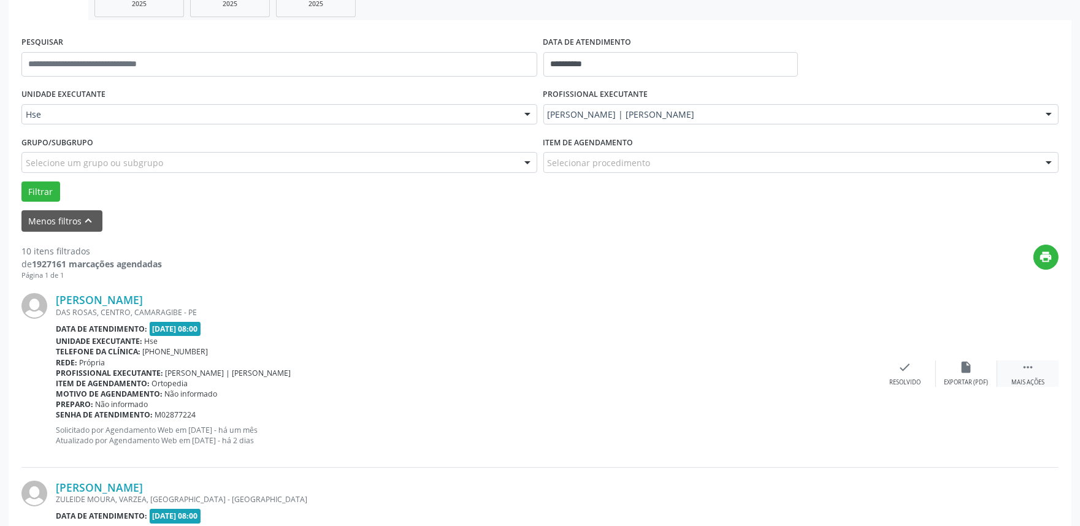
click at [1046, 378] on div " Mais ações" at bounding box center [1027, 374] width 61 height 26
click at [954, 373] on div "alarm_off Não compareceu" at bounding box center [966, 374] width 61 height 26
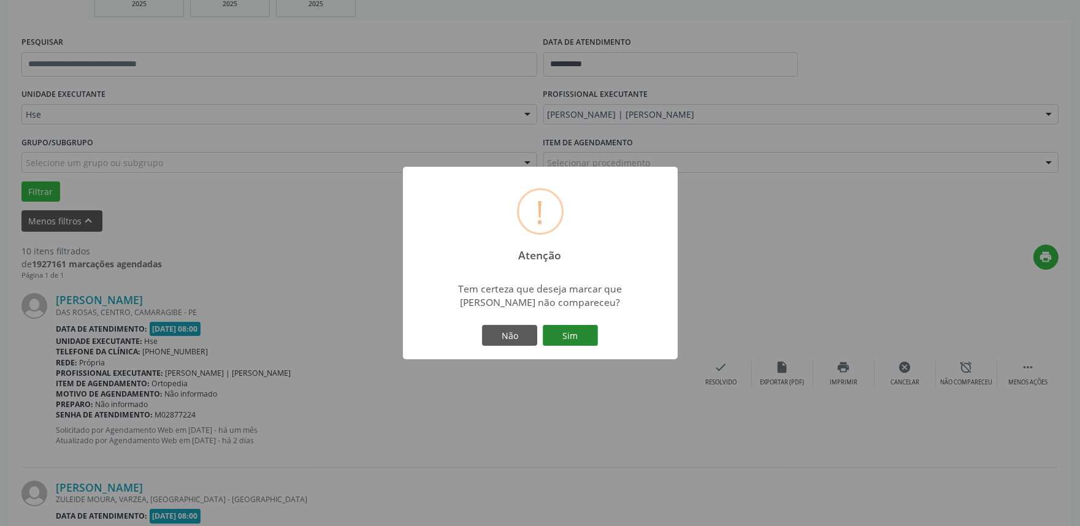
click at [595, 334] on button "Sim" at bounding box center [570, 335] width 55 height 21
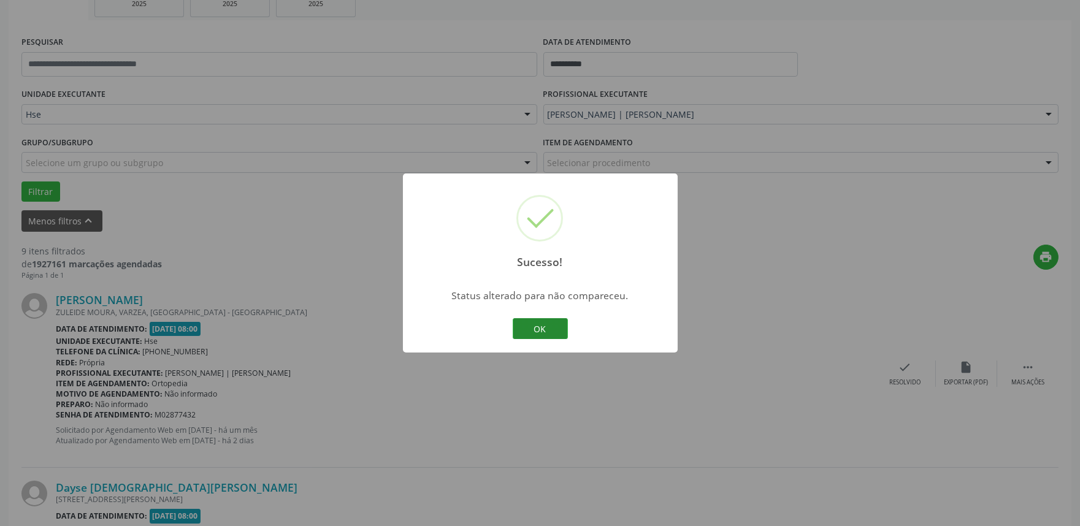
click at [529, 334] on button "OK" at bounding box center [540, 328] width 55 height 21
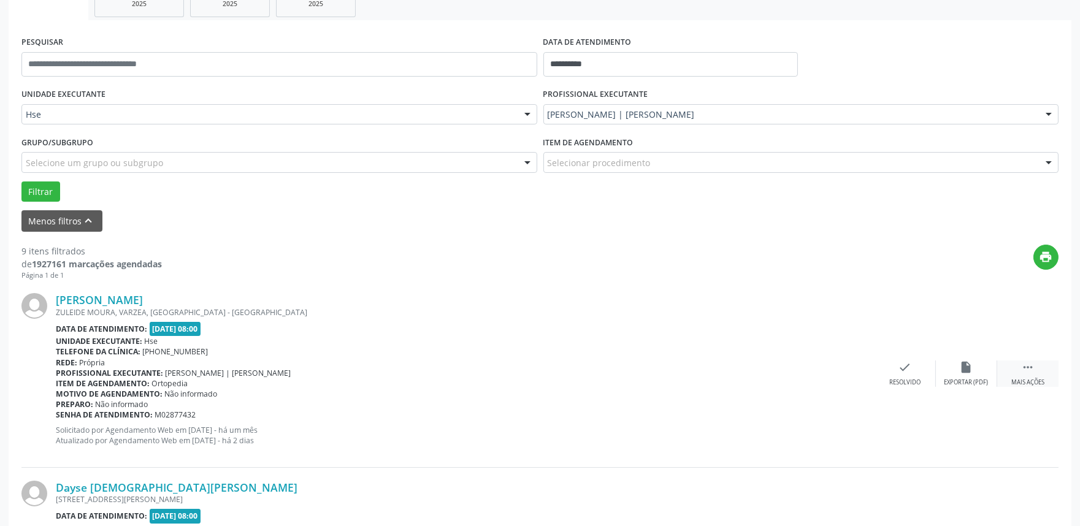
click at [1029, 378] on div "Mais ações" at bounding box center [1027, 382] width 33 height 9
click at [983, 384] on div "Não compareceu" at bounding box center [966, 382] width 52 height 9
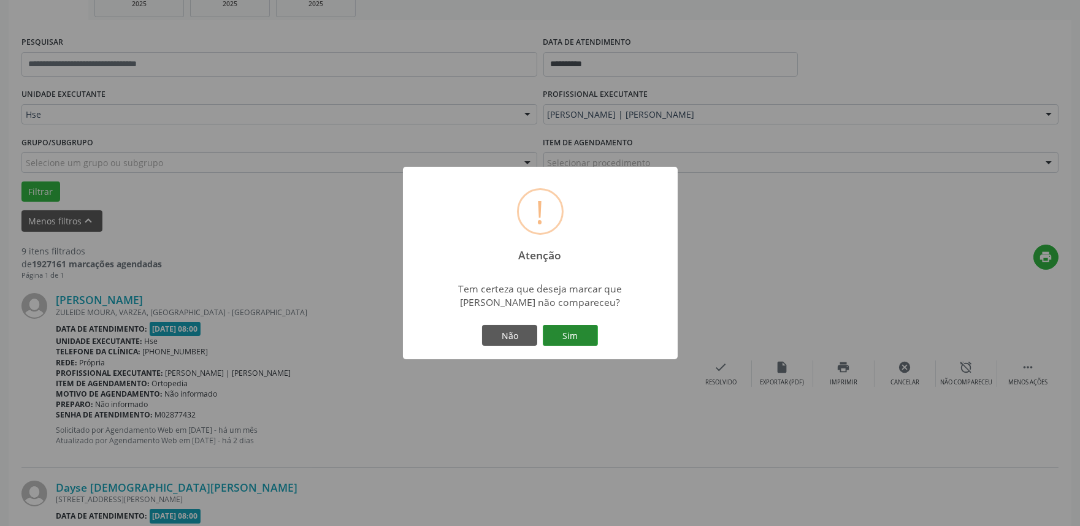
click at [585, 339] on button "Sim" at bounding box center [570, 335] width 55 height 21
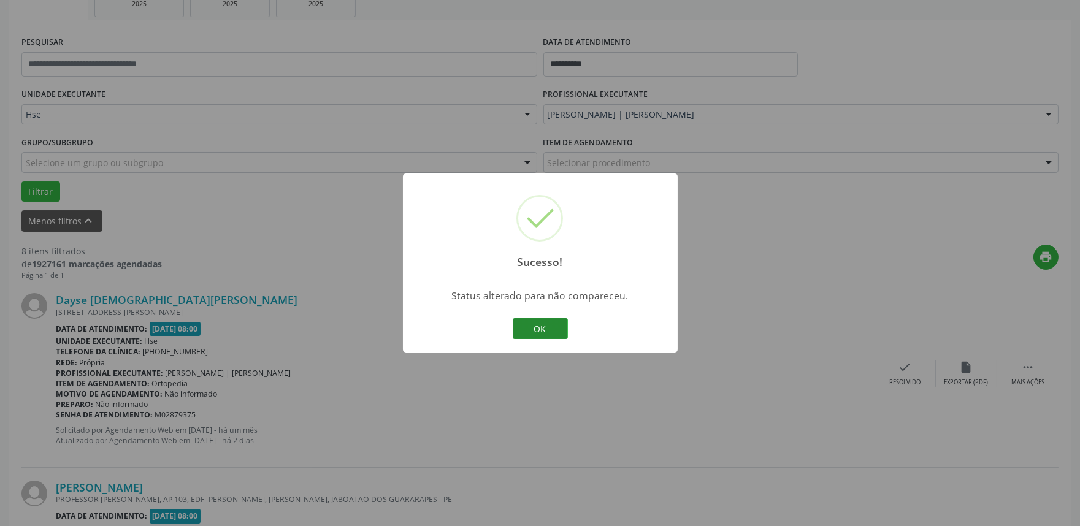
click at [541, 329] on button "OK" at bounding box center [540, 328] width 55 height 21
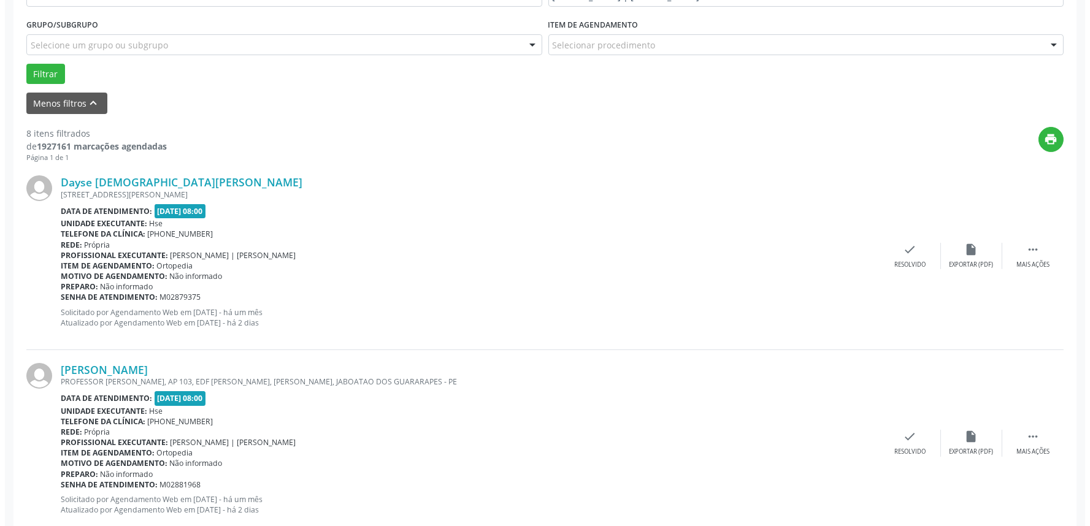
scroll to position [340, 0]
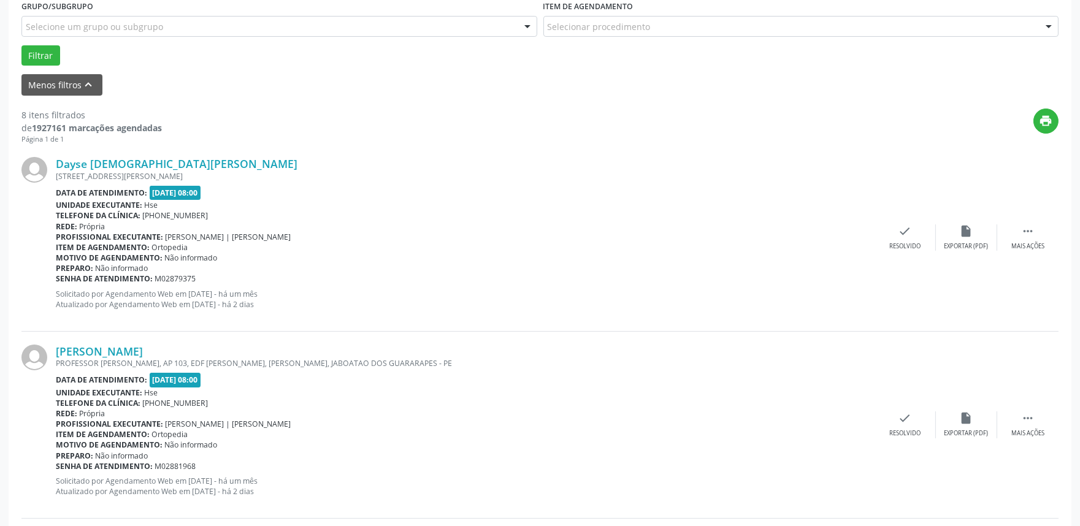
click at [917, 253] on div "Dayse Cristiane de Brito Silva RUA JOVELINO FRANCISCO DE BARR, APT 02, JARDIM A…" at bounding box center [539, 237] width 1037 height 187
click at [911, 242] on div "Resolvido" at bounding box center [904, 246] width 31 height 9
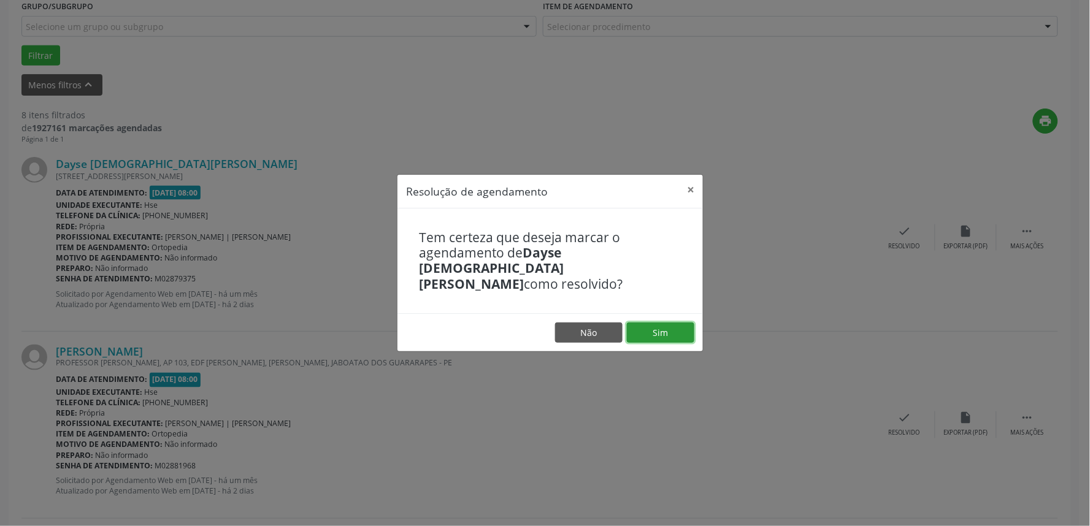
click at [666, 323] on button "Sim" at bounding box center [660, 333] width 67 height 21
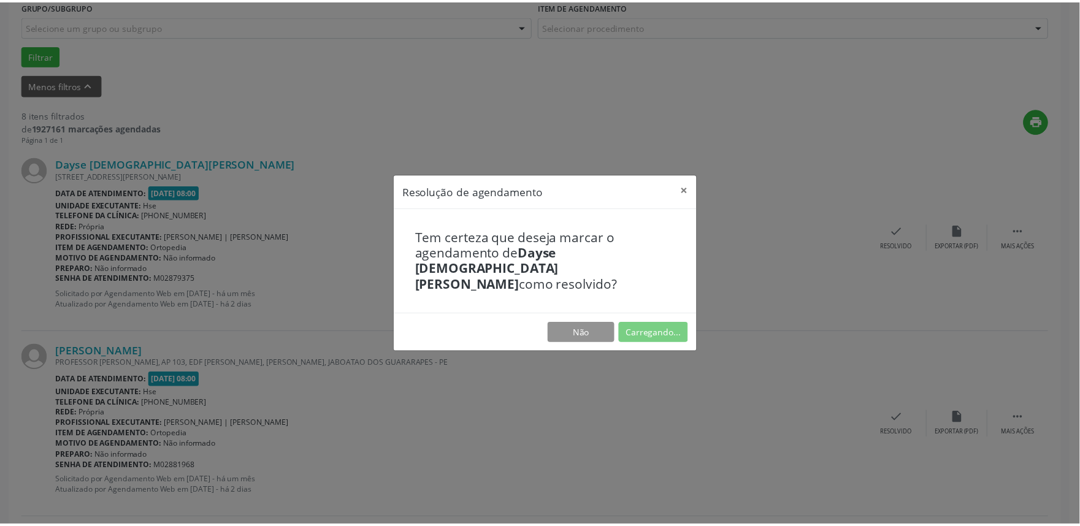
scroll to position [0, 0]
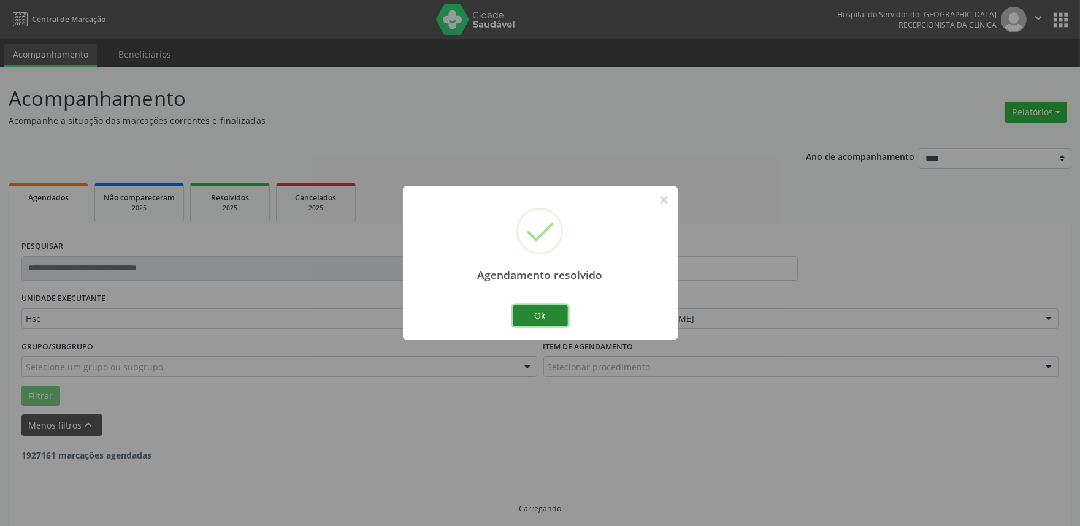
click at [558, 317] on button "Ok" at bounding box center [540, 315] width 55 height 21
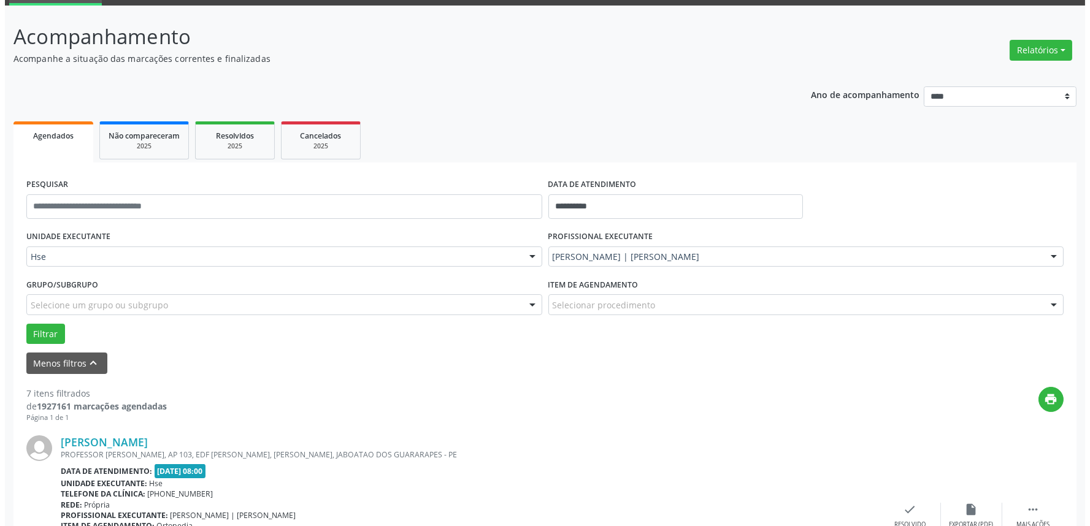
scroll to position [136, 0]
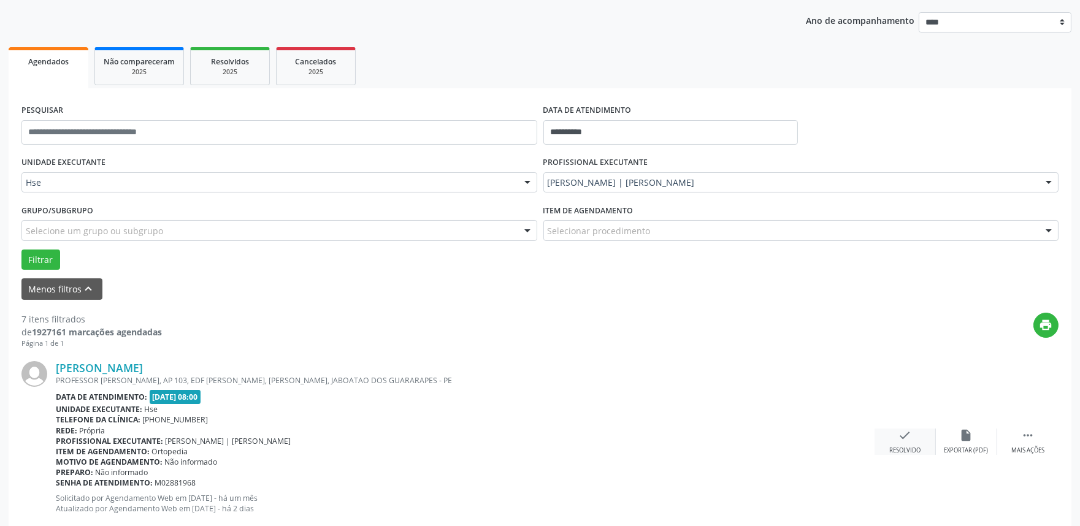
click at [907, 431] on icon "check" at bounding box center [905, 435] width 13 height 13
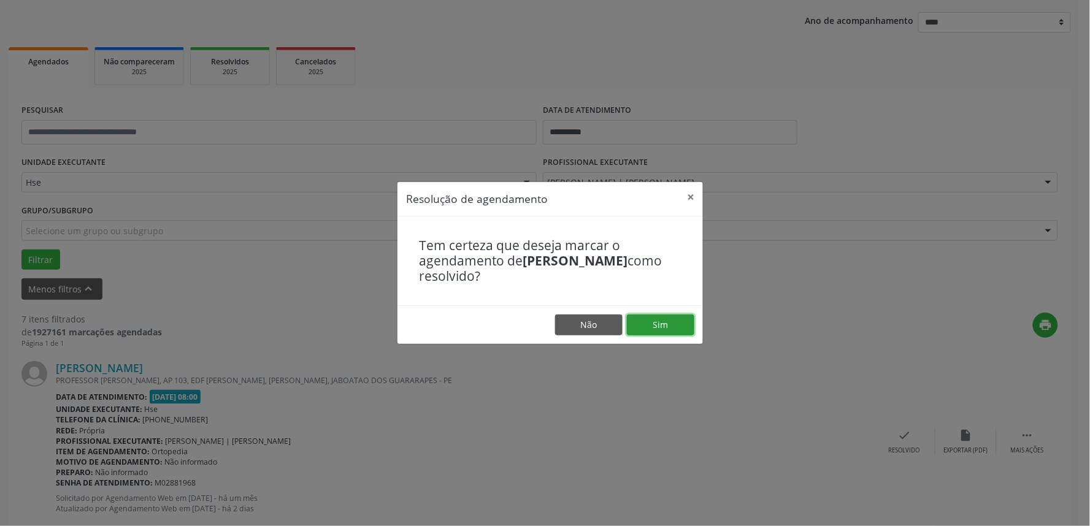
click at [645, 317] on button "Sim" at bounding box center [660, 325] width 67 height 21
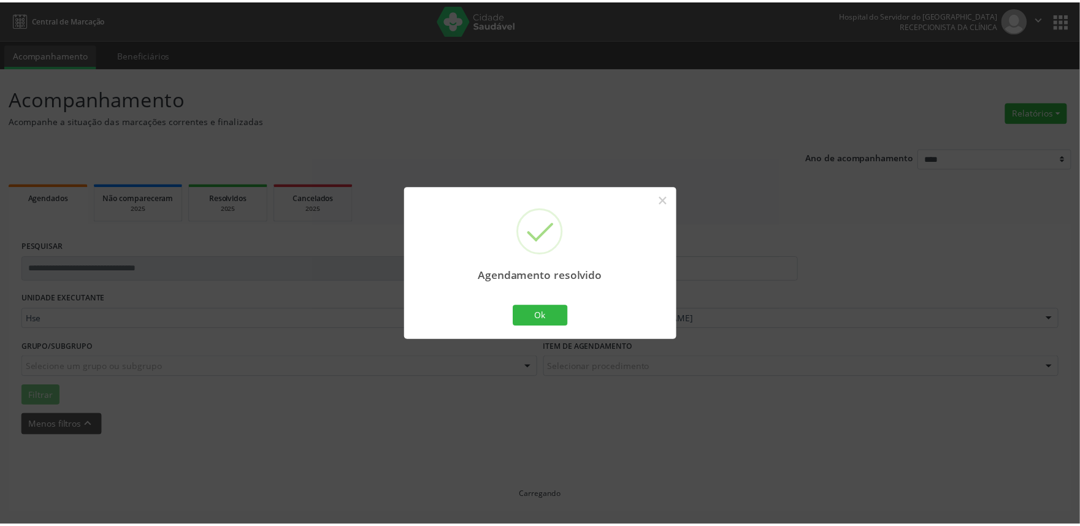
scroll to position [0, 0]
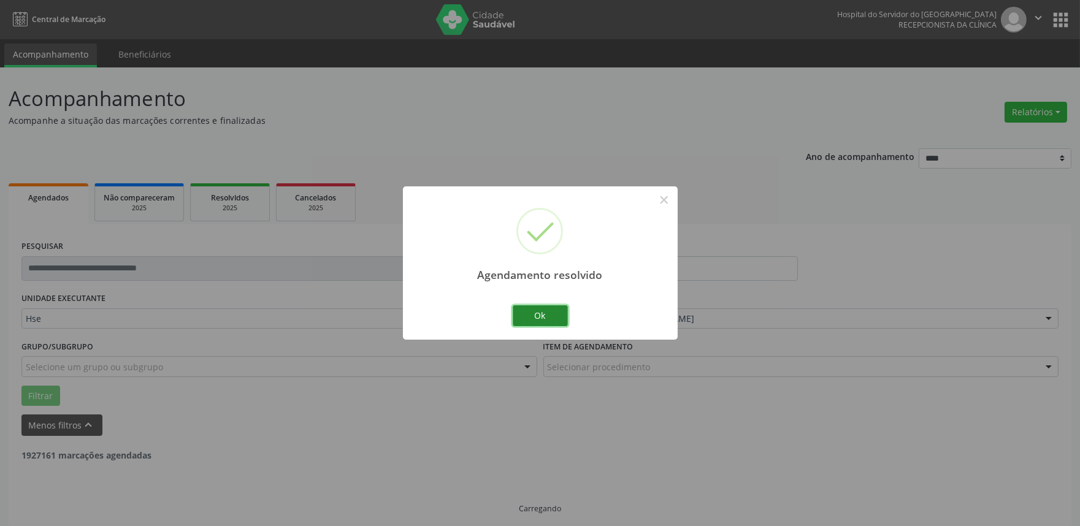
click at [520, 311] on button "Ok" at bounding box center [540, 315] width 55 height 21
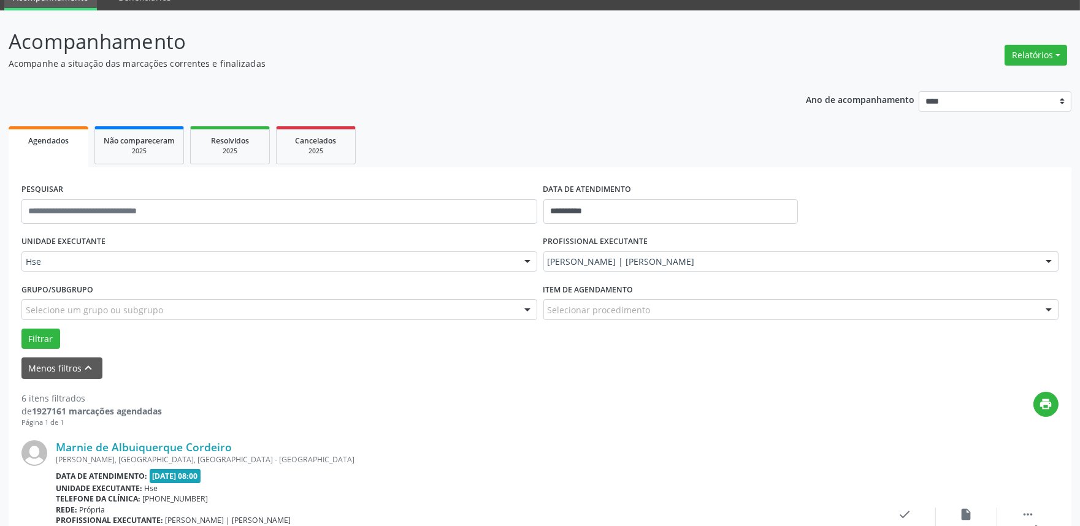
scroll to position [136, 0]
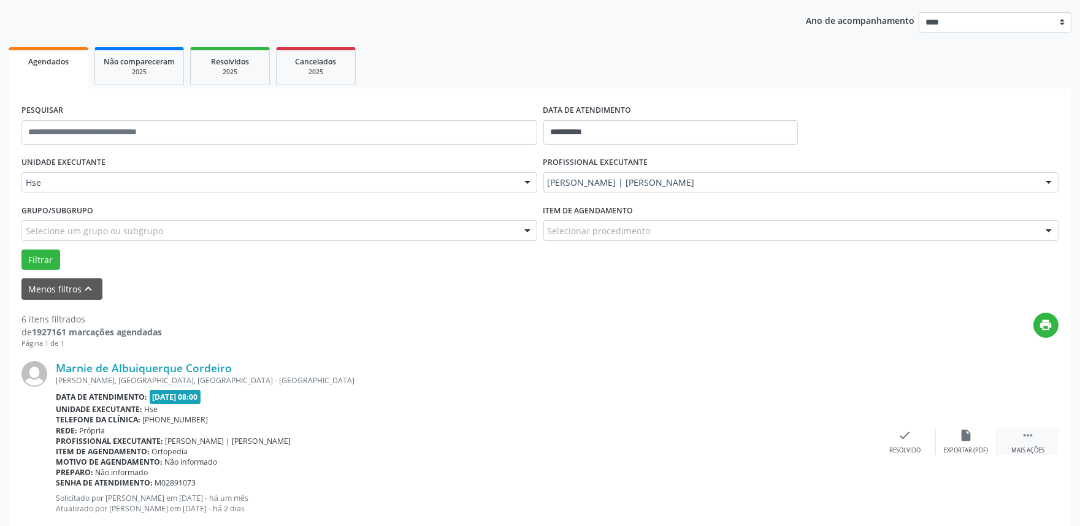
click at [1026, 437] on icon "" at bounding box center [1027, 435] width 13 height 13
click at [960, 434] on icon "alarm_off" at bounding box center [966, 435] width 13 height 13
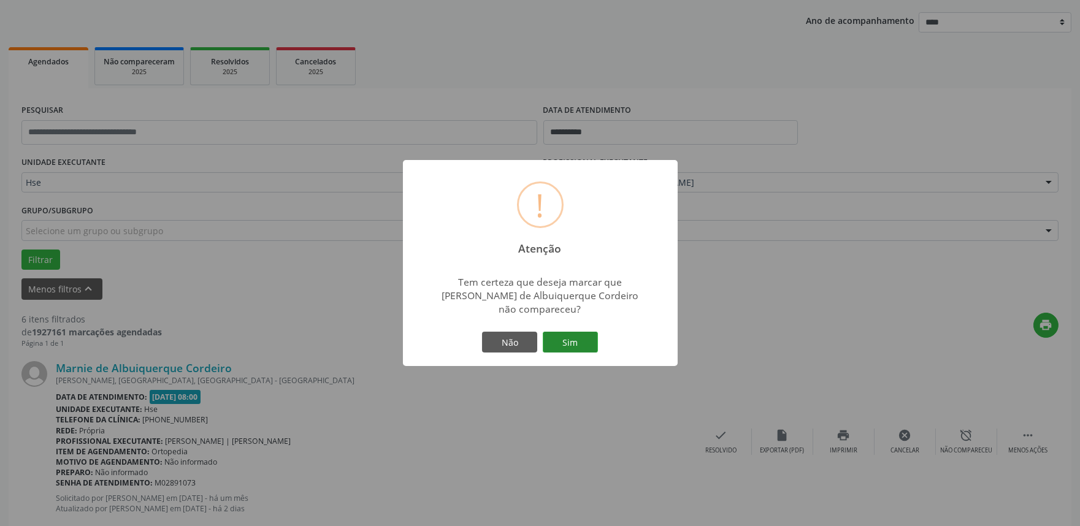
click at [580, 344] on button "Sim" at bounding box center [570, 342] width 55 height 21
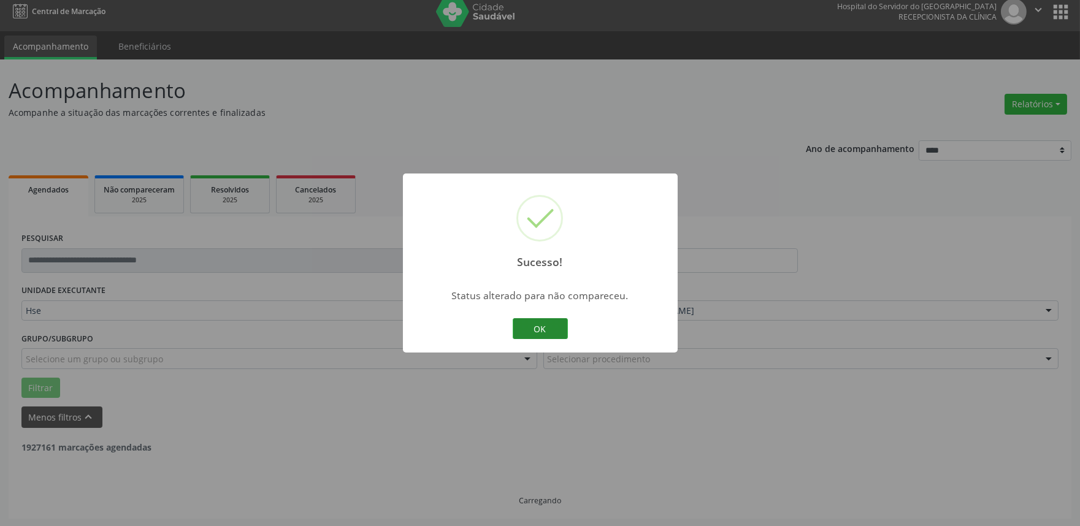
click at [542, 330] on button "OK" at bounding box center [540, 328] width 55 height 21
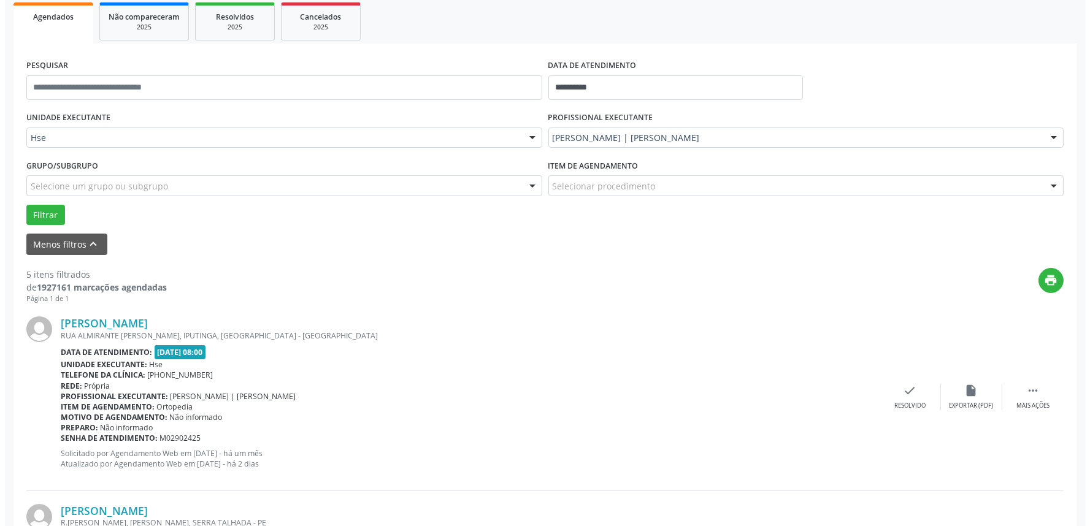
scroll to position [204, 0]
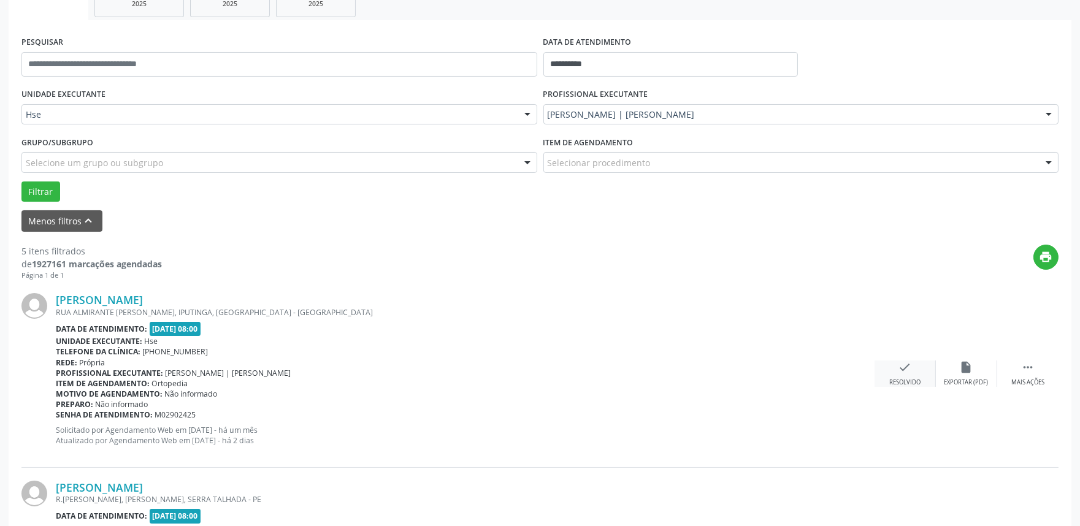
click at [902, 378] on div "Resolvido" at bounding box center [904, 382] width 31 height 9
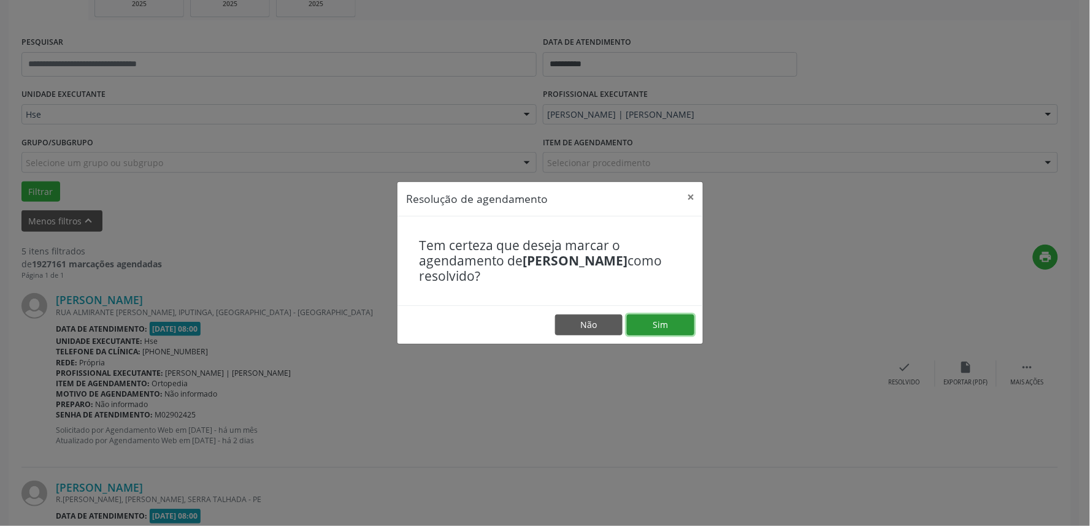
click at [677, 323] on button "Sim" at bounding box center [660, 325] width 67 height 21
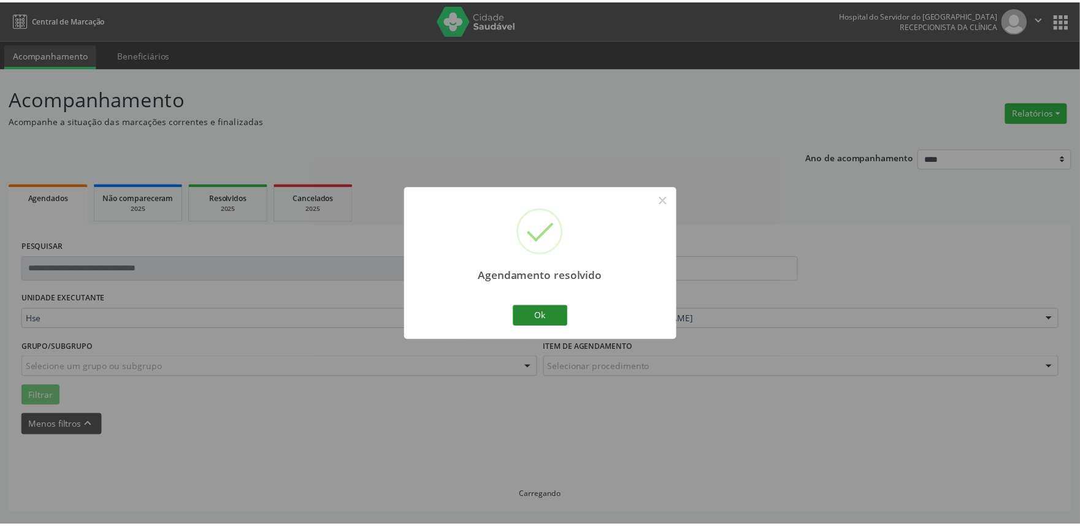
scroll to position [0, 0]
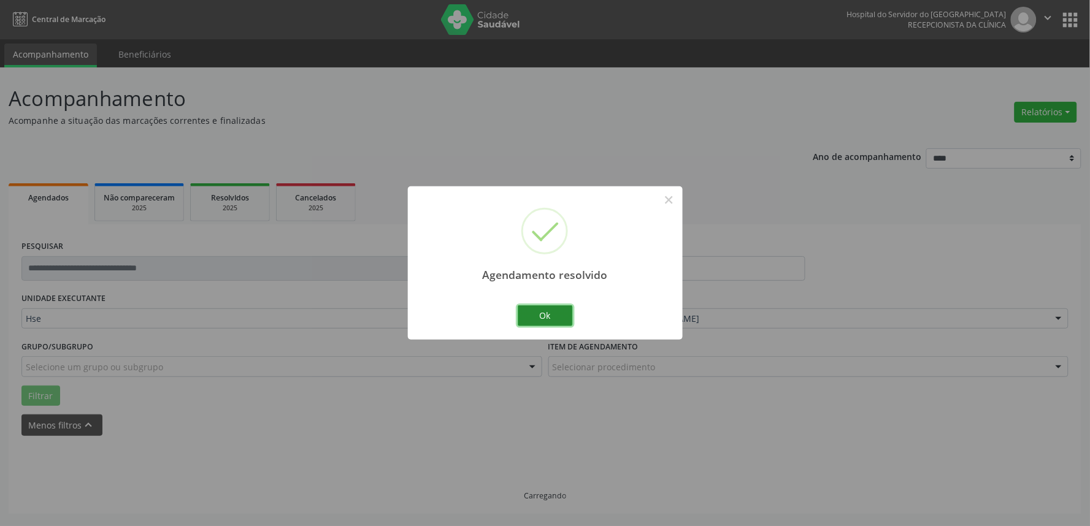
click at [520, 315] on button "Ok" at bounding box center [545, 315] width 55 height 21
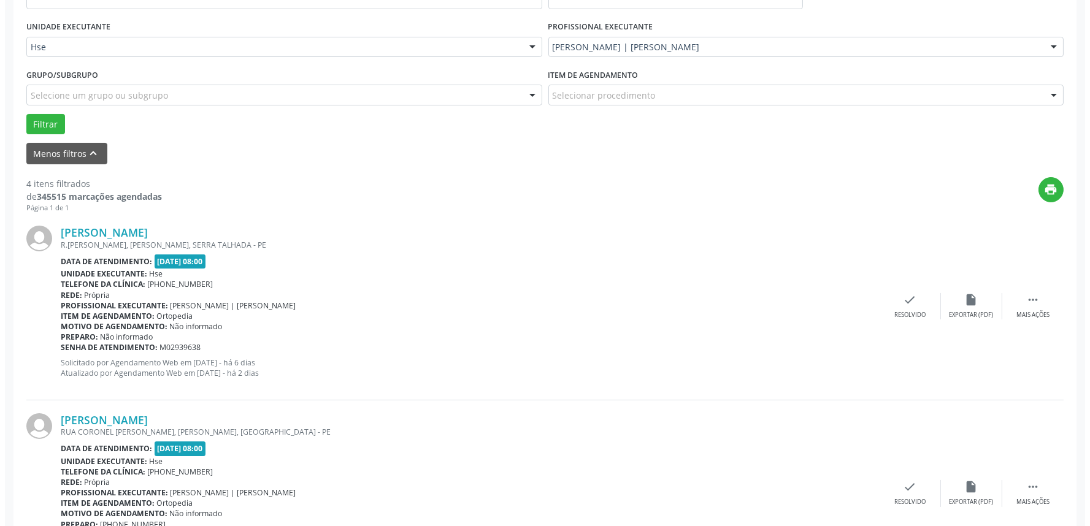
scroll to position [272, 0]
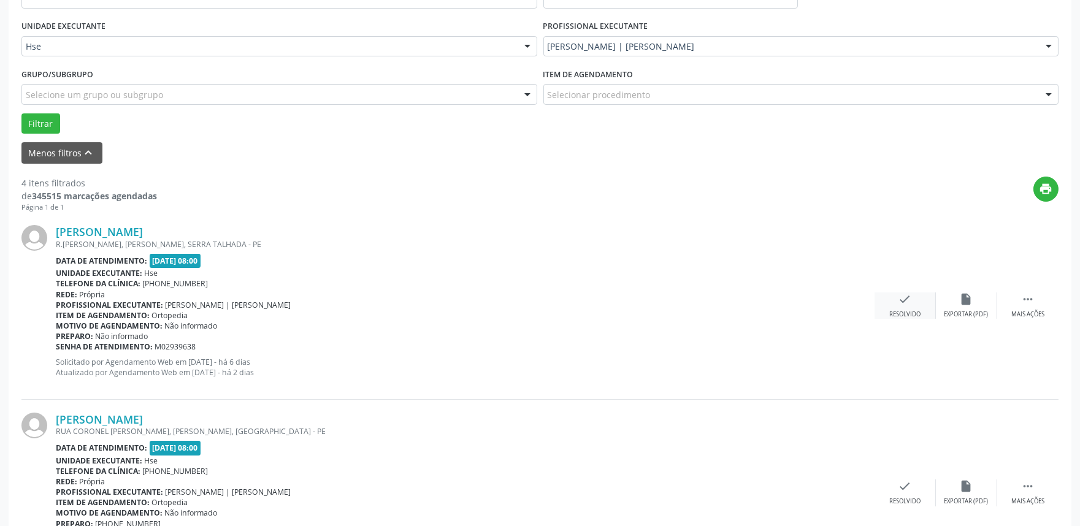
click at [902, 310] on div "Resolvido" at bounding box center [904, 314] width 31 height 9
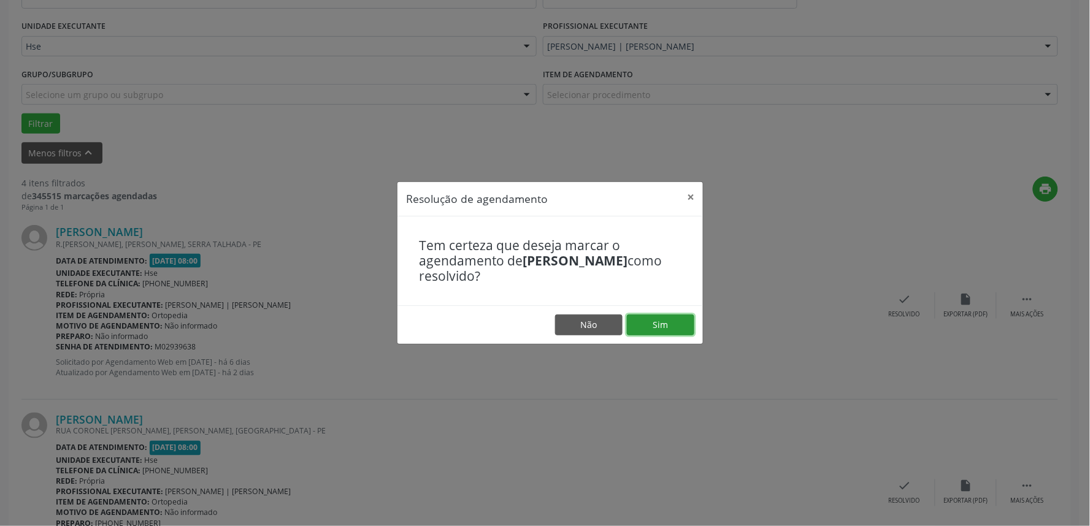
click at [652, 323] on button "Sim" at bounding box center [660, 325] width 67 height 21
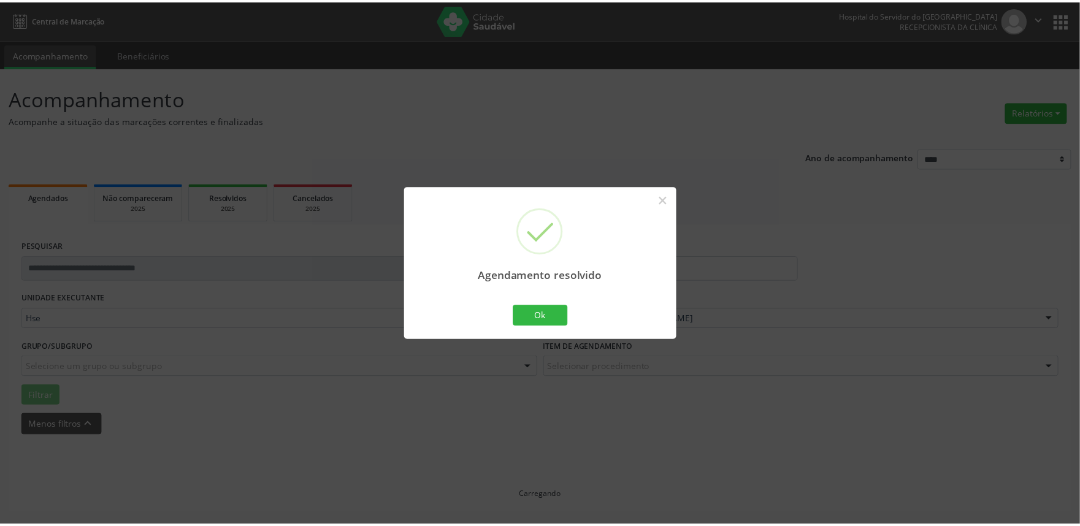
scroll to position [0, 0]
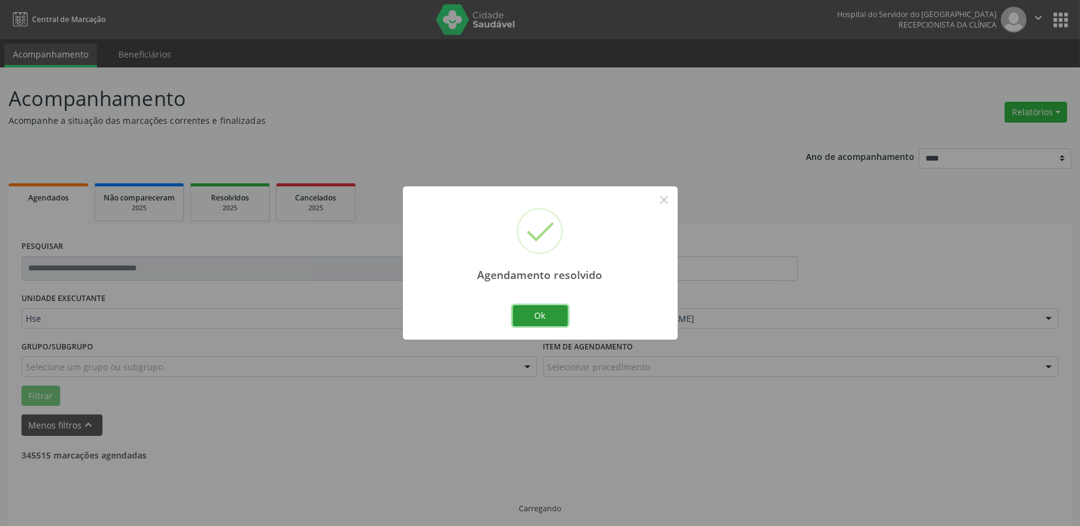
drag, startPoint x: 542, startPoint y: 309, endPoint x: 550, endPoint y: 311, distance: 7.8
click at [542, 310] on button "Ok" at bounding box center [540, 315] width 55 height 21
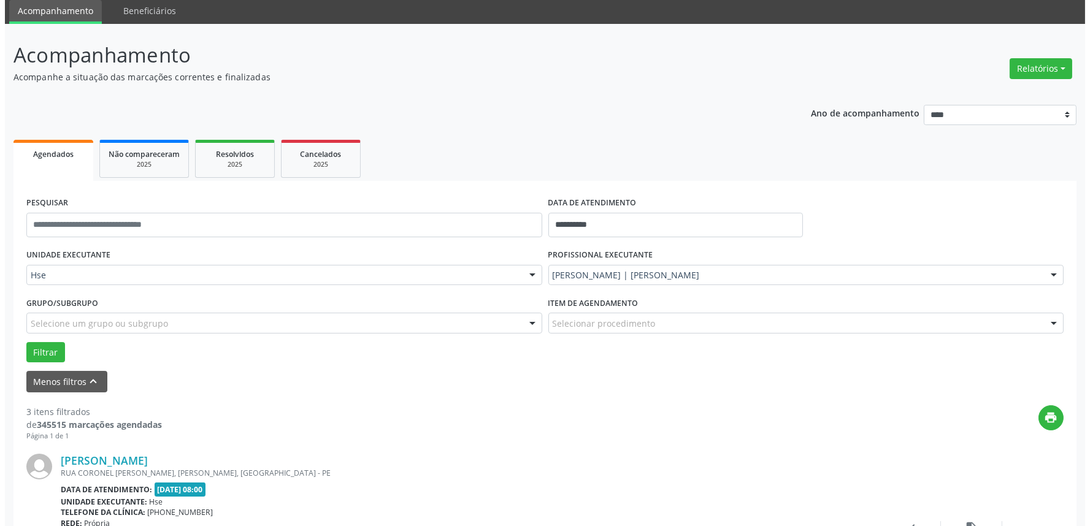
scroll to position [68, 0]
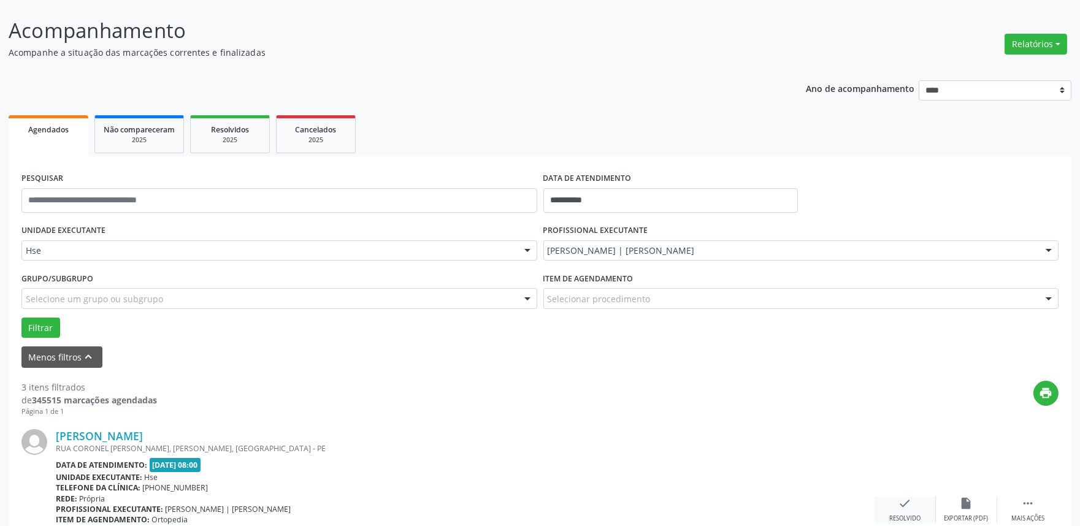
click at [912, 499] on div "check Resolvido" at bounding box center [905, 510] width 61 height 26
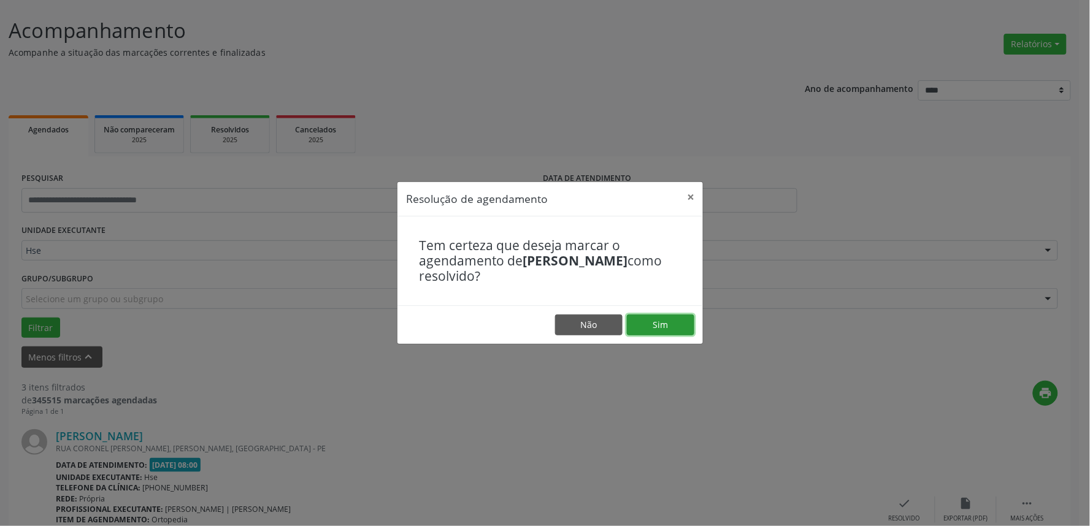
click at [664, 323] on button "Sim" at bounding box center [660, 325] width 67 height 21
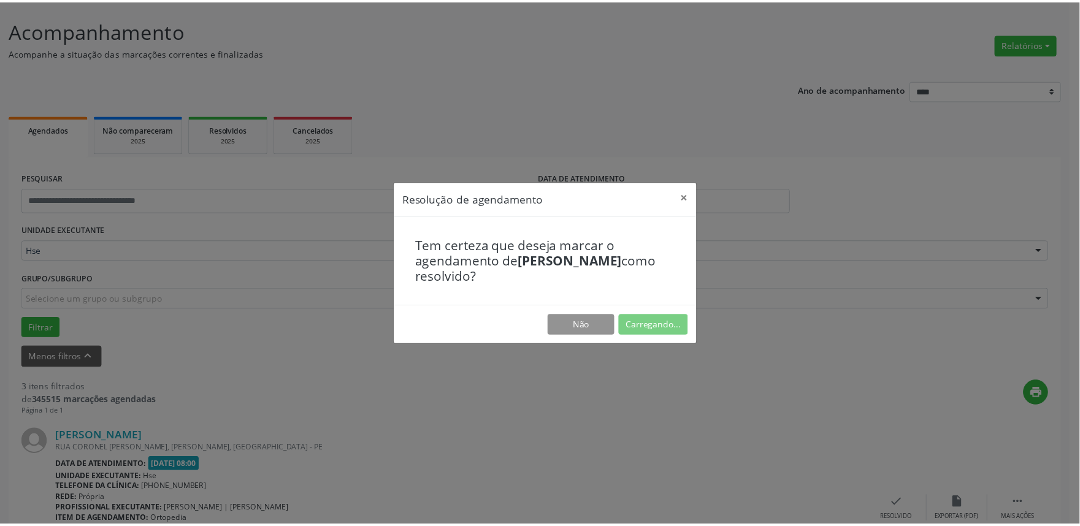
scroll to position [0, 0]
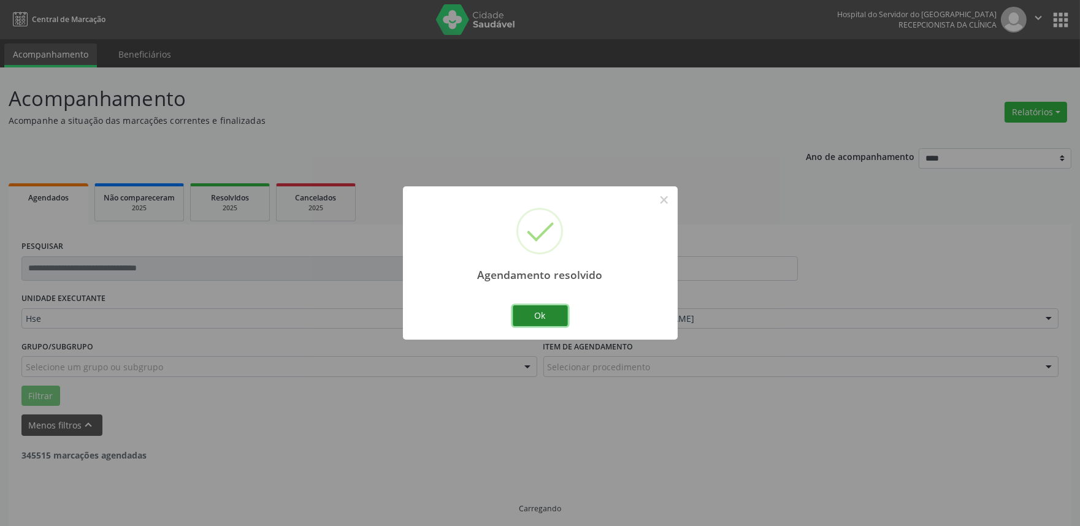
click at [530, 313] on button "Ok" at bounding box center [540, 315] width 55 height 21
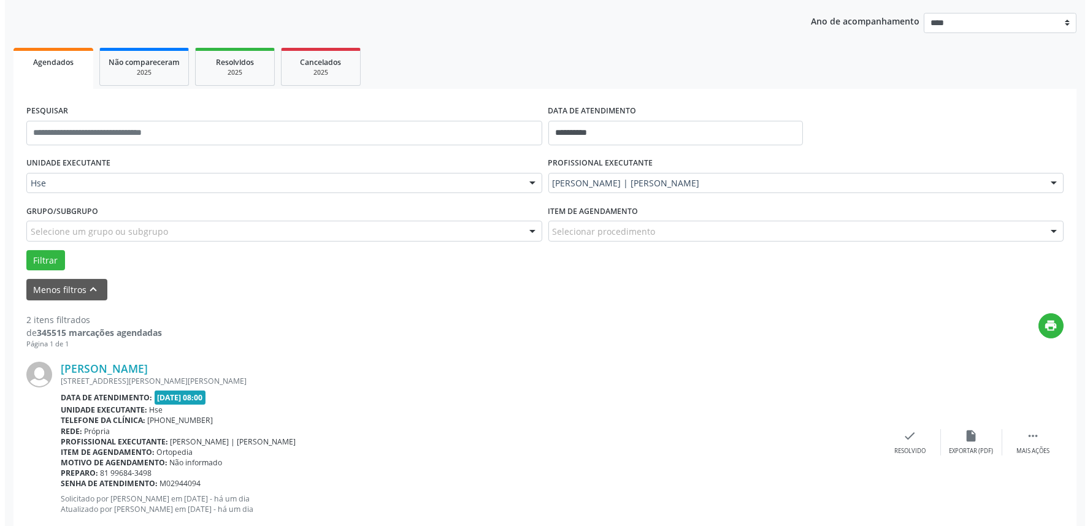
scroll to position [136, 0]
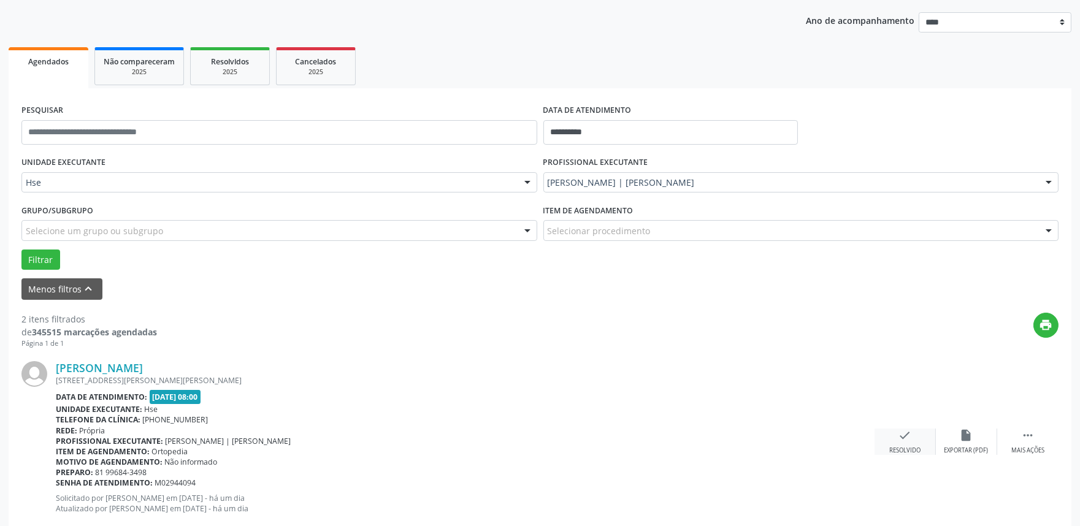
click at [905, 443] on div "check Resolvido" at bounding box center [905, 442] width 61 height 26
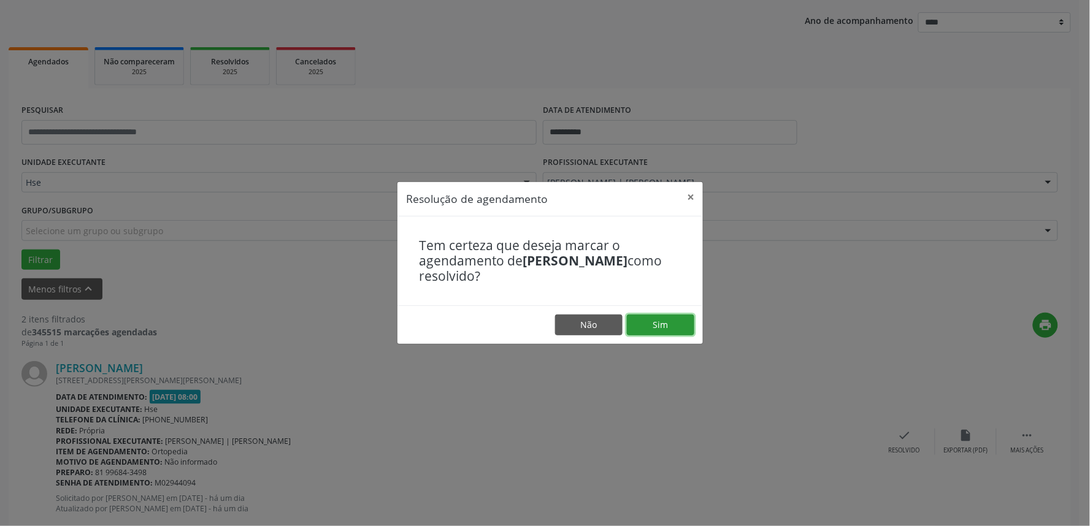
click at [664, 326] on button "Sim" at bounding box center [660, 325] width 67 height 21
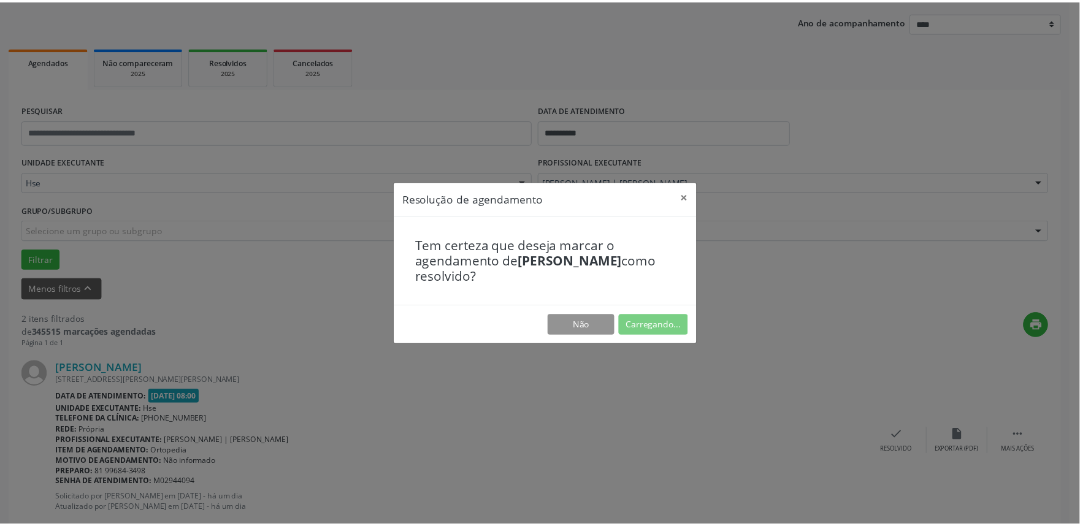
scroll to position [0, 0]
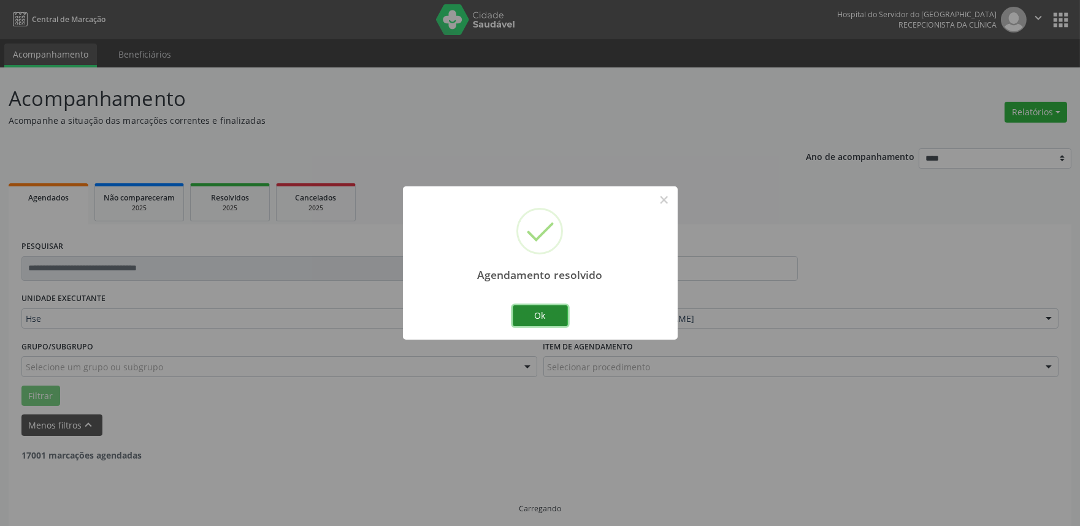
click at [550, 313] on button "Ok" at bounding box center [540, 315] width 55 height 21
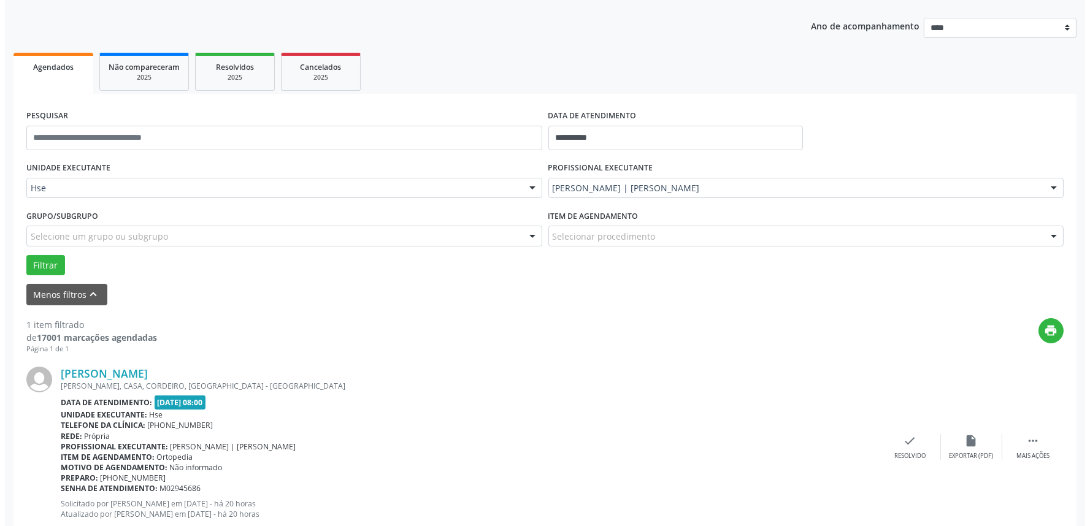
scroll to position [136, 0]
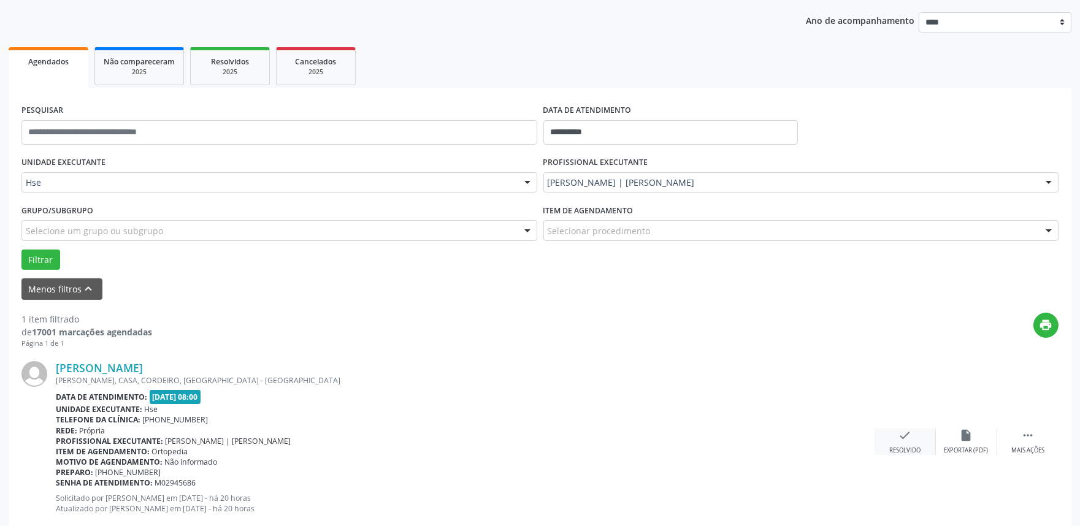
click at [903, 440] on icon "check" at bounding box center [905, 435] width 13 height 13
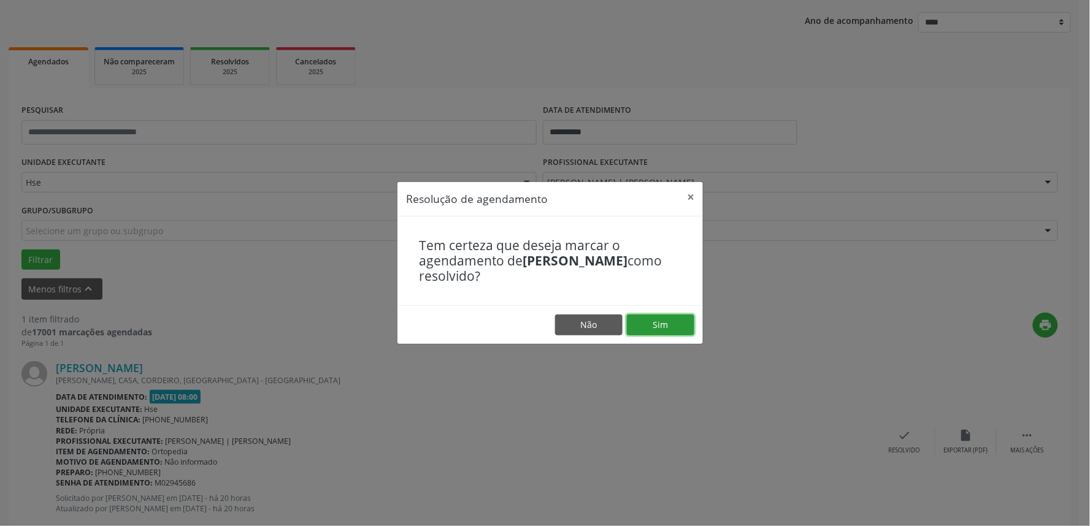
click at [676, 329] on button "Sim" at bounding box center [660, 325] width 67 height 21
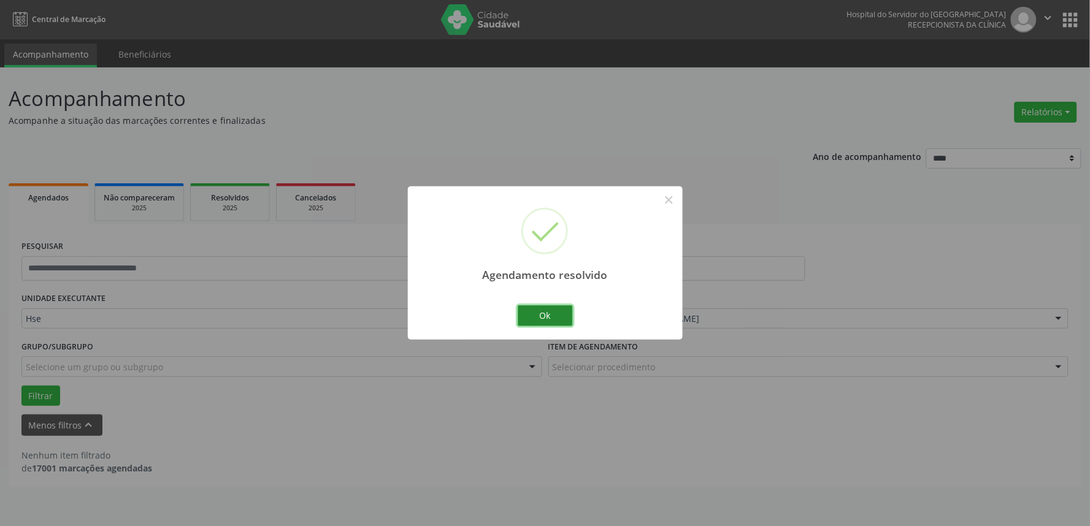
click at [555, 315] on button "Ok" at bounding box center [545, 315] width 55 height 21
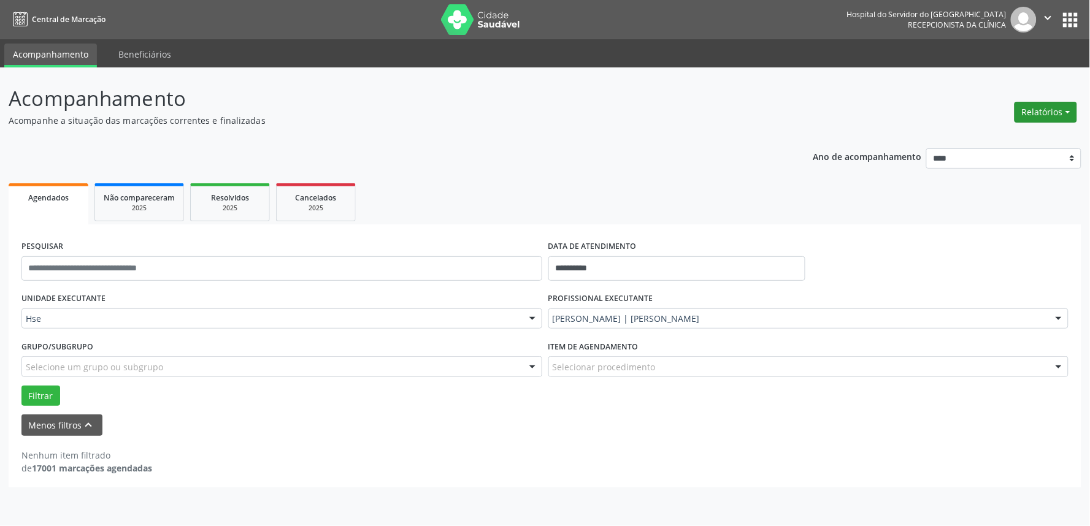
click at [1047, 102] on button "Relatórios" at bounding box center [1046, 112] width 63 height 21
click at [1031, 140] on link "Agendamentos" at bounding box center [1011, 137] width 132 height 17
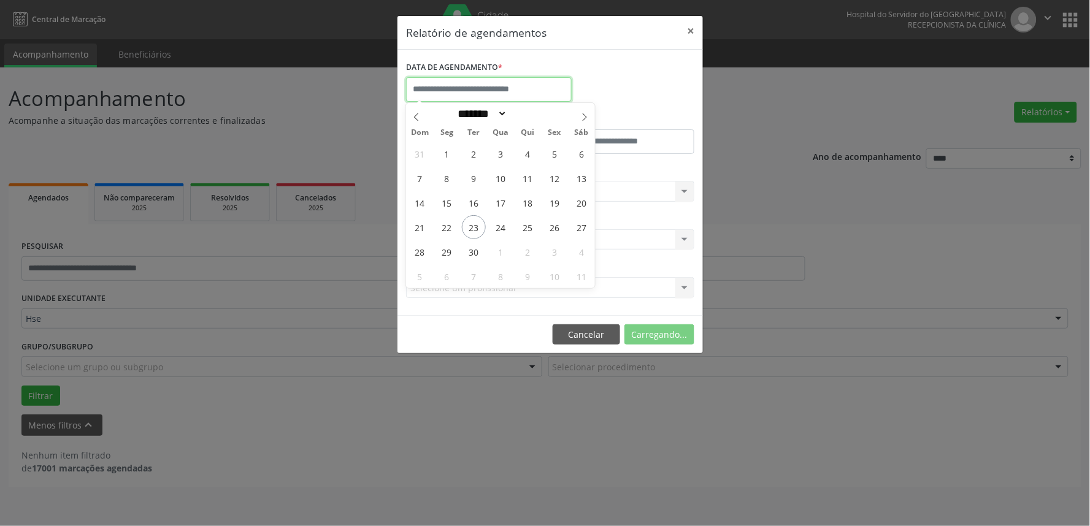
click at [530, 92] on input "text" at bounding box center [489, 89] width 166 height 25
click at [480, 229] on span "23" at bounding box center [474, 227] width 24 height 24
type input "**********"
click at [480, 229] on span "23" at bounding box center [474, 227] width 24 height 24
click at [480, 229] on div "Selecione uma clínica Hse Nenhum resultado encontrado para: " " Não há nenhuma …" at bounding box center [550, 239] width 288 height 21
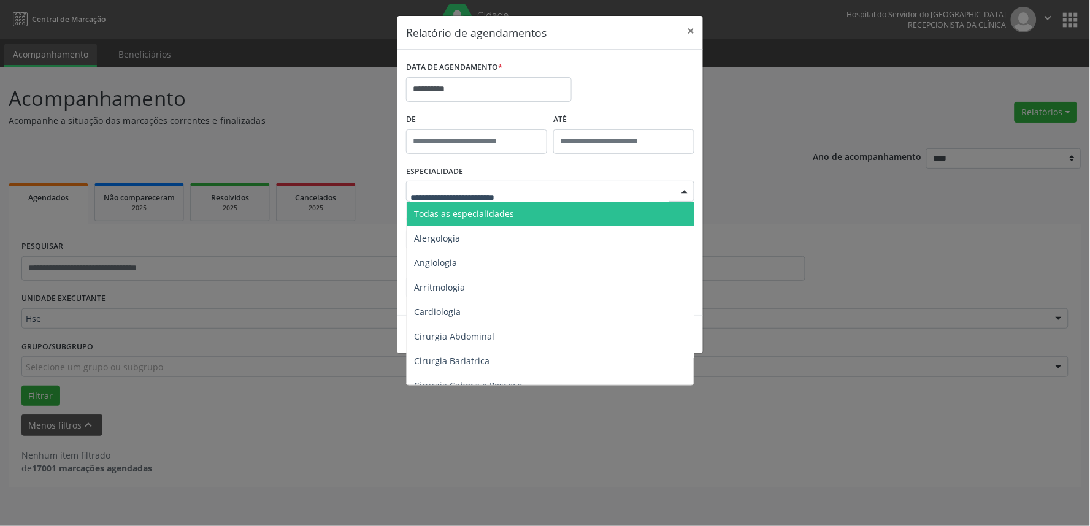
click at [480, 213] on span "Todas as especialidades" at bounding box center [464, 214] width 100 height 12
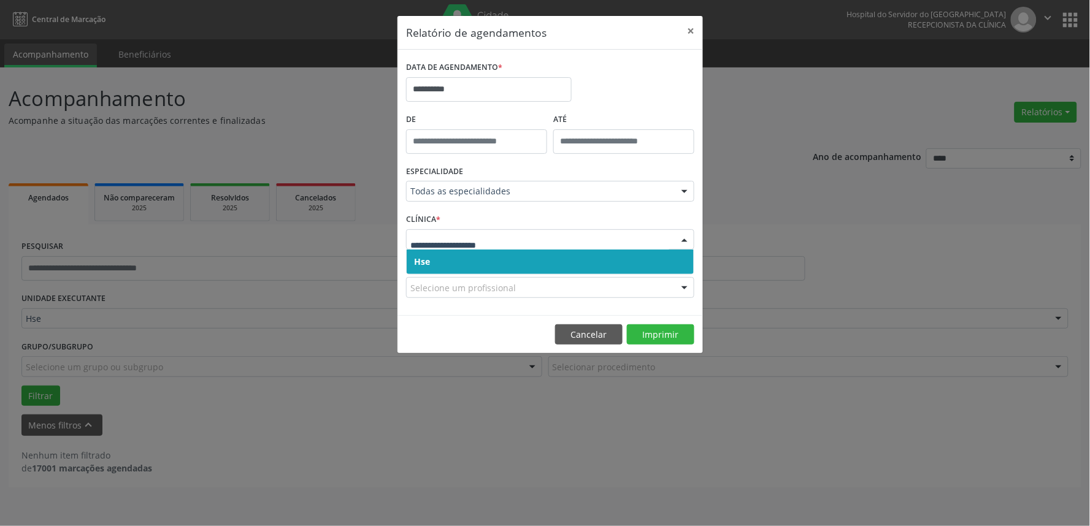
click at [489, 259] on span "Hse" at bounding box center [550, 262] width 287 height 25
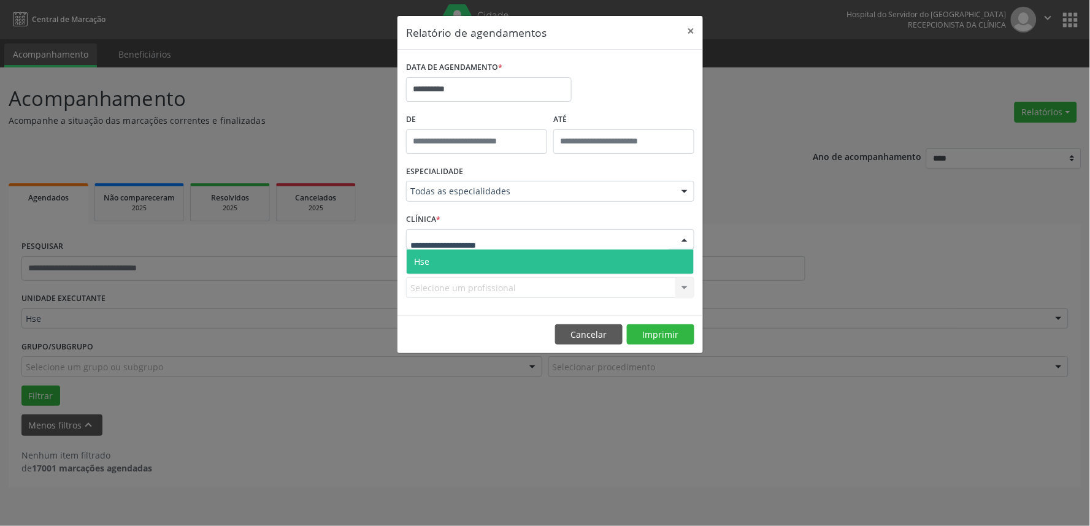
click at [492, 256] on span "Hse" at bounding box center [550, 262] width 287 height 25
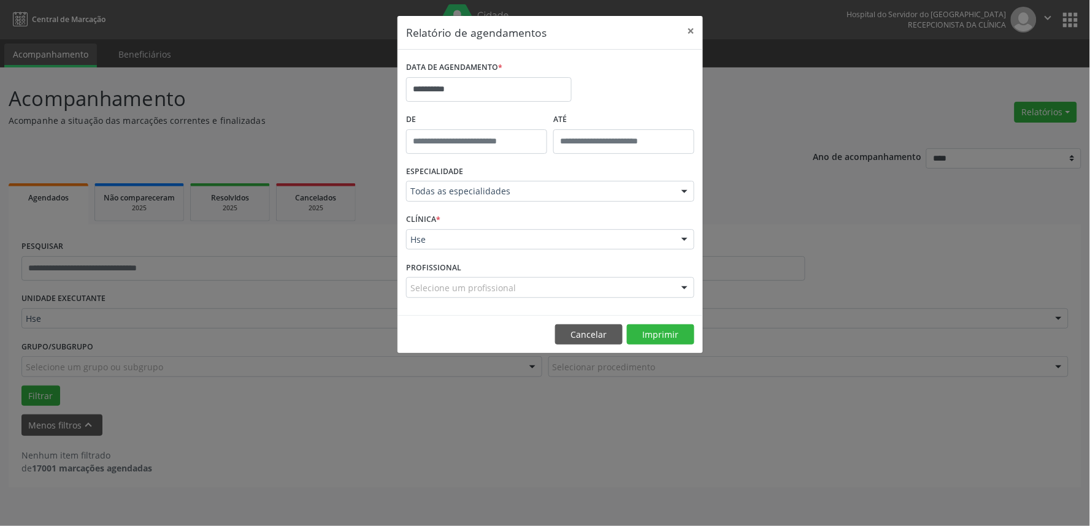
click at [562, 286] on div "Selecione um profissional" at bounding box center [550, 287] width 288 height 21
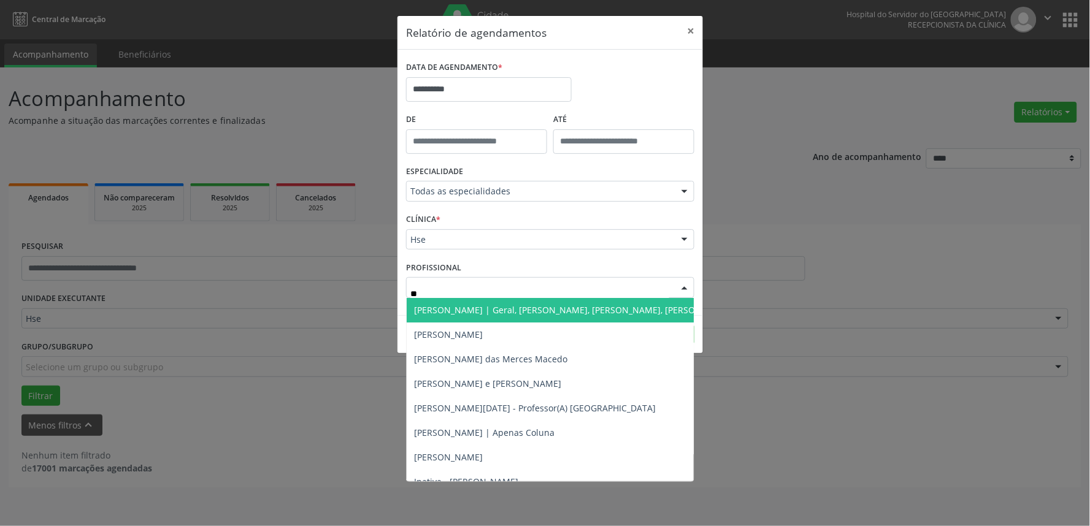
type input "***"
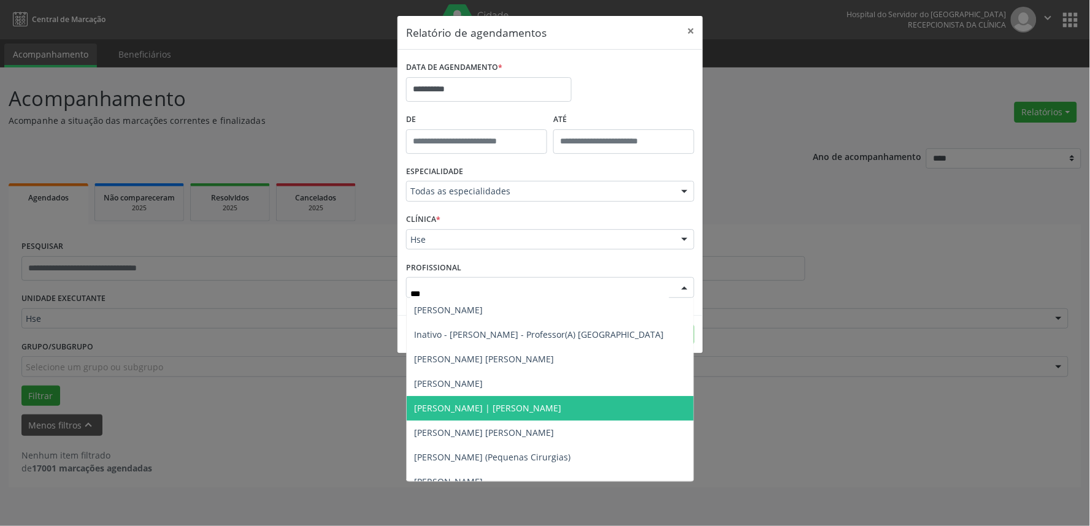
click at [588, 413] on span "Luiz Augusto Pires | Joelho" at bounding box center [550, 408] width 287 height 25
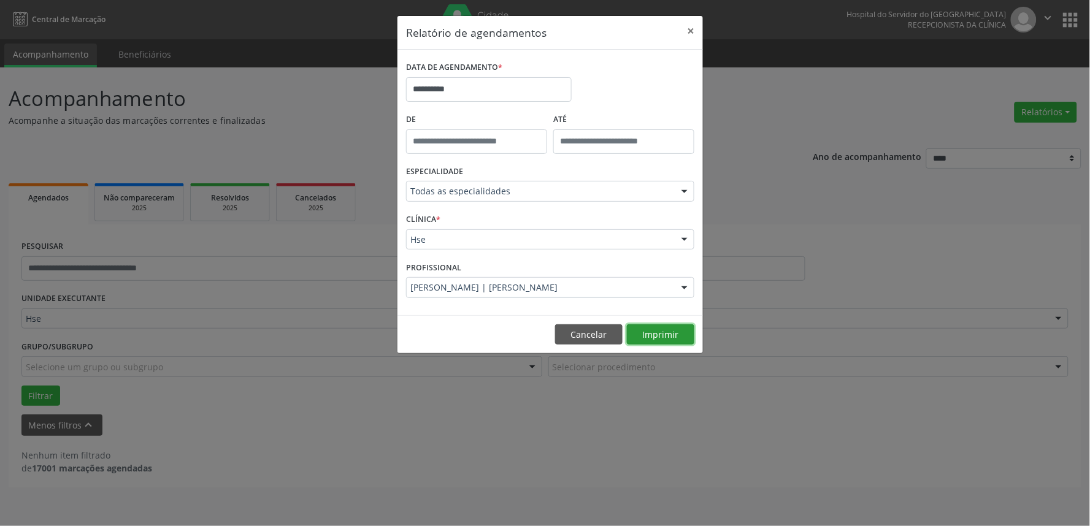
click at [651, 329] on button "Imprimir" at bounding box center [660, 334] width 67 height 21
click at [695, 36] on button "×" at bounding box center [690, 31] width 25 height 30
